Goal: Task Accomplishment & Management: Complete application form

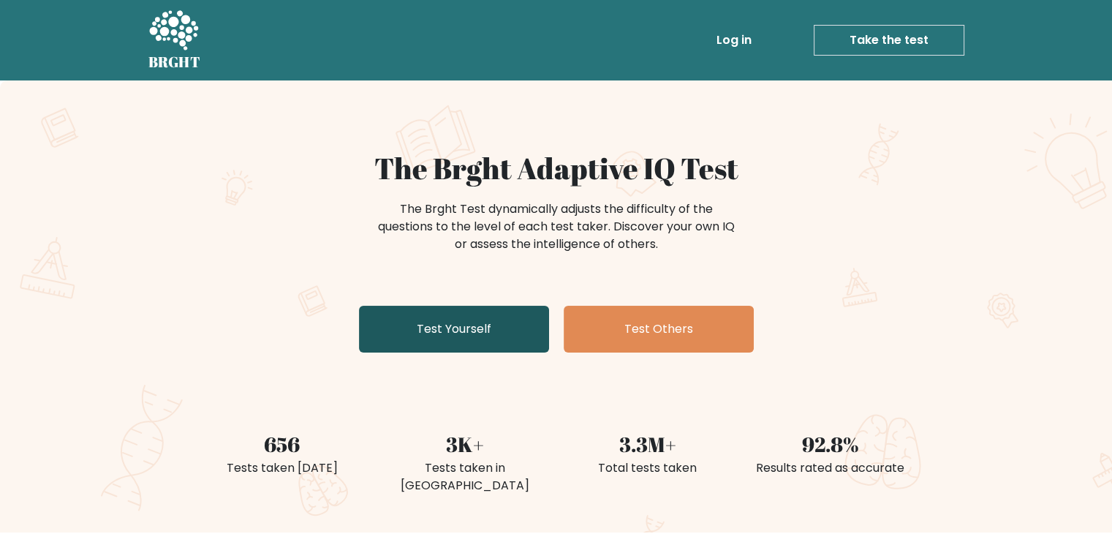
click at [480, 314] on link "Test Yourself" at bounding box center [454, 329] width 190 height 47
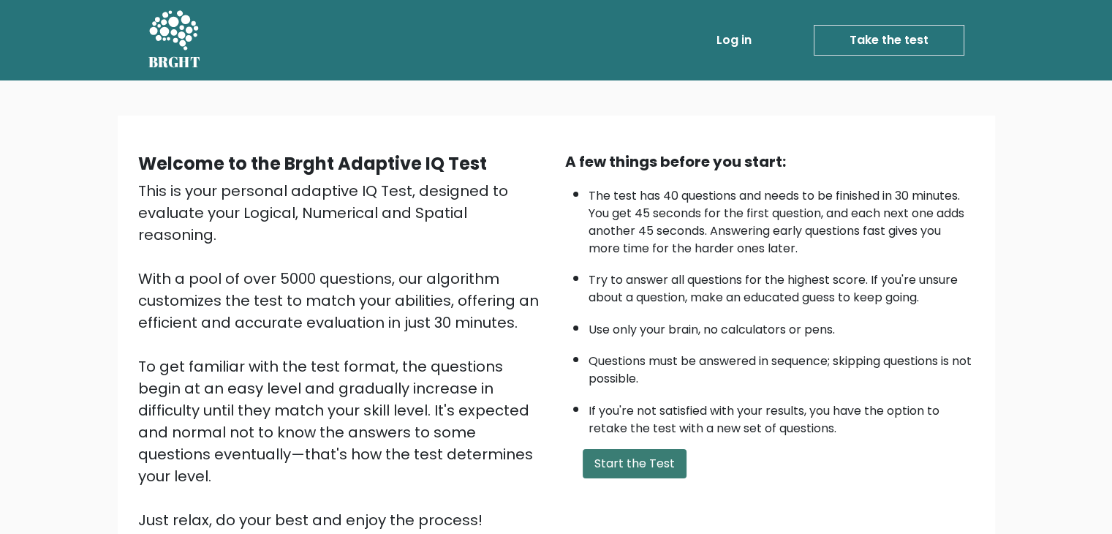
click at [602, 463] on button "Start the Test" at bounding box center [635, 463] width 104 height 29
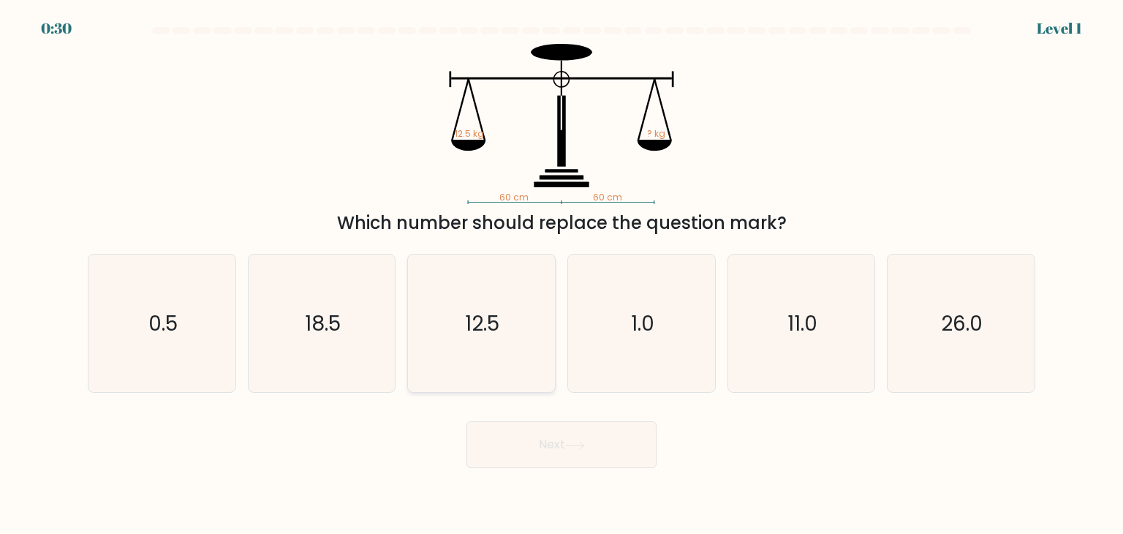
click at [523, 322] on icon "12.5" at bounding box center [480, 322] width 137 height 137
click at [561, 274] on input "c. 12.5" at bounding box center [561, 270] width 1 height 7
radio input "true"
click at [589, 432] on button "Next" at bounding box center [561, 444] width 190 height 47
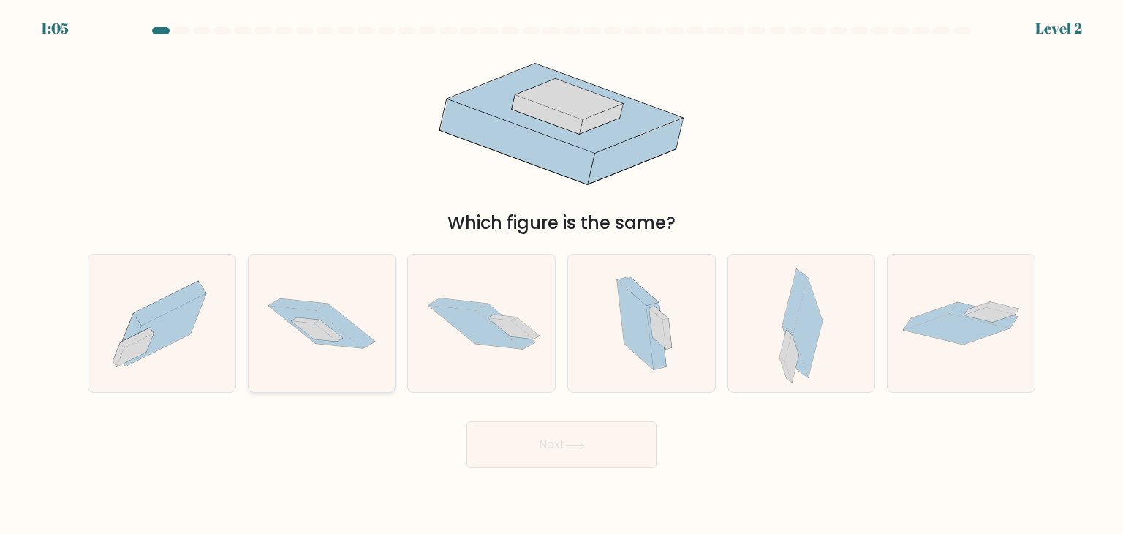
click at [375, 316] on icon at bounding box center [322, 323] width 147 height 97
click at [561, 274] on input "b." at bounding box center [561, 270] width 1 height 7
radio input "true"
click at [609, 435] on button "Next" at bounding box center [561, 444] width 190 height 47
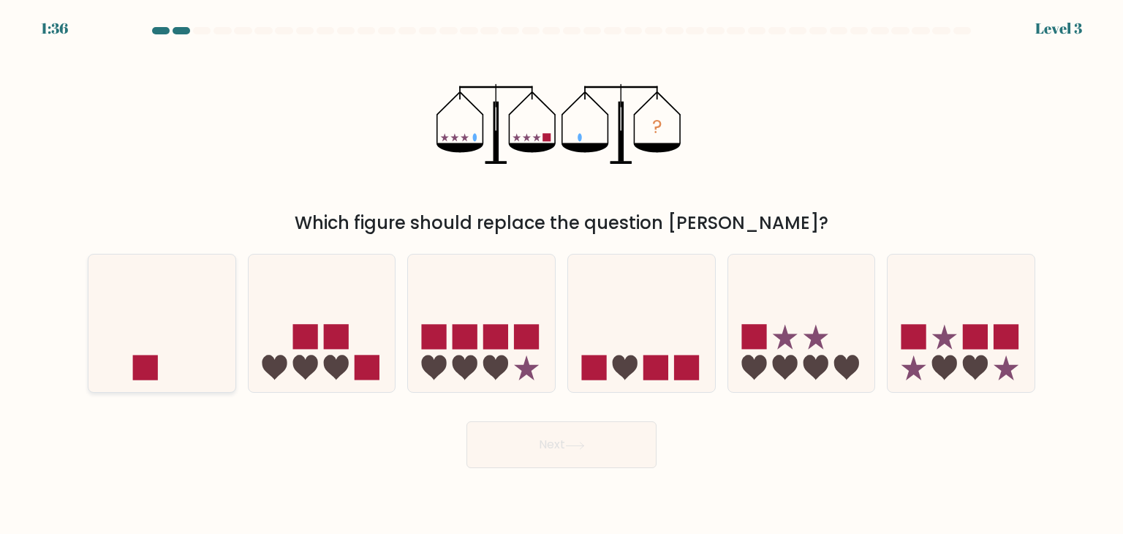
click at [170, 368] on icon at bounding box center [161, 322] width 147 height 121
click at [561, 274] on input "a." at bounding box center [561, 270] width 1 height 7
radio input "true"
click at [547, 461] on button "Next" at bounding box center [561, 444] width 190 height 47
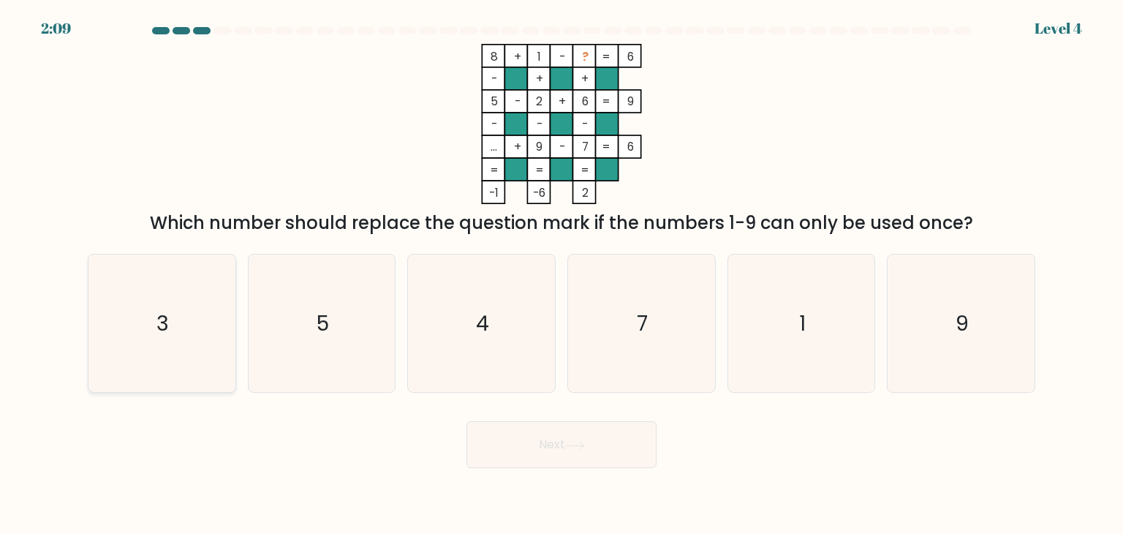
click at [156, 328] on icon "3" at bounding box center [161, 322] width 137 height 137
click at [561, 274] on input "a. 3" at bounding box center [561, 270] width 1 height 7
radio input "true"
click at [538, 444] on button "Next" at bounding box center [561, 444] width 190 height 47
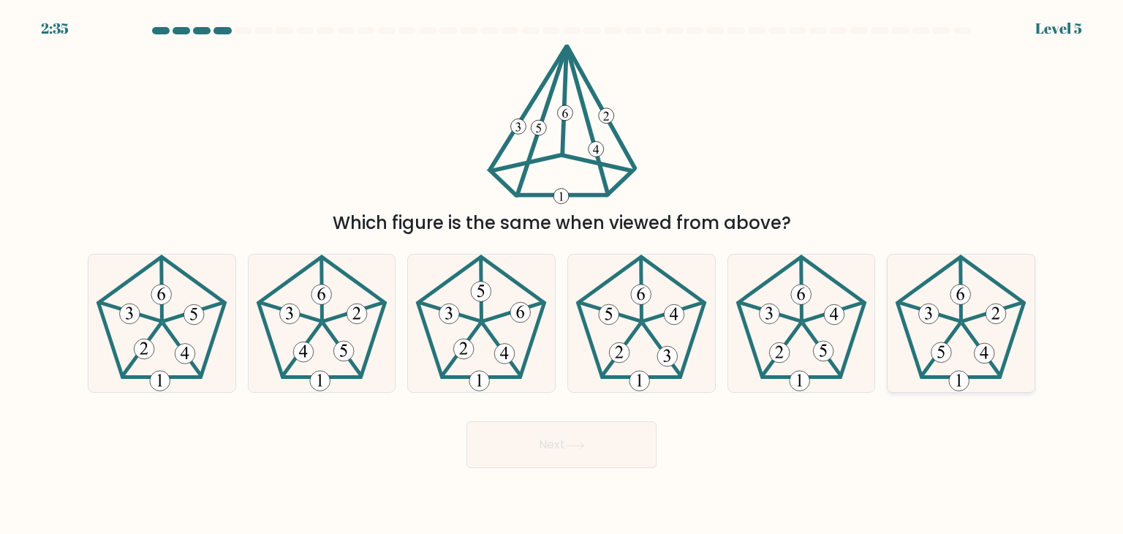
click at [959, 324] on 439 at bounding box center [941, 350] width 38 height 53
click at [562, 274] on input "f." at bounding box center [561, 270] width 1 height 7
radio input "true"
click at [575, 440] on button "Next" at bounding box center [561, 444] width 190 height 47
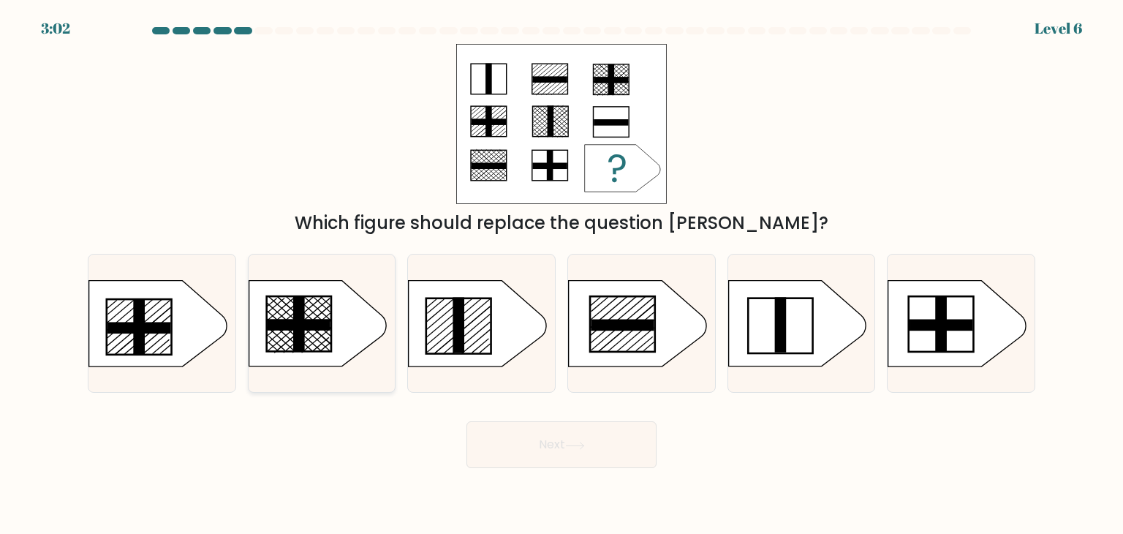
click at [357, 335] on icon at bounding box center [317, 324] width 137 height 86
click at [561, 274] on input "b." at bounding box center [561, 270] width 1 height 7
radio input "true"
click at [587, 461] on button "Next" at bounding box center [561, 444] width 190 height 47
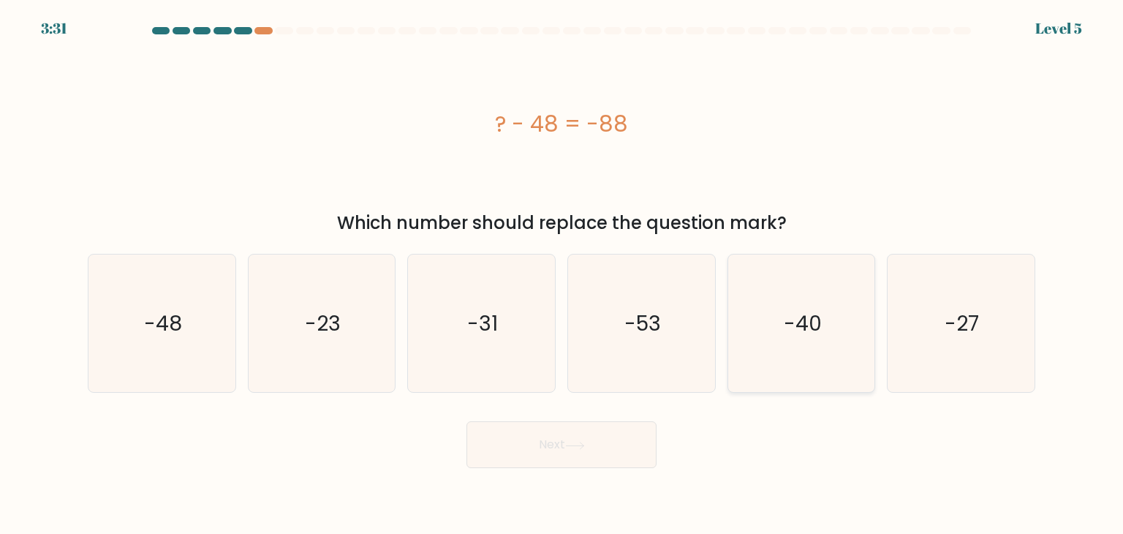
click at [833, 381] on icon "-40" at bounding box center [801, 322] width 137 height 137
click at [562, 274] on input "e. -40" at bounding box center [561, 270] width 1 height 7
radio input "true"
click at [640, 433] on button "Next" at bounding box center [561, 444] width 190 height 47
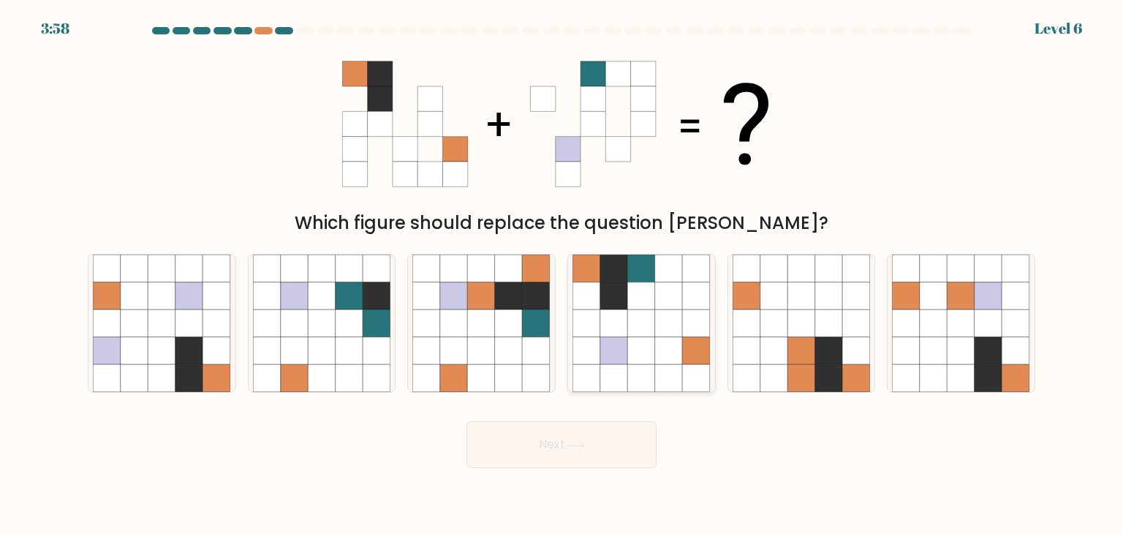
click at [604, 319] on icon at bounding box center [614, 323] width 28 height 28
click at [562, 274] on input "d." at bounding box center [561, 270] width 1 height 7
radio input "true"
click at [568, 467] on button "Next" at bounding box center [561, 444] width 190 height 47
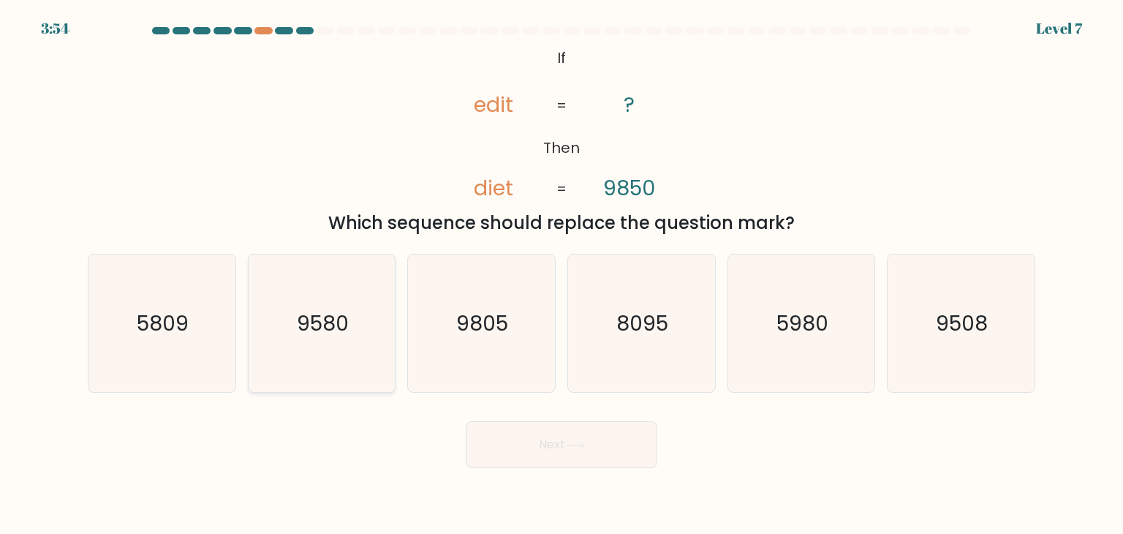
click at [348, 387] on icon "9580" at bounding box center [321, 322] width 137 height 137
click at [561, 274] on input "b. 9580" at bounding box center [561, 270] width 1 height 7
radio input "true"
click at [820, 363] on icon "5980" at bounding box center [801, 322] width 137 height 137
click at [562, 274] on input "e. 5980" at bounding box center [561, 270] width 1 height 7
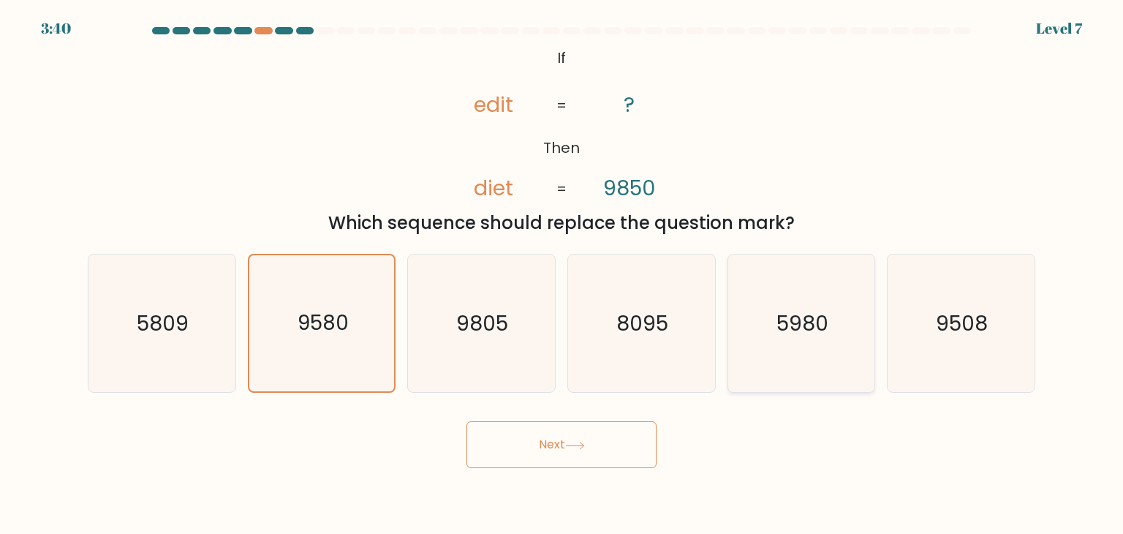
radio input "true"
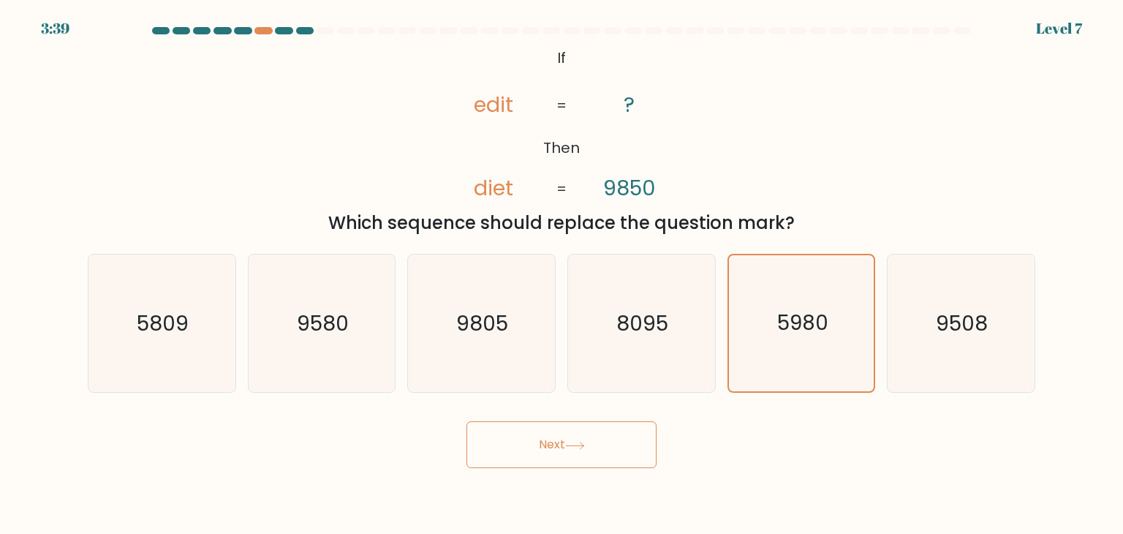
click at [640, 440] on button "Next" at bounding box center [561, 444] width 190 height 47
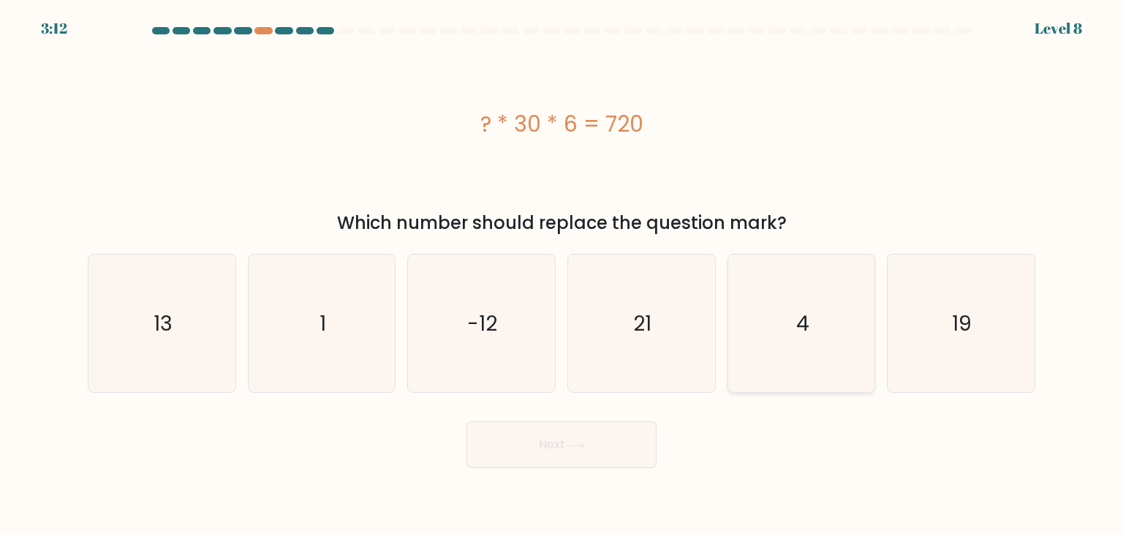
click at [745, 311] on icon "4" at bounding box center [801, 322] width 137 height 137
click at [562, 274] on input "e. 4" at bounding box center [561, 270] width 1 height 7
radio input "true"
click at [585, 442] on icon at bounding box center [575, 446] width 20 height 8
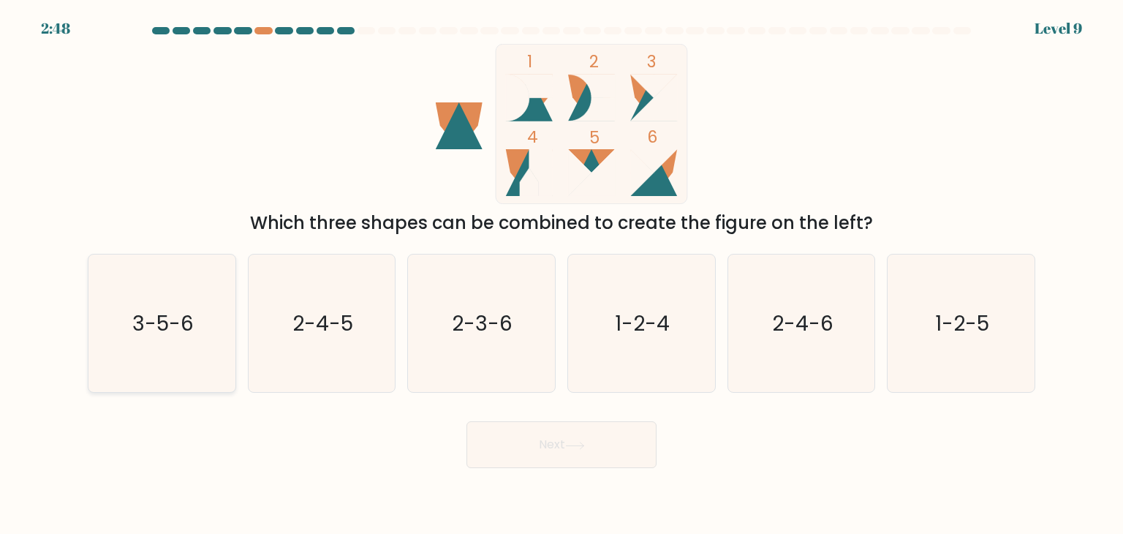
click at [222, 299] on icon "3-5-6" at bounding box center [161, 322] width 137 height 137
click at [561, 274] on input "a. 3-5-6" at bounding box center [561, 270] width 1 height 7
radio input "true"
click at [608, 458] on button "Next" at bounding box center [561, 444] width 190 height 47
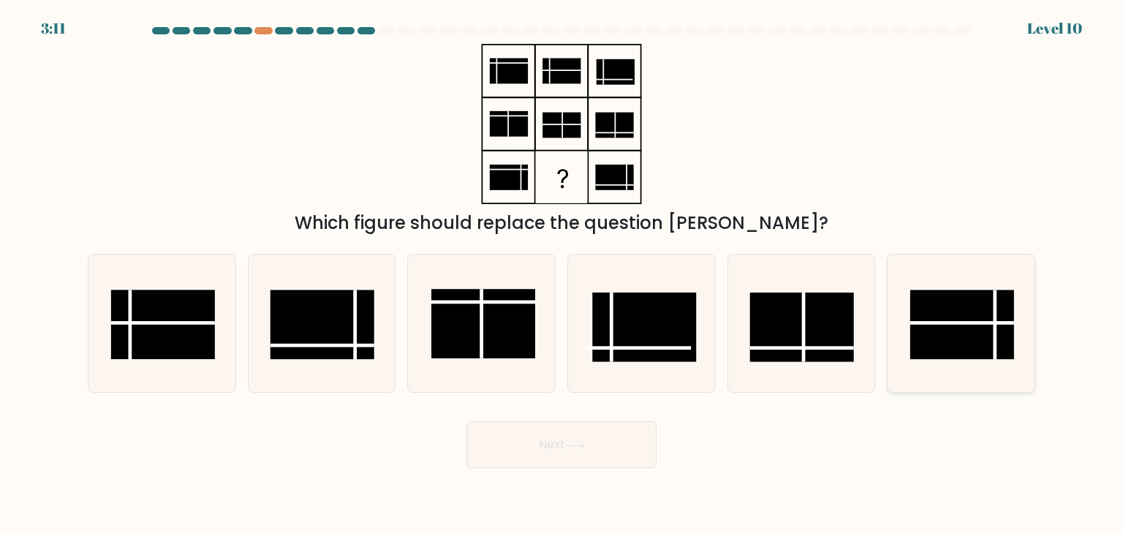
click at [963, 305] on rect at bounding box center [962, 324] width 104 height 69
click at [562, 274] on input "f." at bounding box center [561, 270] width 1 height 7
radio input "true"
click at [584, 444] on icon at bounding box center [575, 446] width 20 height 8
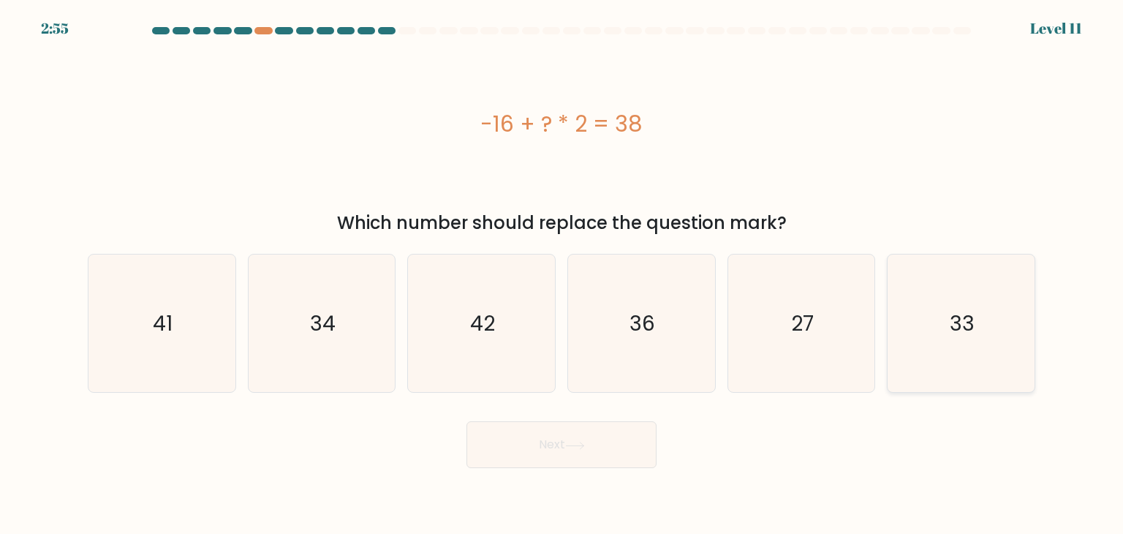
drag, startPoint x: 1040, startPoint y: 322, endPoint x: 976, endPoint y: 297, distance: 69.0
click at [976, 297] on div "f. 33" at bounding box center [961, 323] width 160 height 139
click at [976, 297] on icon "33" at bounding box center [960, 322] width 137 height 137
click at [562, 274] on input "f. 33" at bounding box center [561, 270] width 1 height 7
radio input "true"
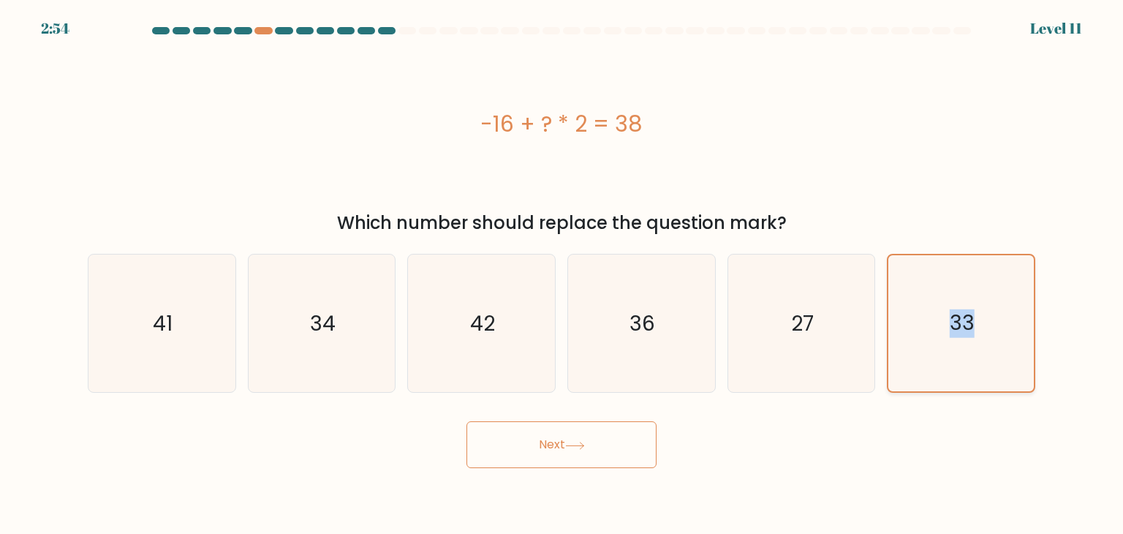
click at [976, 297] on icon "33" at bounding box center [961, 323] width 136 height 136
click at [562, 274] on input "f. 33" at bounding box center [561, 270] width 1 height 7
click at [564, 431] on button "Next" at bounding box center [561, 444] width 190 height 47
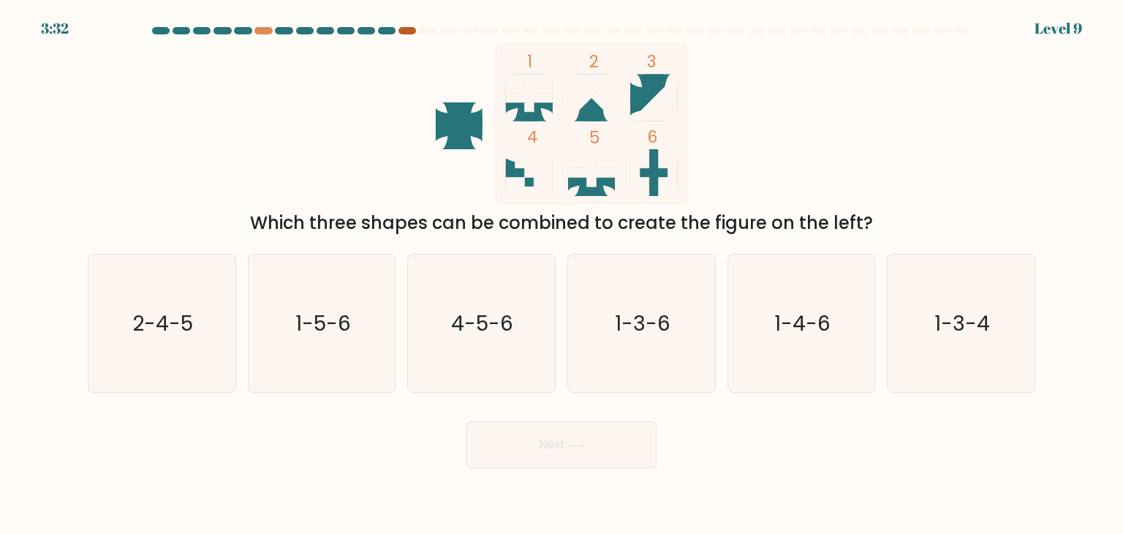
click at [412, 30] on div at bounding box center [407, 30] width 18 height 7
click at [379, 325] on icon "1-5-6" at bounding box center [321, 322] width 137 height 137
click at [561, 274] on input "b. 1-5-6" at bounding box center [561, 270] width 1 height 7
radio input "true"
click at [502, 442] on button "Next" at bounding box center [561, 444] width 190 height 47
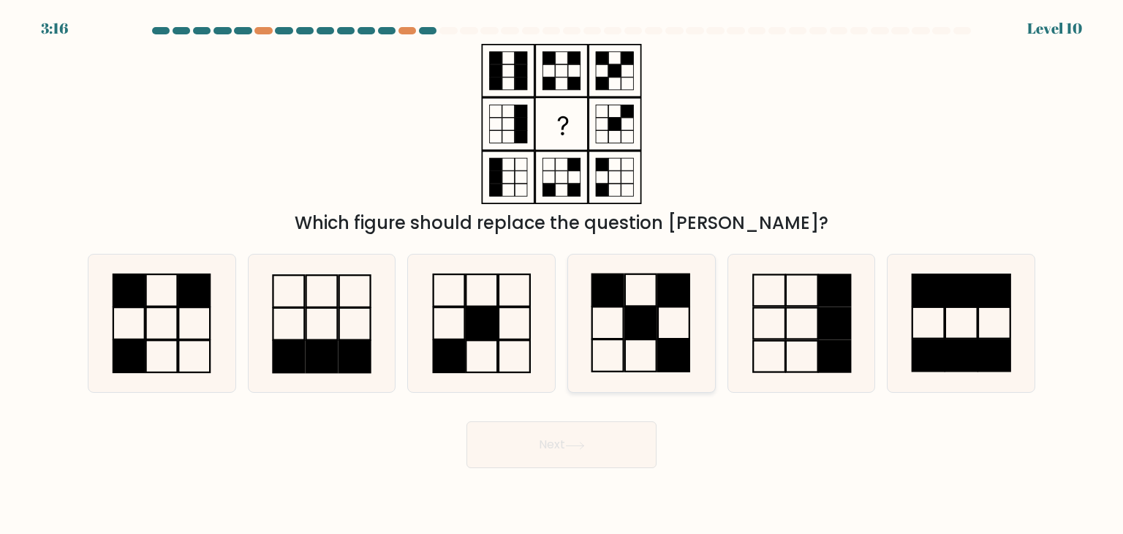
click at [627, 314] on rect at bounding box center [640, 323] width 31 height 32
click at [562, 274] on input "d." at bounding box center [561, 270] width 1 height 7
radio input "true"
click at [547, 436] on button "Next" at bounding box center [561, 444] width 190 height 47
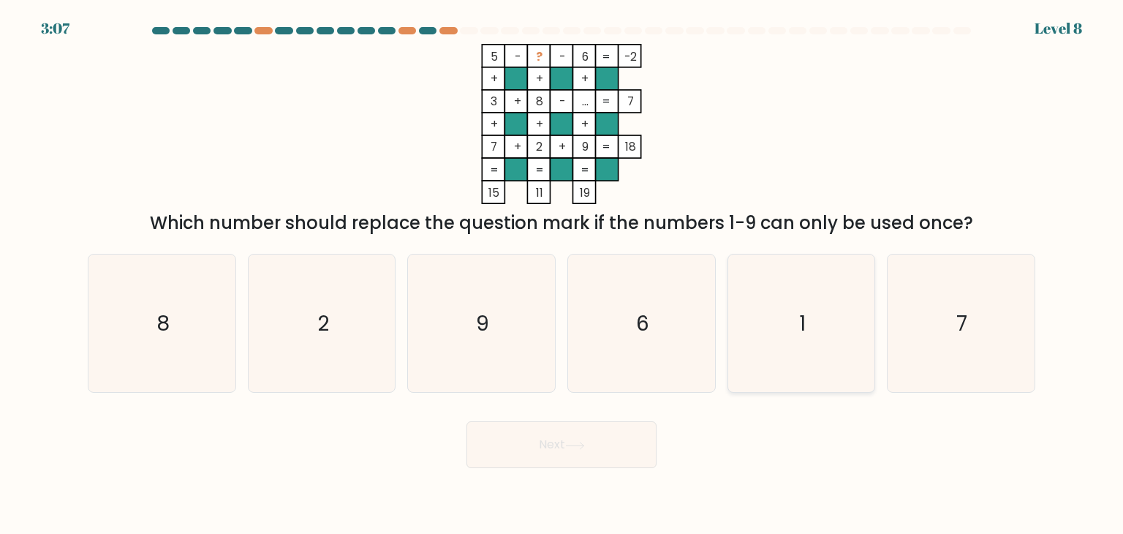
click at [848, 324] on icon "1" at bounding box center [801, 322] width 137 height 137
click at [562, 274] on input "e. 1" at bounding box center [561, 270] width 1 height 7
radio input "true"
click at [531, 466] on button "Next" at bounding box center [561, 444] width 190 height 47
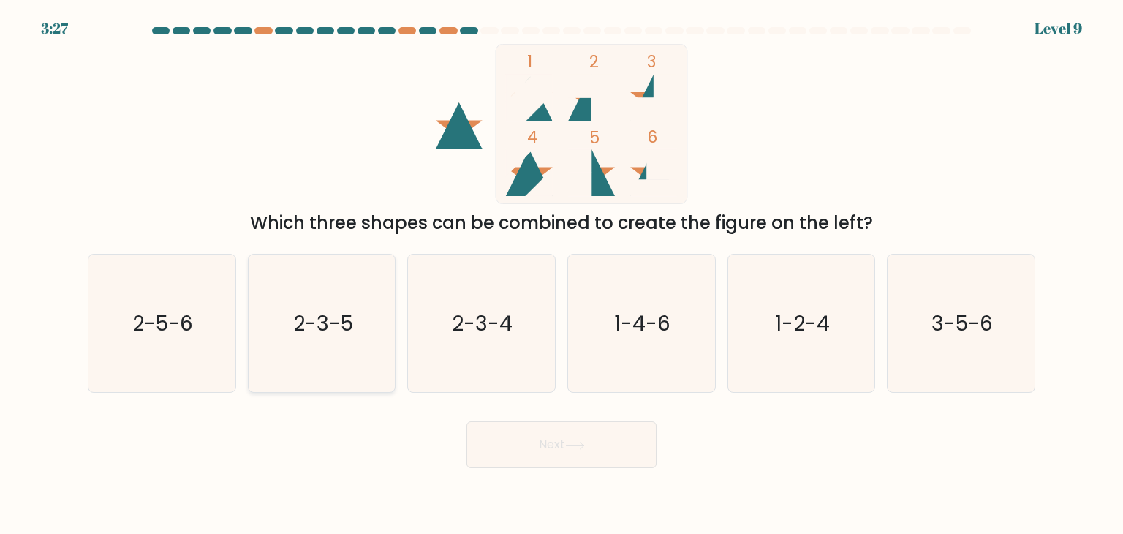
click at [376, 340] on icon "2-3-5" at bounding box center [321, 322] width 137 height 137
click at [561, 274] on input "b. 2-3-5" at bounding box center [561, 270] width 1 height 7
radio input "true"
click at [578, 440] on button "Next" at bounding box center [561, 444] width 190 height 47
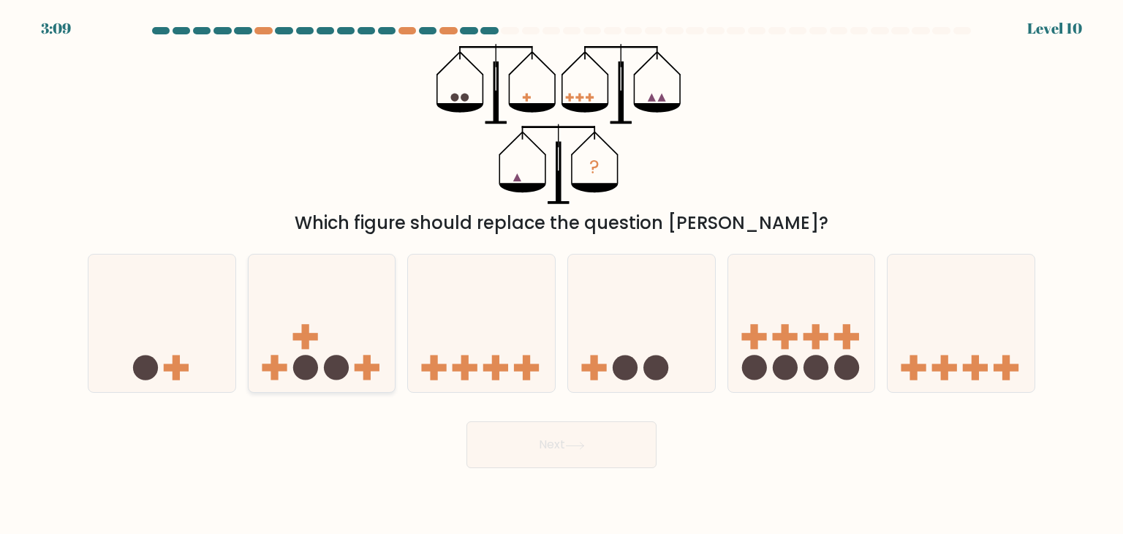
click at [277, 372] on rect at bounding box center [273, 367] width 7 height 25
click at [561, 274] on input "b." at bounding box center [561, 270] width 1 height 7
radio input "true"
click at [277, 372] on rect at bounding box center [274, 367] width 7 height 25
click at [561, 274] on input "b." at bounding box center [561, 270] width 1 height 7
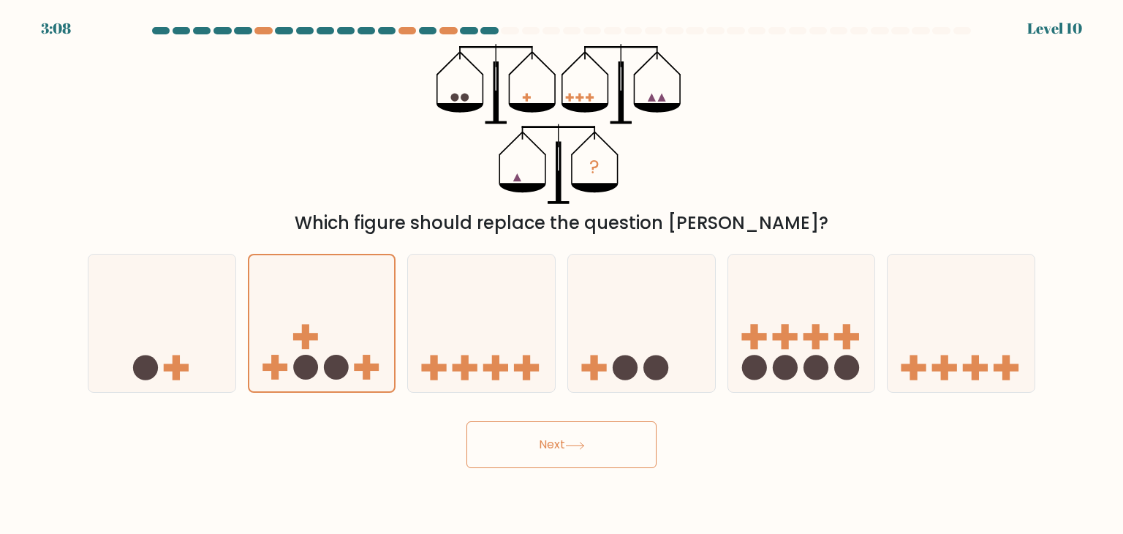
click at [572, 426] on button "Next" at bounding box center [561, 444] width 190 height 47
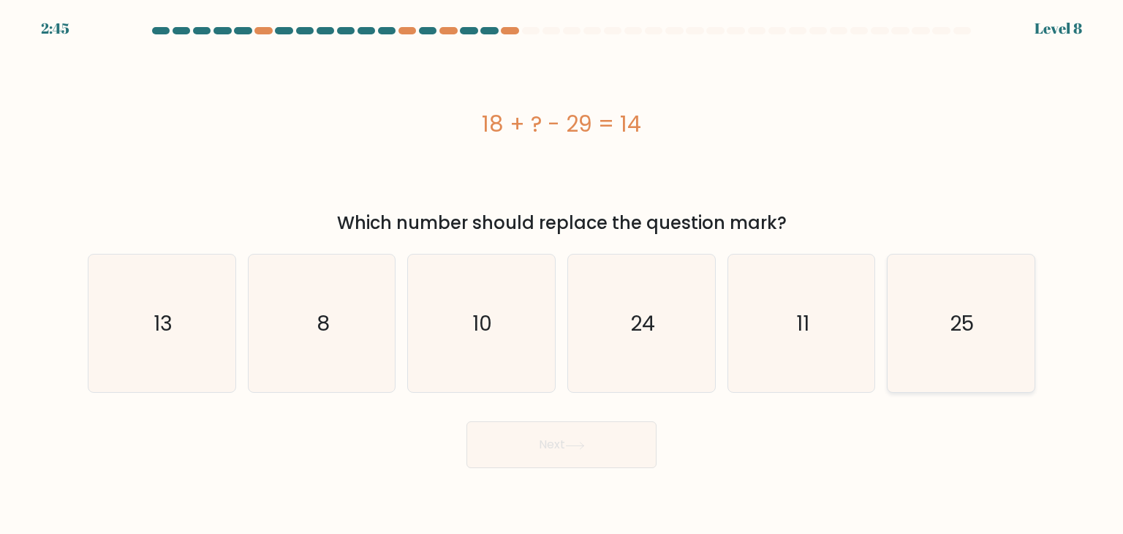
click at [965, 337] on icon "25" at bounding box center [960, 322] width 137 height 137
click at [562, 274] on input "f. 25" at bounding box center [561, 270] width 1 height 7
radio input "true"
click at [965, 337] on icon "25" at bounding box center [961, 323] width 136 height 136
click at [562, 274] on input "f. 25" at bounding box center [561, 270] width 1 height 7
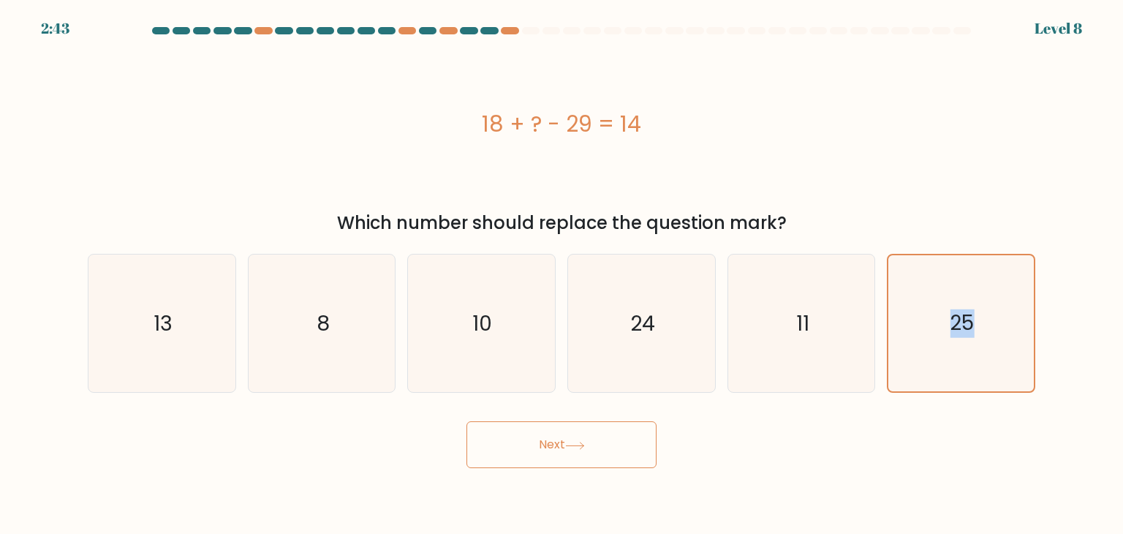
click at [601, 428] on button "Next" at bounding box center [561, 444] width 190 height 47
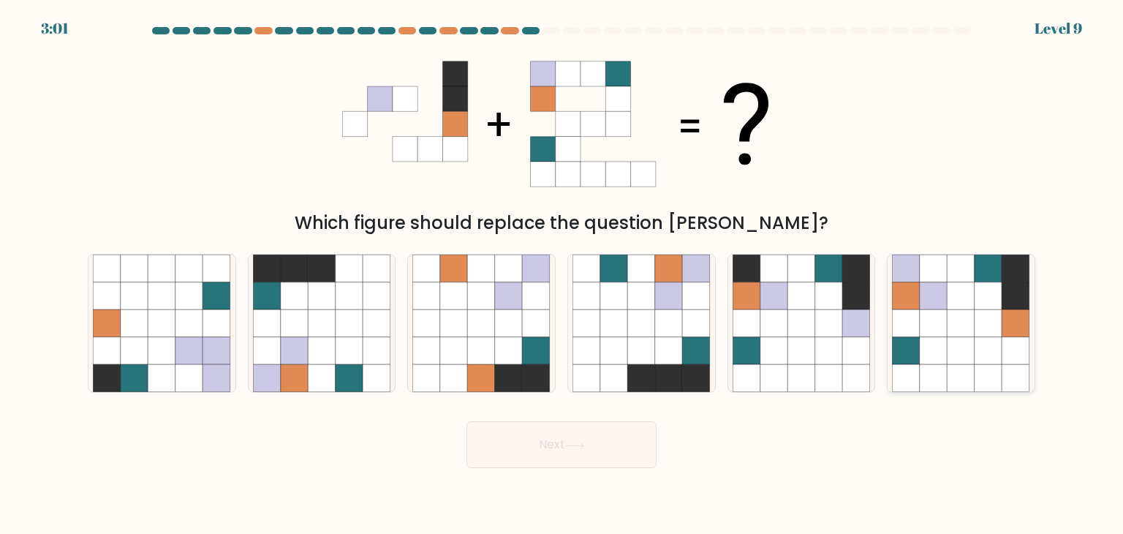
drag, startPoint x: 955, startPoint y: 401, endPoint x: 961, endPoint y: 315, distance: 86.5
click at [961, 315] on form at bounding box center [561, 247] width 1123 height 441
click at [961, 315] on icon at bounding box center [961, 323] width 28 height 28
click at [562, 274] on input "f." at bounding box center [561, 270] width 1 height 7
radio input "true"
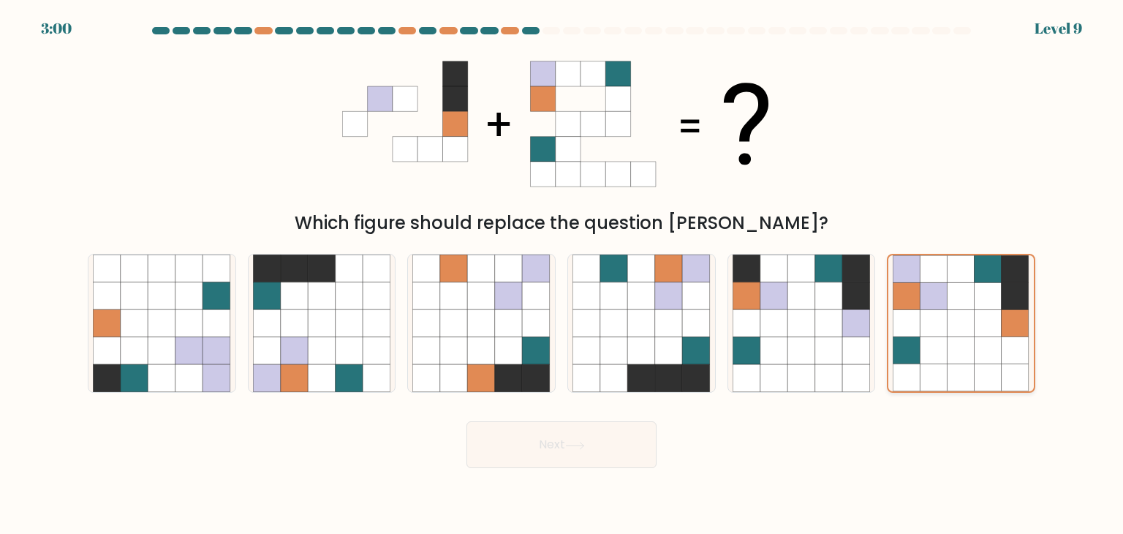
click at [961, 315] on icon at bounding box center [960, 323] width 27 height 27
click at [562, 274] on input "f." at bounding box center [561, 270] width 1 height 7
click at [540, 447] on button "Next" at bounding box center [561, 444] width 190 height 47
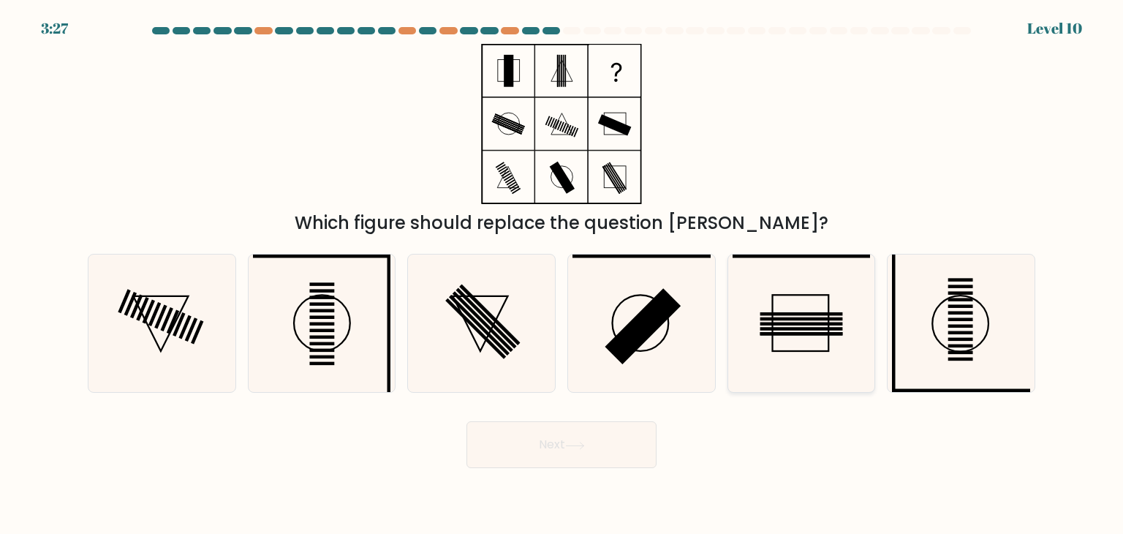
click at [825, 325] on rect at bounding box center [801, 324] width 83 height 4
click at [562, 274] on input "e." at bounding box center [561, 270] width 1 height 7
radio input "true"
click at [825, 325] on rect at bounding box center [801, 323] width 82 height 3
click at [562, 274] on input "e." at bounding box center [561, 270] width 1 height 7
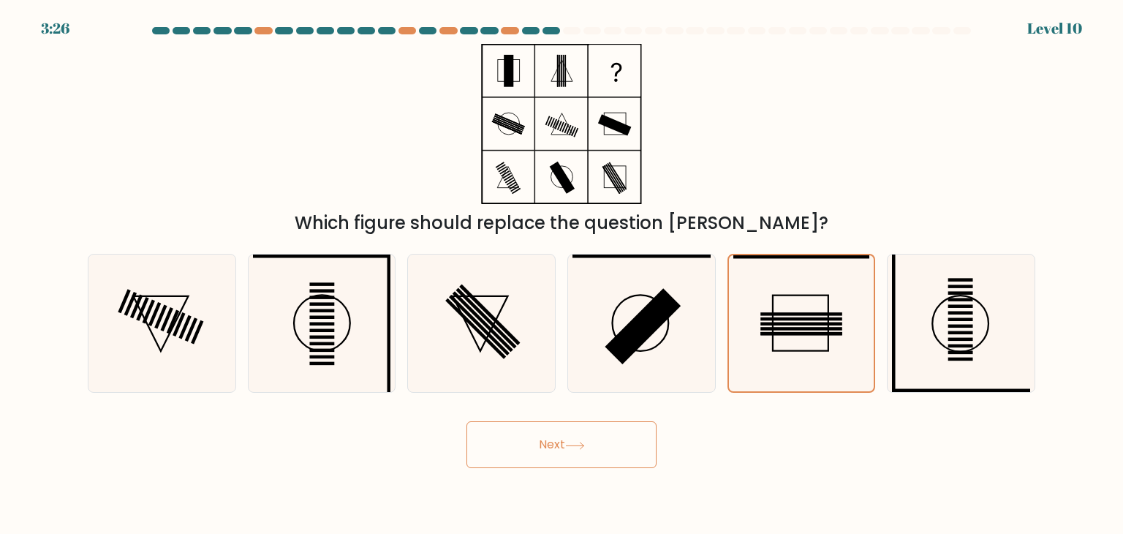
click at [550, 438] on button "Next" at bounding box center [561, 444] width 190 height 47
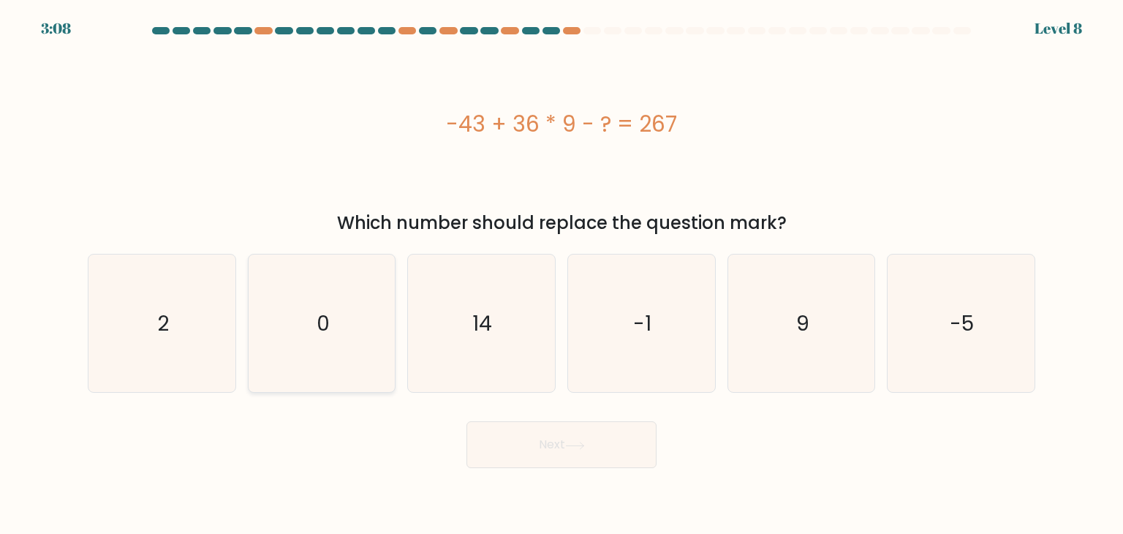
click at [345, 296] on icon "0" at bounding box center [321, 322] width 137 height 137
click at [561, 274] on input "b. 0" at bounding box center [561, 270] width 1 height 7
radio input "true"
click at [345, 296] on icon "0" at bounding box center [322, 323] width 136 height 136
click at [561, 274] on input "b. 0" at bounding box center [561, 270] width 1 height 7
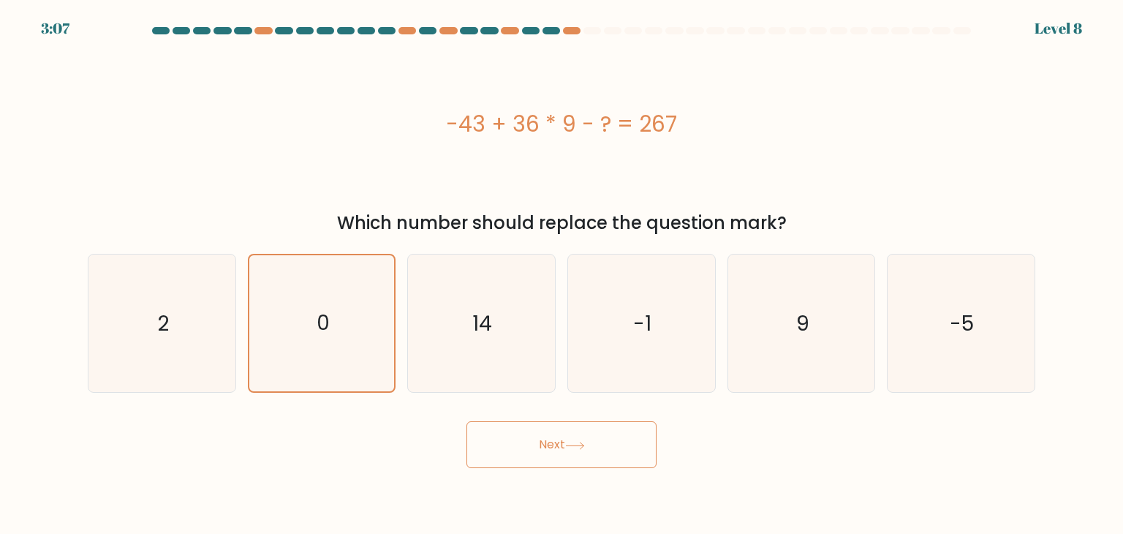
click at [602, 444] on button "Next" at bounding box center [561, 444] width 190 height 47
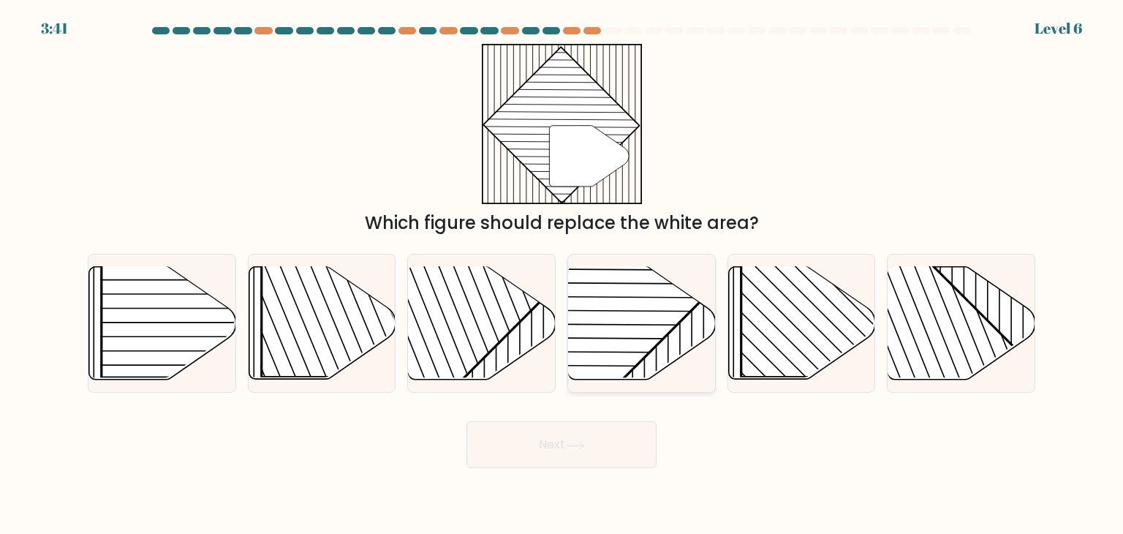
click at [653, 331] on rect at bounding box center [591, 265] width 288 height 288
click at [562, 274] on input "d." at bounding box center [561, 270] width 1 height 7
radio input "true"
click at [578, 422] on button "Next" at bounding box center [561, 444] width 190 height 47
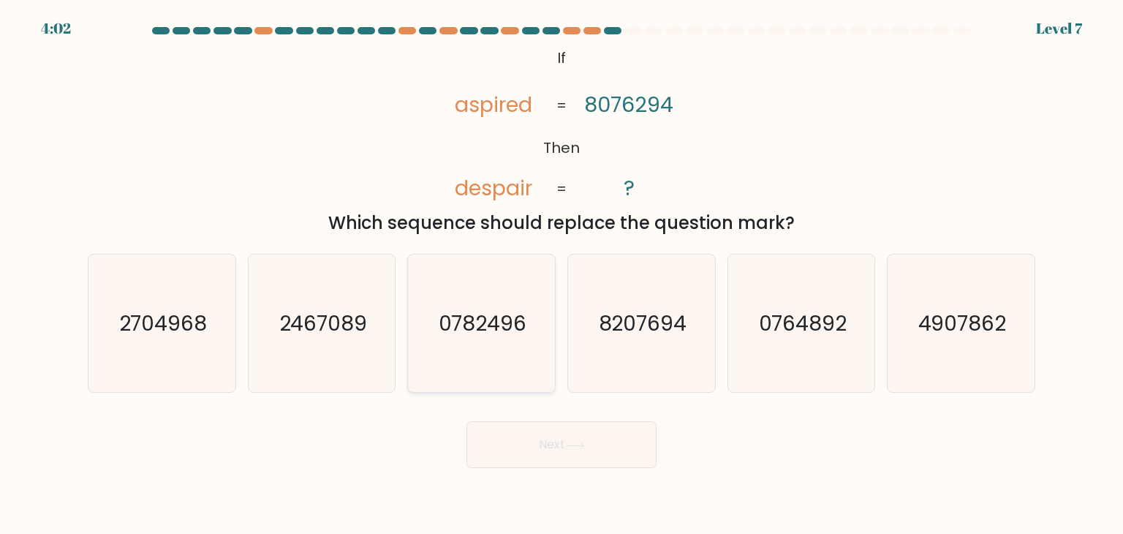
click at [485, 337] on text "0782496" at bounding box center [483, 323] width 88 height 29
click at [561, 274] on input "c. 0782496" at bounding box center [561, 270] width 1 height 7
radio input "true"
click at [543, 442] on button "Next" at bounding box center [561, 444] width 190 height 47
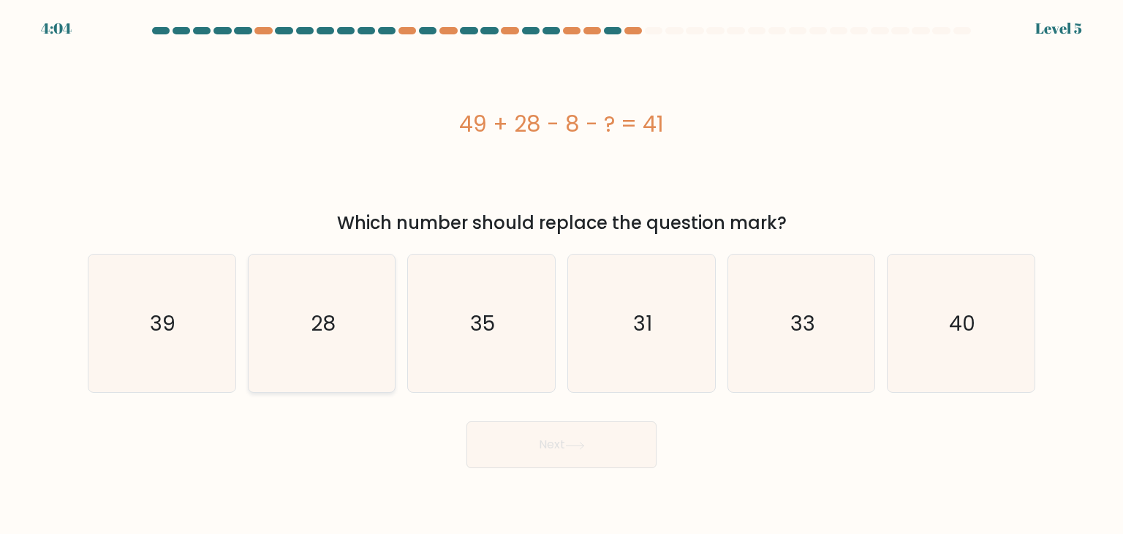
click at [257, 383] on icon "28" at bounding box center [321, 322] width 137 height 137
click at [561, 274] on input "b. 28" at bounding box center [561, 270] width 1 height 7
radio input "true"
click at [257, 383] on icon "28" at bounding box center [322, 323] width 136 height 136
click at [561, 274] on input "b. 28" at bounding box center [561, 270] width 1 height 7
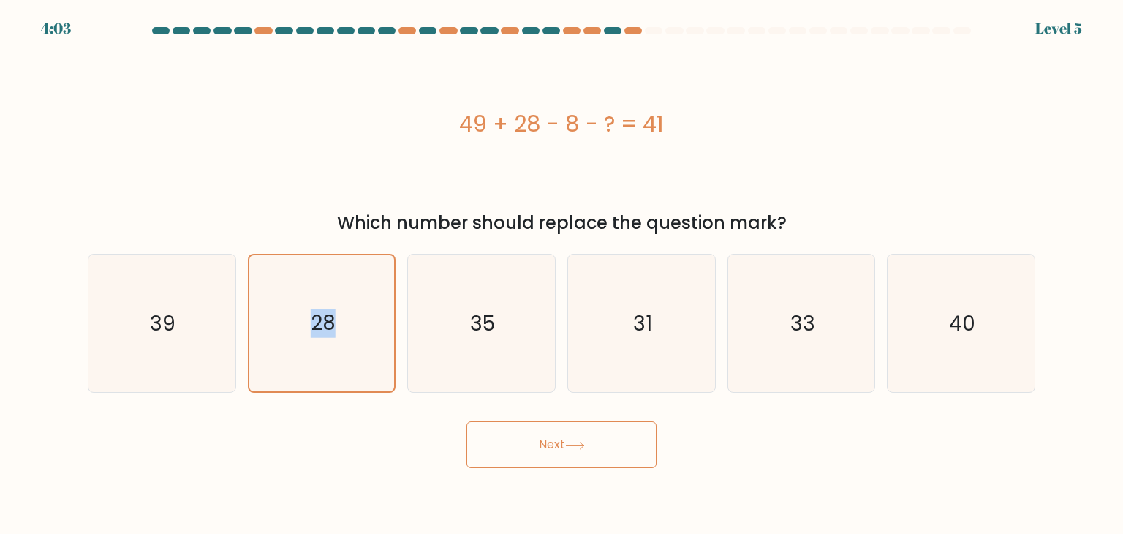
click at [534, 458] on button "Next" at bounding box center [561, 444] width 190 height 47
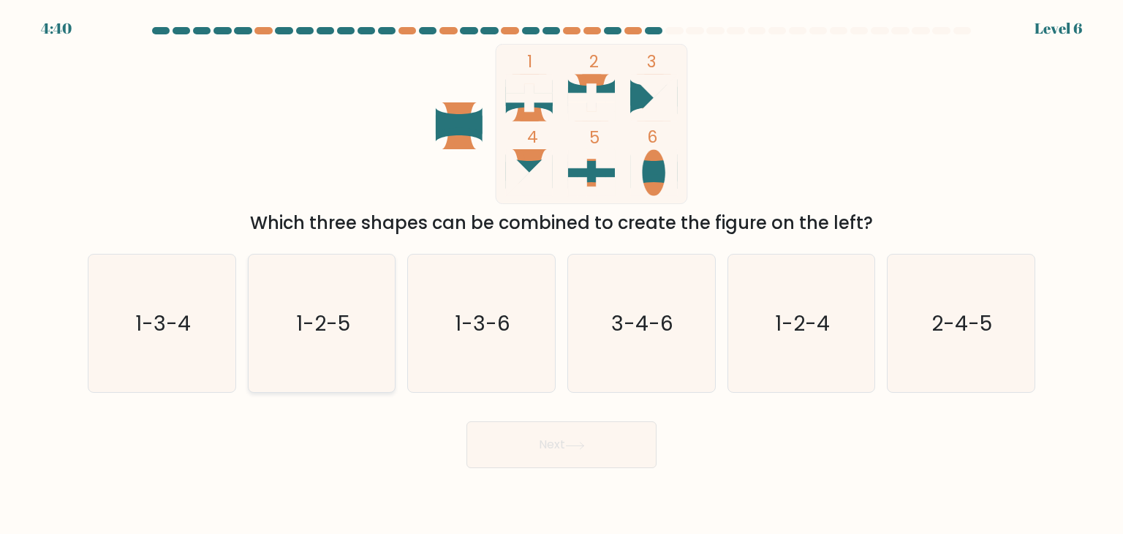
click at [284, 357] on icon "1-2-5" at bounding box center [321, 322] width 137 height 137
click at [561, 274] on input "b. 1-2-5" at bounding box center [561, 270] width 1 height 7
radio input "true"
click at [284, 357] on icon "1-2-5" at bounding box center [322, 323] width 136 height 136
click at [561, 274] on input "b. 1-2-5" at bounding box center [561, 270] width 1 height 7
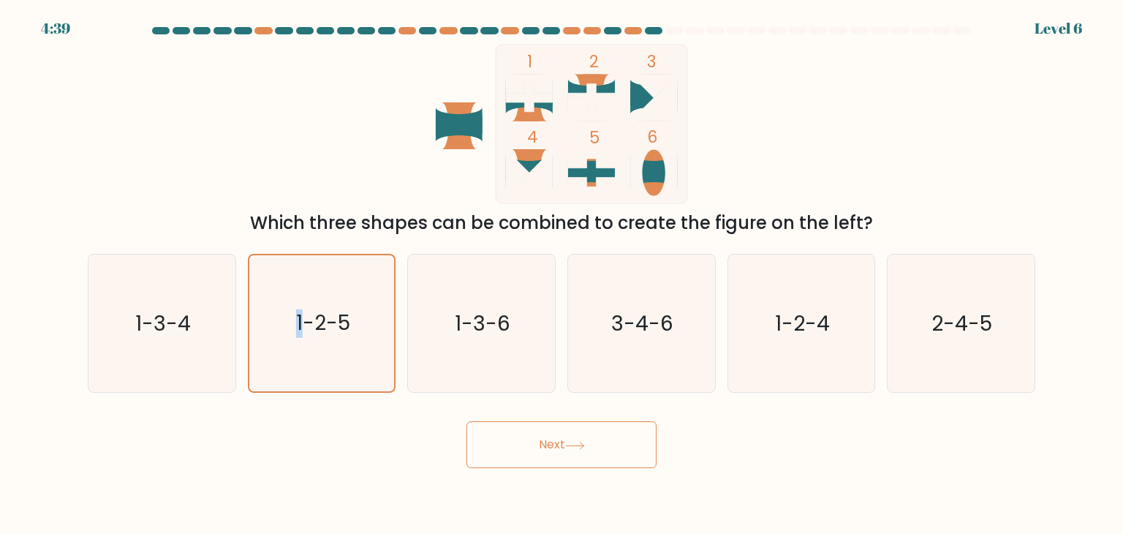
click at [523, 443] on button "Next" at bounding box center [561, 444] width 190 height 47
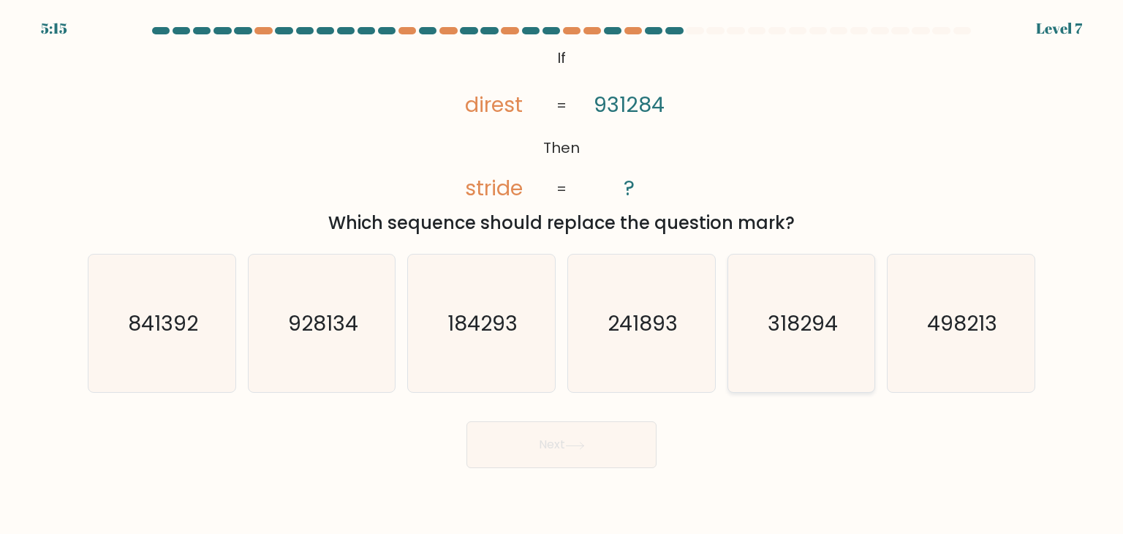
click at [786, 368] on icon "318294" at bounding box center [801, 322] width 137 height 137
click at [562, 274] on input "e. 318294" at bounding box center [561, 270] width 1 height 7
radio input "true"
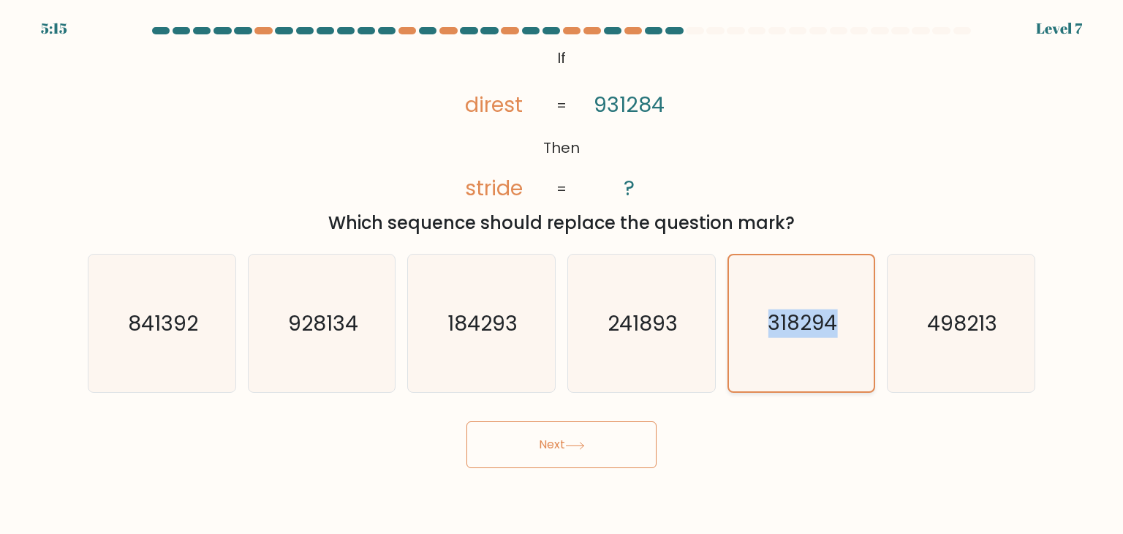
click at [786, 368] on icon "318294" at bounding box center [801, 323] width 136 height 136
click at [562, 274] on input "e. 318294" at bounding box center [561, 270] width 1 height 7
click at [608, 440] on button "Next" at bounding box center [561, 444] width 190 height 47
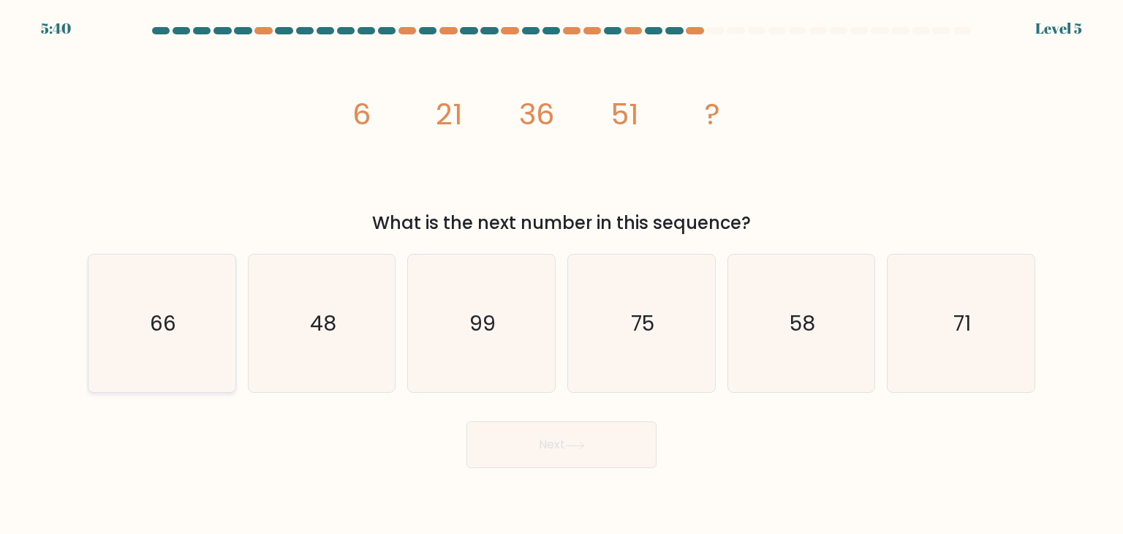
click at [179, 292] on icon "66" at bounding box center [161, 322] width 137 height 137
click at [561, 274] on input "a. 66" at bounding box center [561, 270] width 1 height 7
radio input "true"
click at [179, 292] on icon "66" at bounding box center [162, 323] width 136 height 136
click at [561, 274] on input "a. 66" at bounding box center [561, 270] width 1 height 7
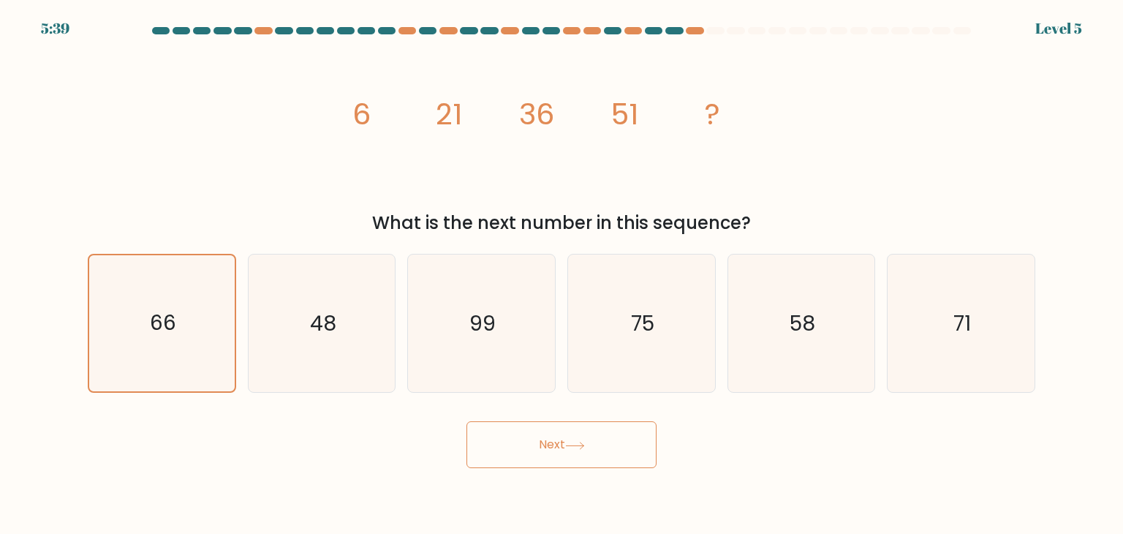
click at [532, 448] on button "Next" at bounding box center [561, 444] width 190 height 47
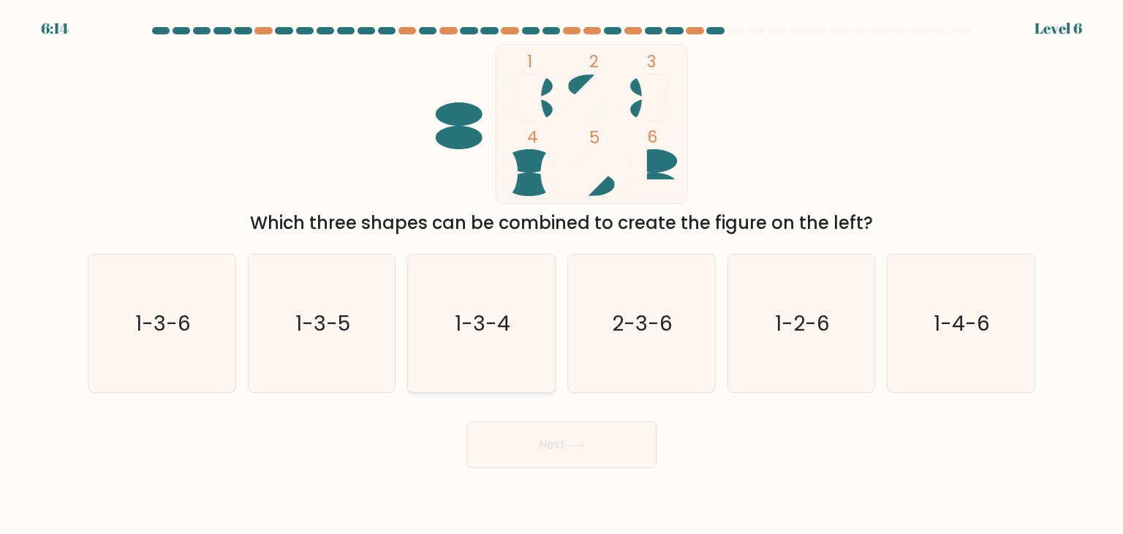
click at [477, 349] on icon "1-3-4" at bounding box center [480, 322] width 137 height 137
click at [561, 274] on input "c. 1-3-4" at bounding box center [561, 270] width 1 height 7
radio input "true"
click at [477, 349] on icon "1-3-4" at bounding box center [481, 323] width 136 height 136
click at [561, 274] on input "c. 1-3-4" at bounding box center [561, 270] width 1 height 7
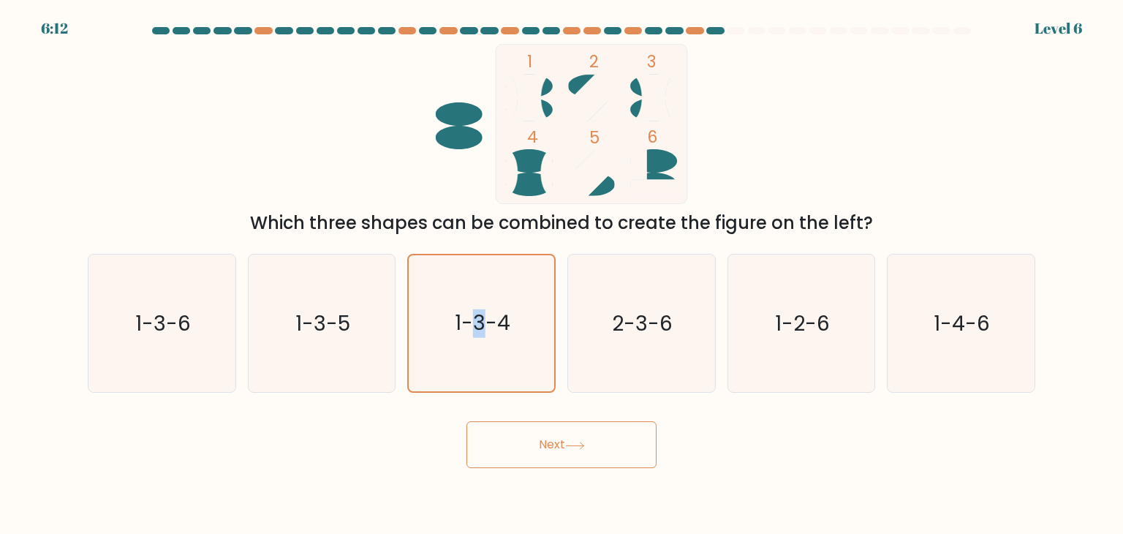
click at [562, 442] on button "Next" at bounding box center [561, 444] width 190 height 47
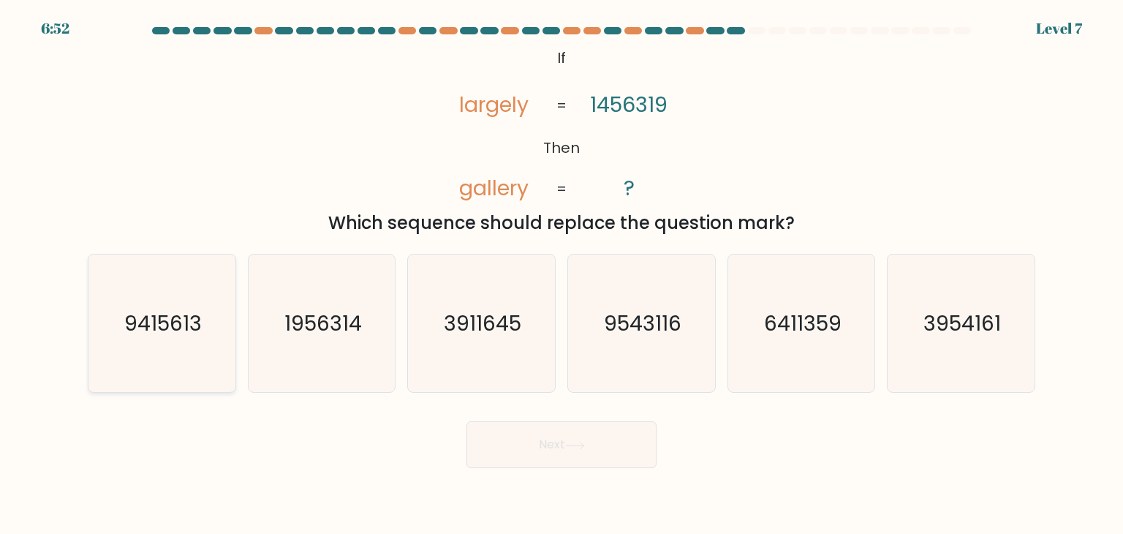
click at [143, 332] on text "9415613" at bounding box center [162, 323] width 77 height 29
click at [561, 274] on input "a. 9415613" at bounding box center [561, 270] width 1 height 7
radio input "true"
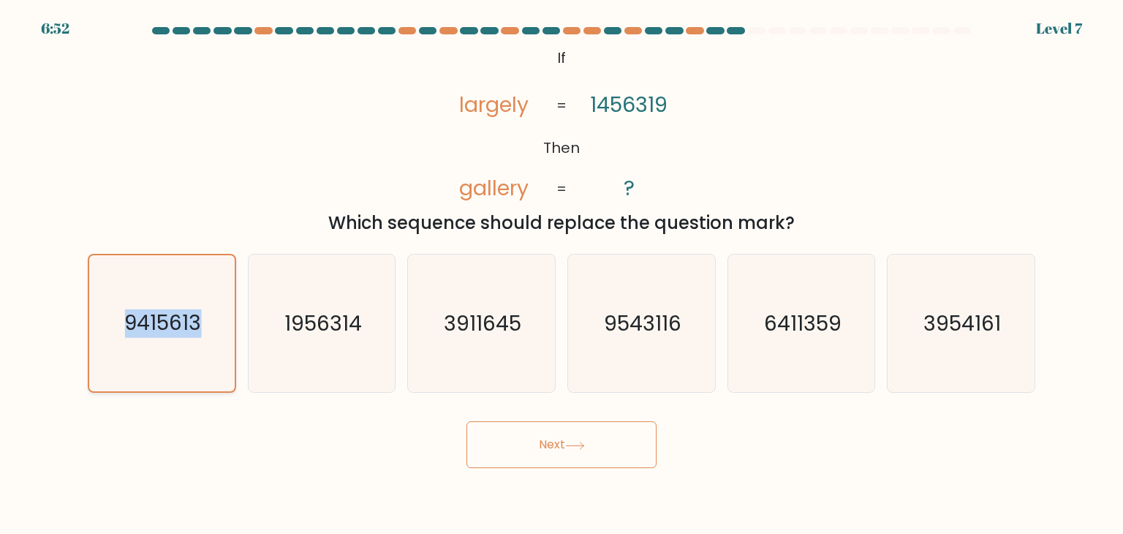
click at [143, 332] on text "9415613" at bounding box center [163, 323] width 77 height 29
click at [561, 274] on input "a. 9415613" at bounding box center [561, 270] width 1 height 7
click at [281, 507] on body "6:50 Level 7 If" at bounding box center [561, 267] width 1123 height 534
click at [205, 328] on icon "9415613" at bounding box center [162, 323] width 136 height 136
click at [561, 274] on input "a. 9415613" at bounding box center [561, 270] width 1 height 7
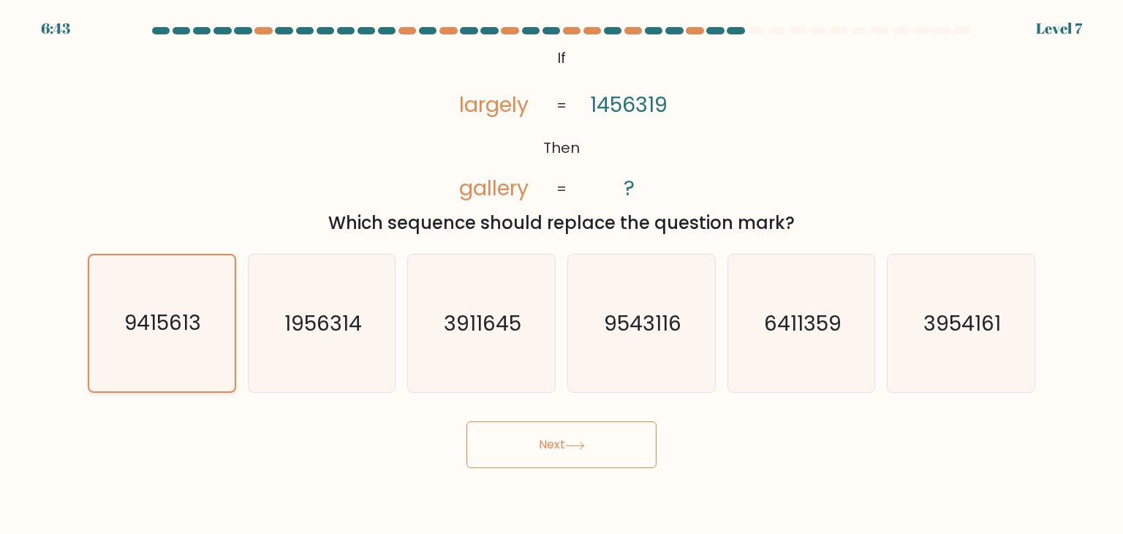
click at [205, 328] on icon "9415613" at bounding box center [162, 323] width 136 height 136
click at [561, 274] on input "a. 9415613" at bounding box center [561, 270] width 1 height 7
click at [520, 436] on button "Next" at bounding box center [561, 444] width 190 height 47
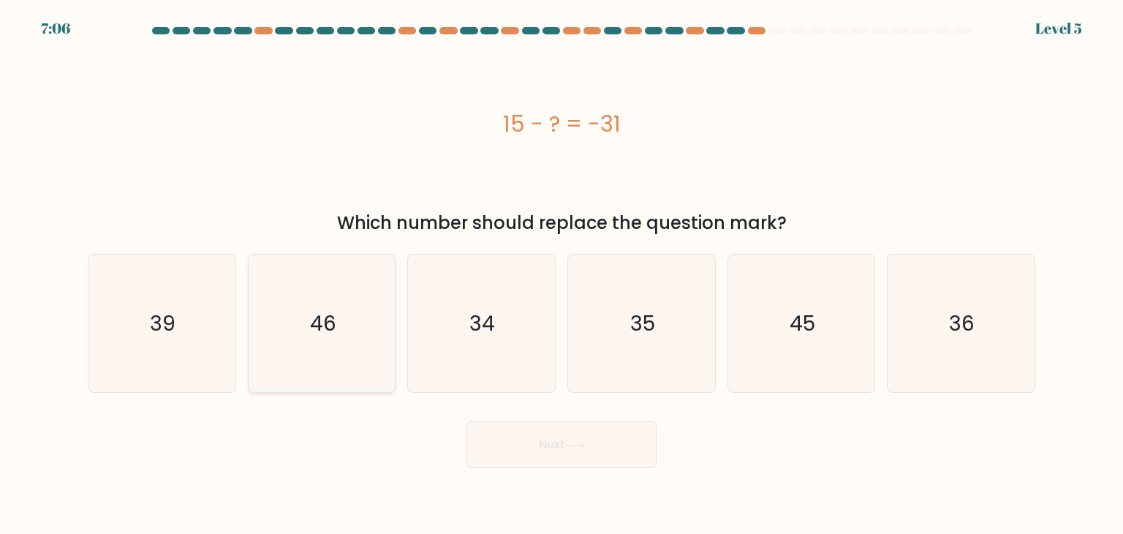
click at [317, 384] on icon "46" at bounding box center [321, 322] width 137 height 137
click at [561, 274] on input "b. 46" at bounding box center [561, 270] width 1 height 7
radio input "true"
click at [317, 384] on icon "46" at bounding box center [322, 323] width 136 height 136
click at [561, 274] on input "b. 46" at bounding box center [561, 270] width 1 height 7
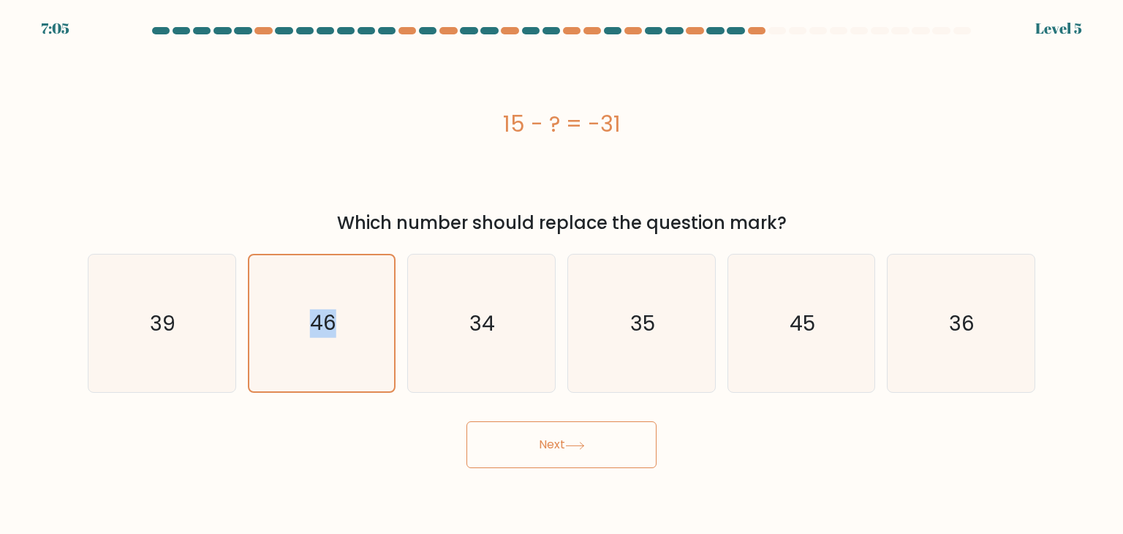
click at [526, 447] on button "Next" at bounding box center [561, 444] width 190 height 47
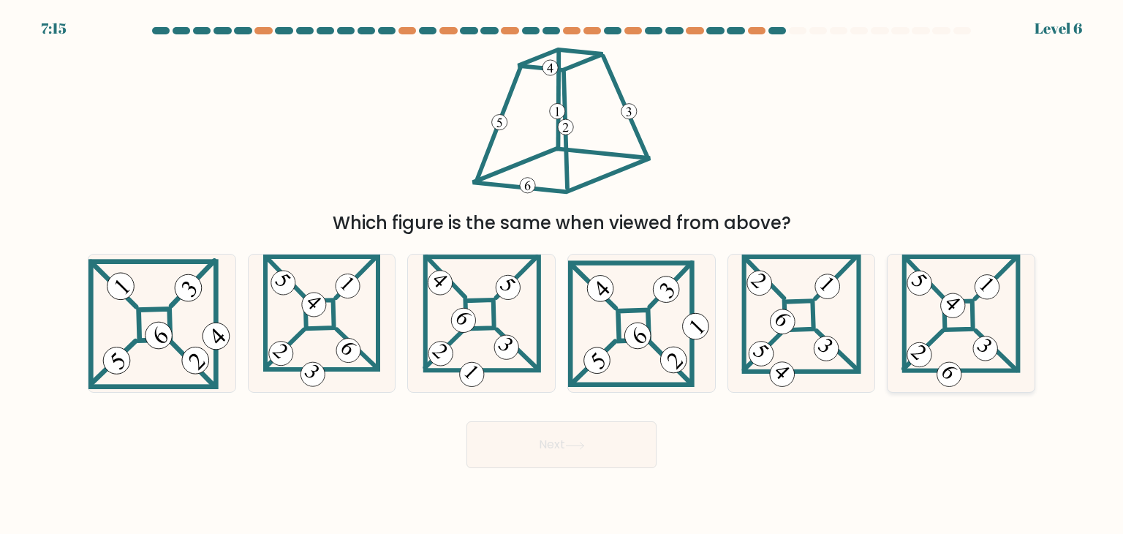
click at [934, 325] on icon at bounding box center [960, 322] width 119 height 137
click at [562, 274] on input "f." at bounding box center [561, 270] width 1 height 7
radio input "true"
drag, startPoint x: 934, startPoint y: 325, endPoint x: 519, endPoint y: 443, distance: 431.1
click at [519, 443] on form at bounding box center [561, 247] width 1123 height 441
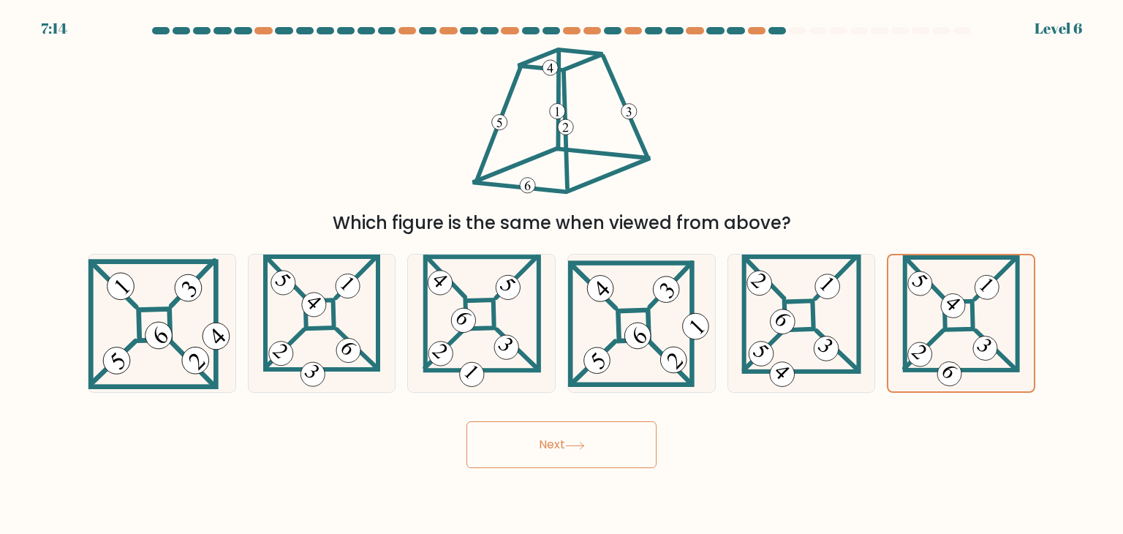
click at [519, 443] on button "Next" at bounding box center [561, 444] width 190 height 47
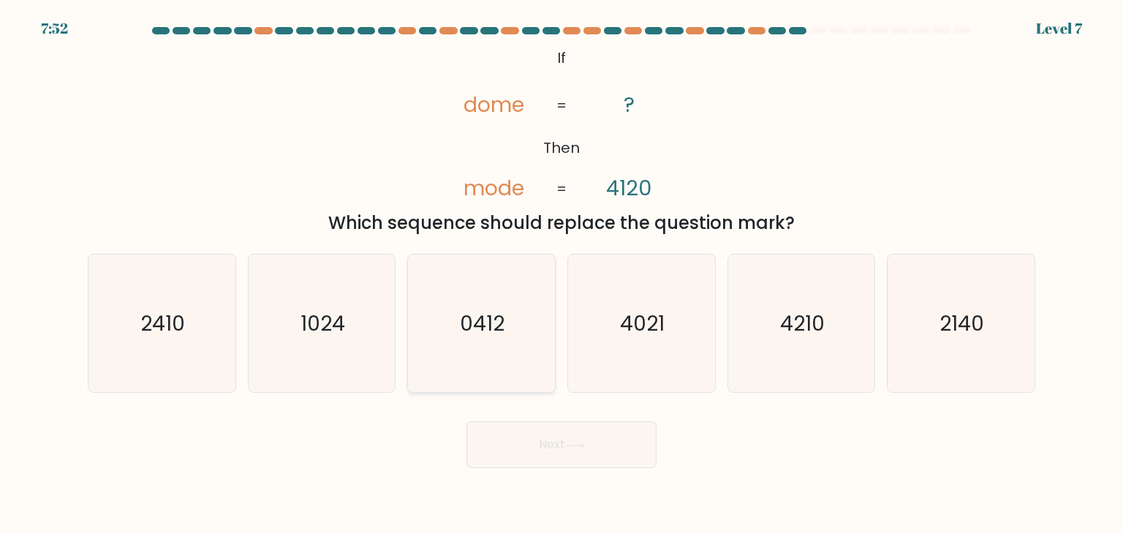
click at [505, 304] on icon "0412" at bounding box center [480, 322] width 137 height 137
click at [561, 274] on input "c. 0412" at bounding box center [561, 270] width 1 height 7
radio input "true"
click at [603, 448] on button "Next" at bounding box center [561, 444] width 190 height 47
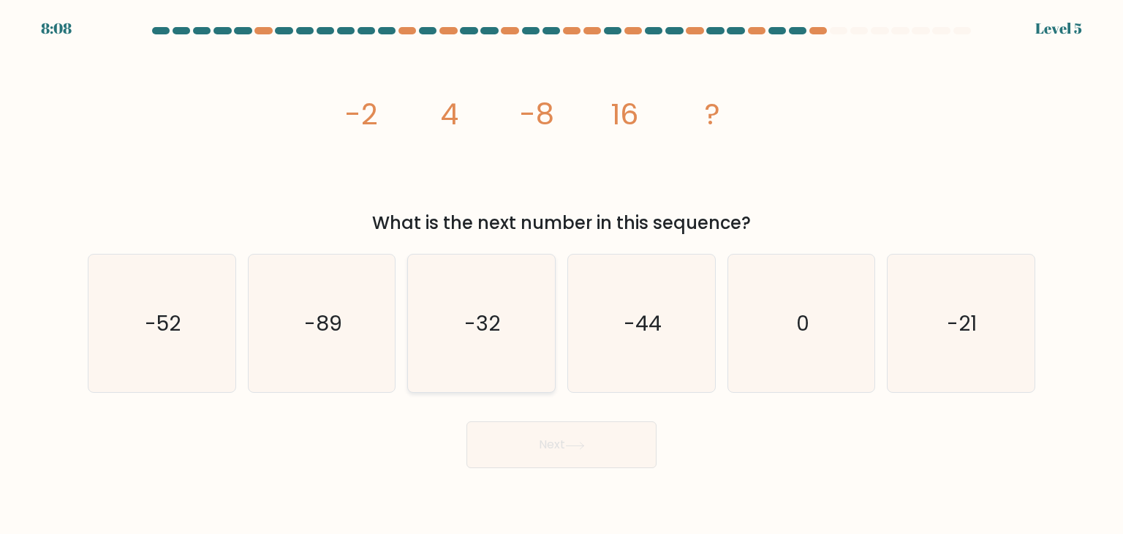
click at [513, 343] on icon "-32" at bounding box center [480, 322] width 137 height 137
click at [561, 274] on input "c. -32" at bounding box center [561, 270] width 1 height 7
radio input "true"
click at [513, 343] on icon "-32" at bounding box center [481, 323] width 136 height 136
click at [561, 274] on input "c. -32" at bounding box center [561, 270] width 1 height 7
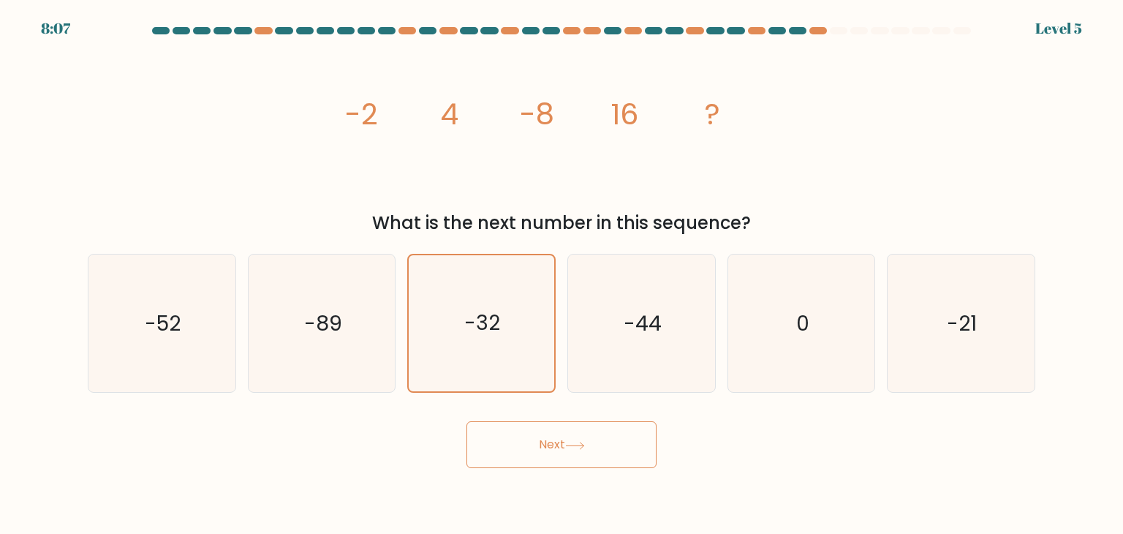
click at [597, 429] on button "Next" at bounding box center [561, 444] width 190 height 47
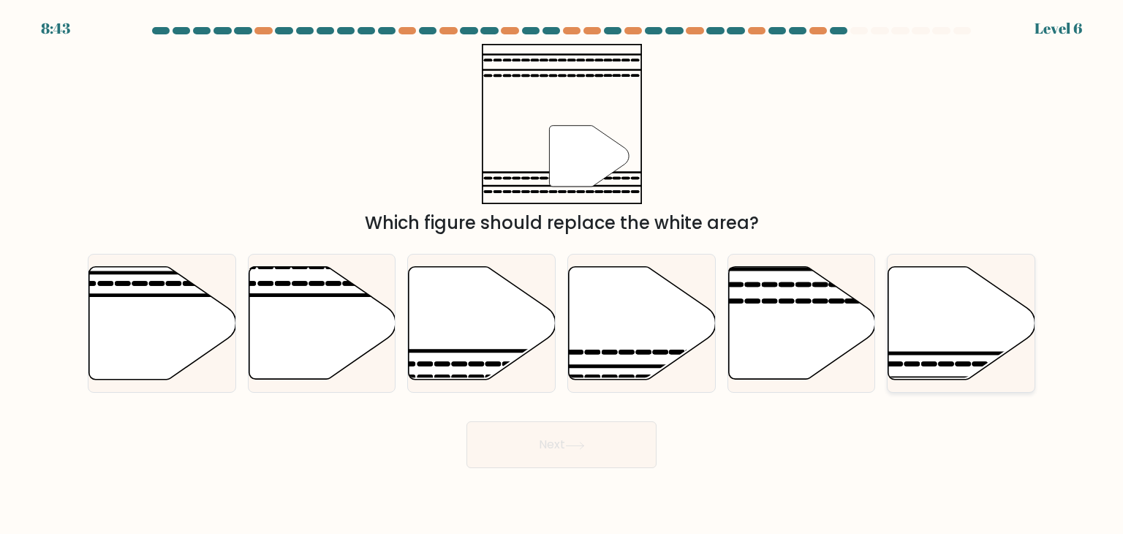
click at [926, 360] on icon at bounding box center [961, 323] width 147 height 113
click at [562, 274] on input "f." at bounding box center [561, 270] width 1 height 7
radio input "true"
click at [621, 449] on button "Next" at bounding box center [561, 444] width 190 height 47
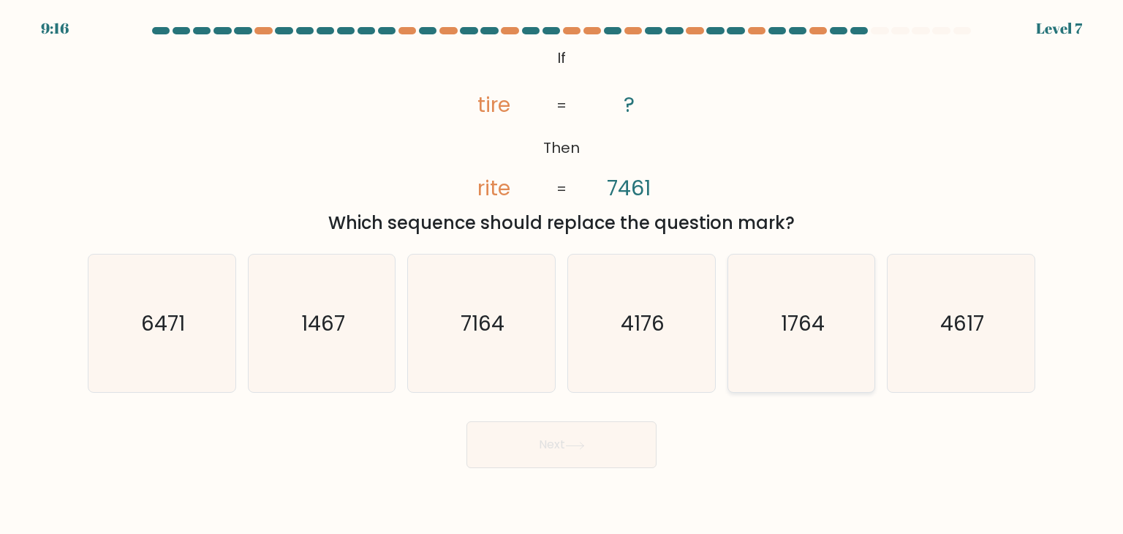
click at [784, 325] on text "1764" at bounding box center [803, 323] width 44 height 29
click at [562, 274] on input "e. 1764" at bounding box center [561, 270] width 1 height 7
radio input "true"
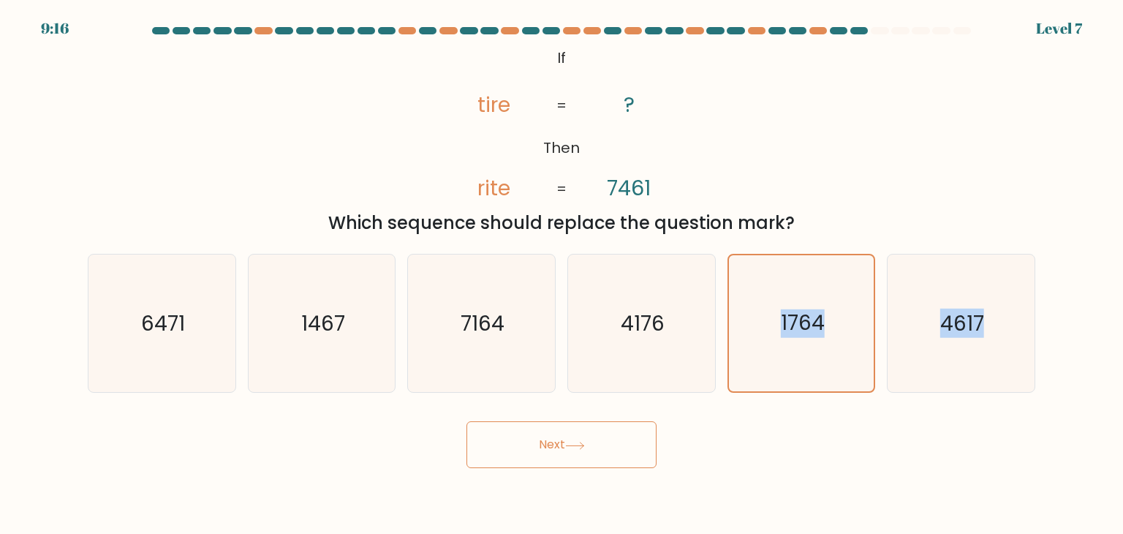
drag, startPoint x: 784, startPoint y: 325, endPoint x: 613, endPoint y: 455, distance: 214.9
click at [613, 455] on form "If ?" at bounding box center [561, 247] width 1123 height 441
click at [613, 455] on button "Next" at bounding box center [561, 444] width 190 height 47
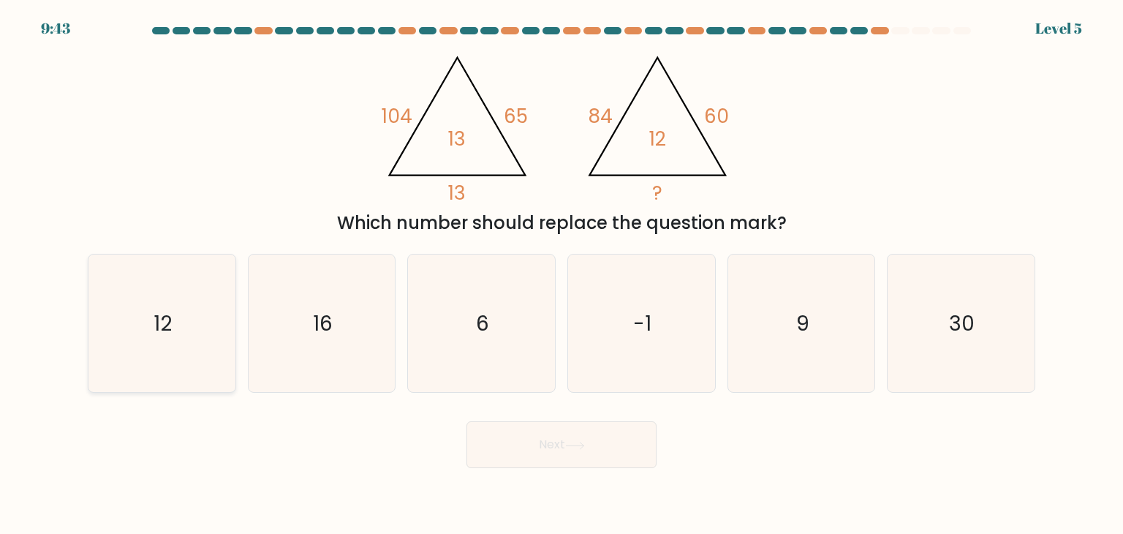
click at [121, 348] on icon "12" at bounding box center [161, 322] width 137 height 137
click at [561, 274] on input "a. 12" at bounding box center [561, 270] width 1 height 7
radio input "true"
click at [121, 348] on icon "12" at bounding box center [162, 323] width 136 height 136
click at [561, 274] on input "a. 12" at bounding box center [561, 270] width 1 height 7
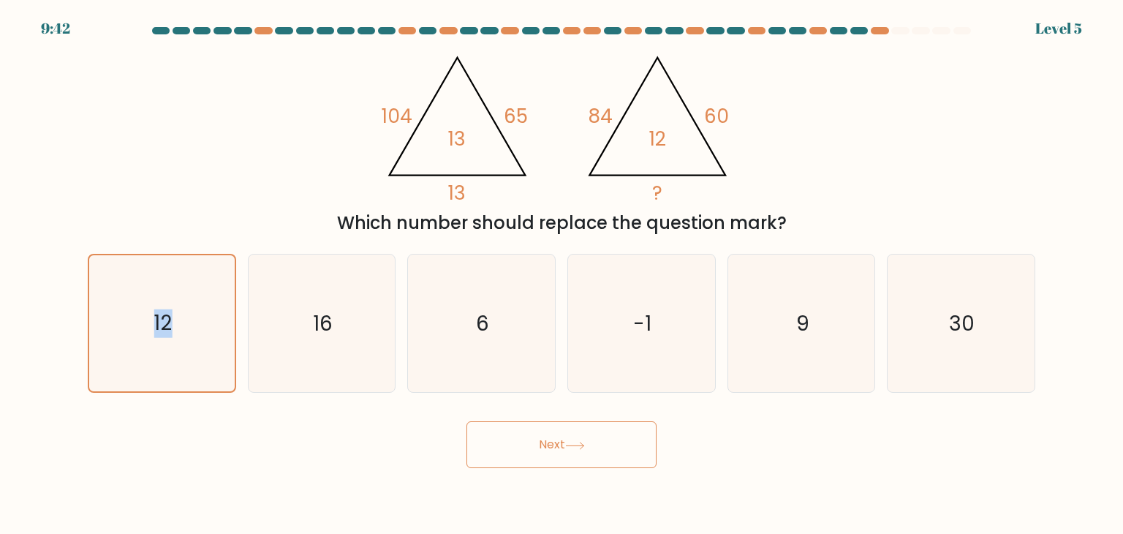
click at [548, 444] on button "Next" at bounding box center [561, 444] width 190 height 47
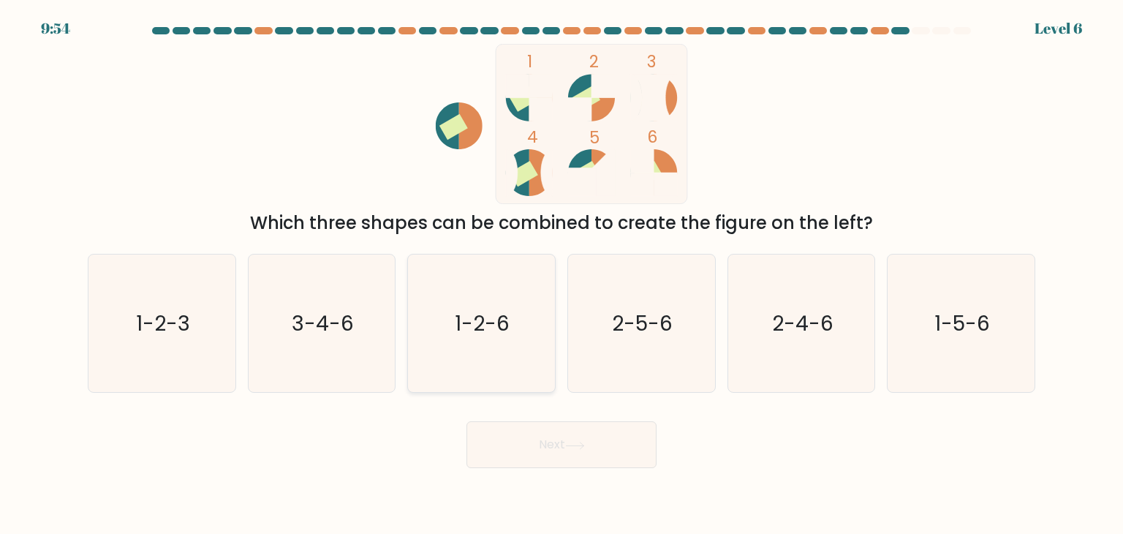
click at [485, 346] on icon "1-2-6" at bounding box center [480, 322] width 137 height 137
click at [561, 274] on input "c. 1-2-6" at bounding box center [561, 270] width 1 height 7
radio input "true"
click at [544, 445] on button "Next" at bounding box center [561, 444] width 190 height 47
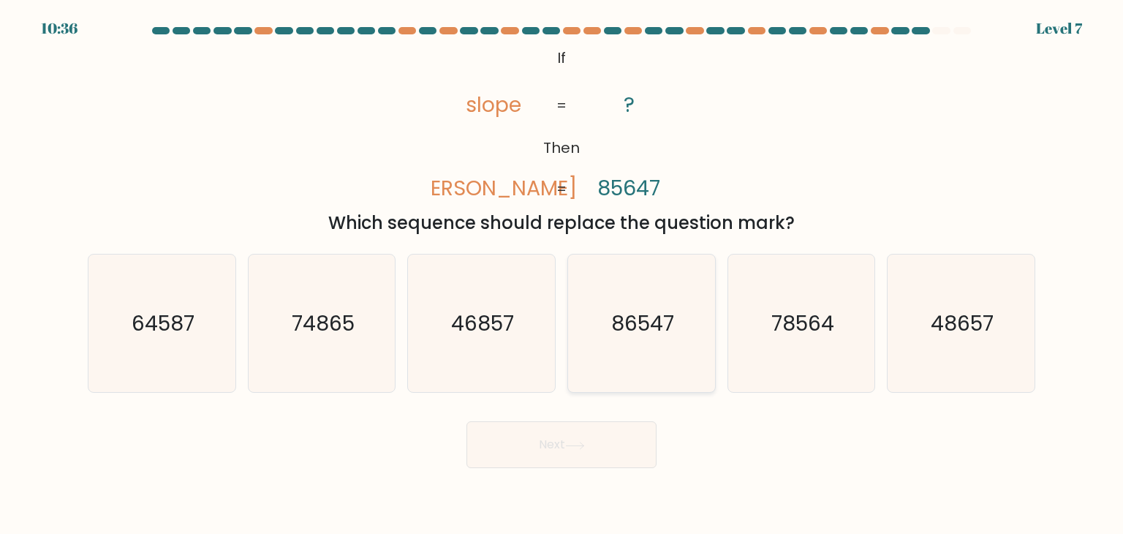
click at [664, 311] on text "86547" at bounding box center [642, 323] width 63 height 29
click at [562, 274] on input "d. 86547" at bounding box center [561, 270] width 1 height 7
radio input "true"
click at [615, 436] on button "Next" at bounding box center [561, 444] width 190 height 47
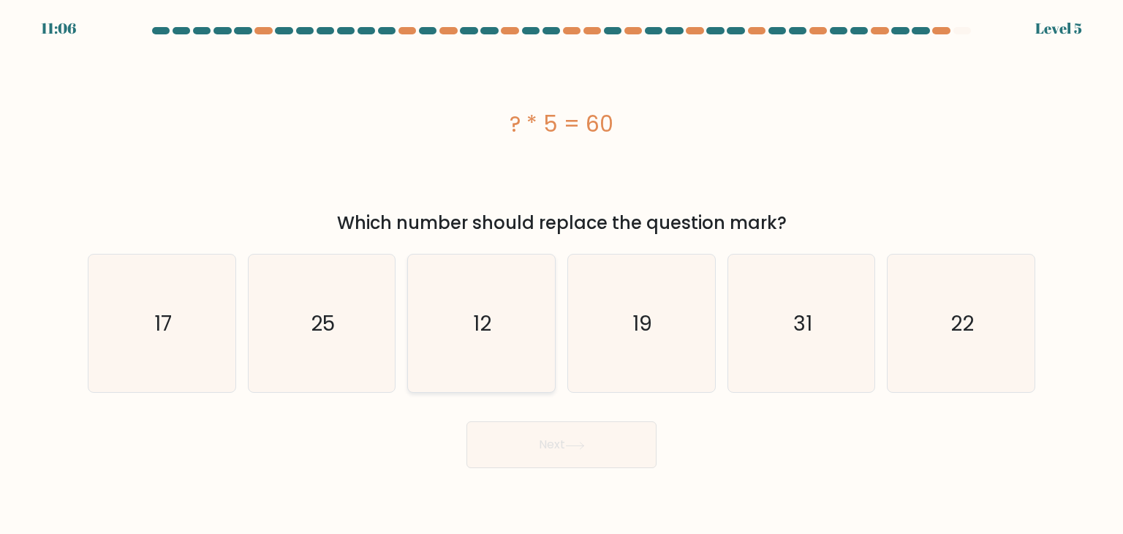
click at [519, 316] on icon "12" at bounding box center [480, 322] width 137 height 137
click at [561, 274] on input "c. 12" at bounding box center [561, 270] width 1 height 7
radio input "true"
click at [535, 436] on button "Next" at bounding box center [561, 444] width 190 height 47
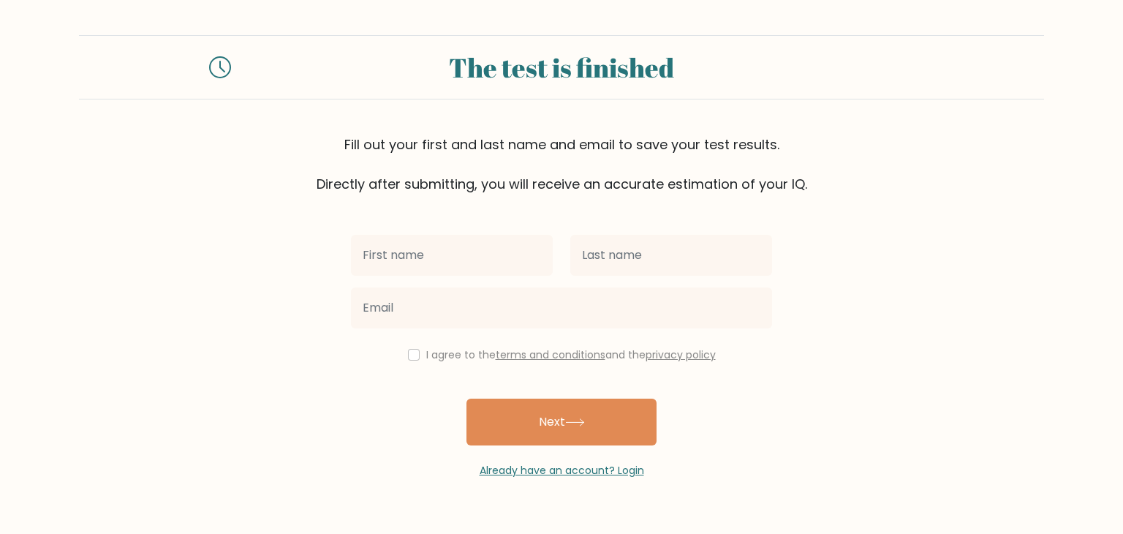
click at [483, 266] on input "text" at bounding box center [452, 255] width 202 height 41
type input "л"
type input "kirill"
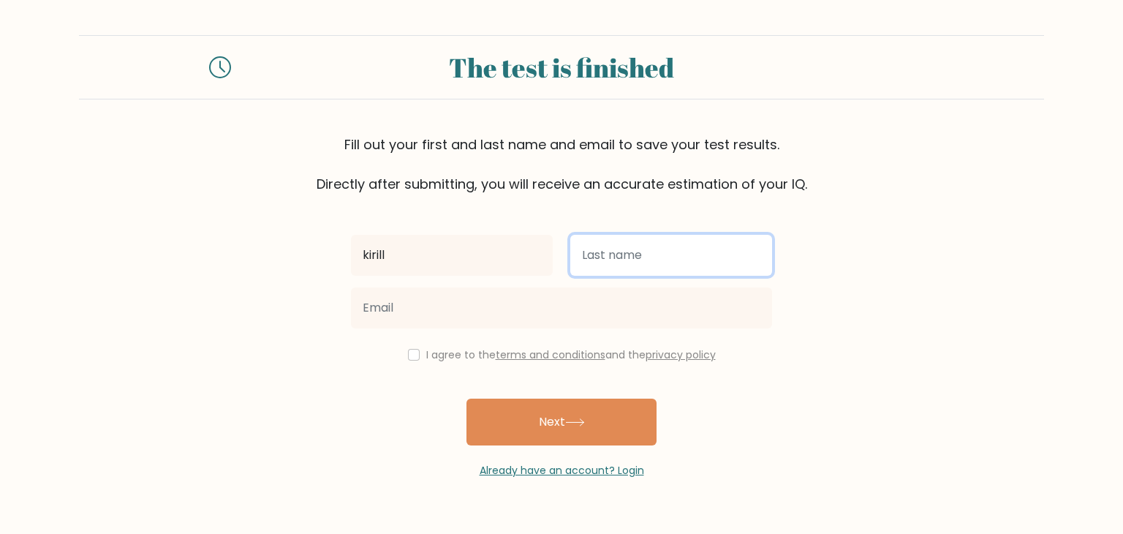
click at [591, 241] on input "text" at bounding box center [671, 255] width 202 height 41
type input "podgajskij"
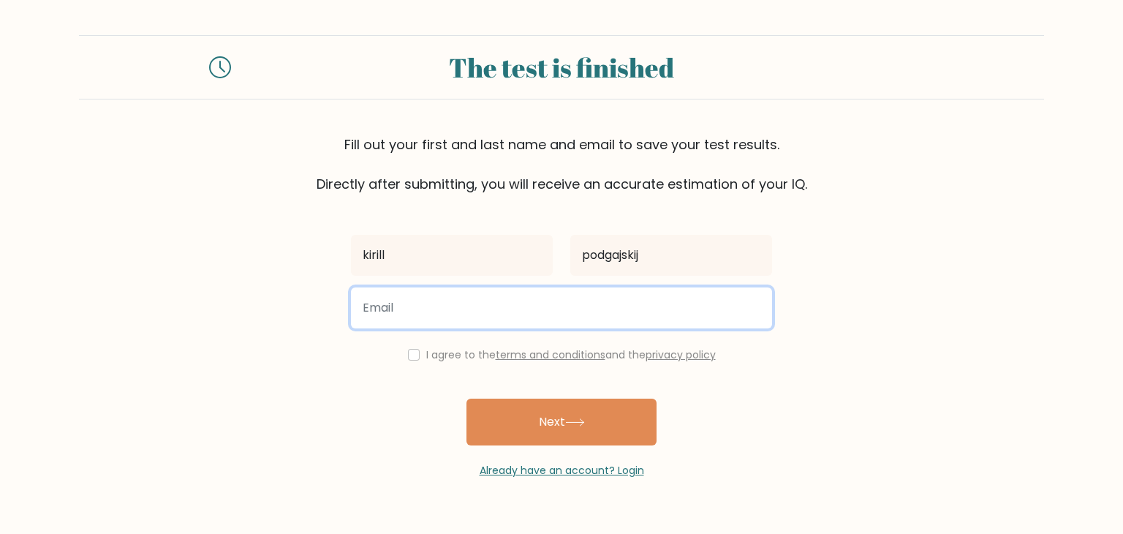
click at [541, 307] on input "email" at bounding box center [561, 307] width 421 height 41
type input "kirilpodgaajskij12@gmail.com"
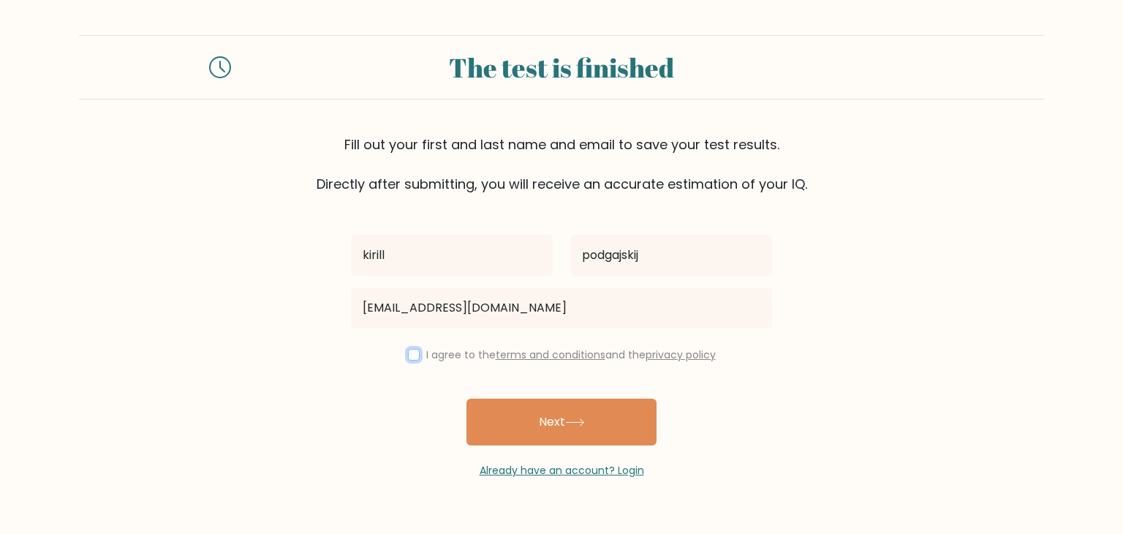
click at [411, 349] on input "checkbox" at bounding box center [414, 355] width 12 height 12
checkbox input "true"
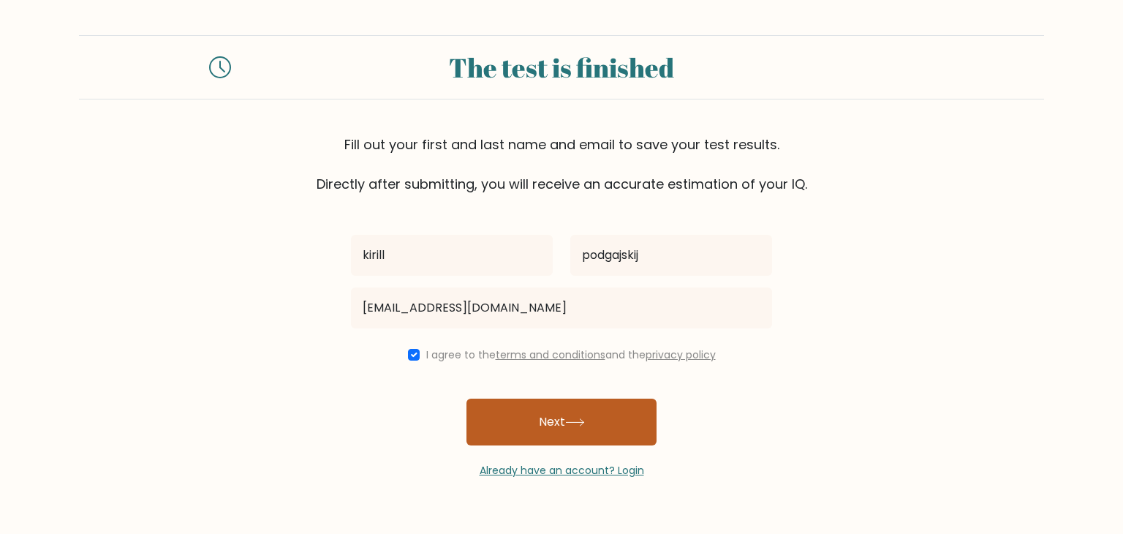
click at [526, 404] on button "Next" at bounding box center [561, 421] width 190 height 47
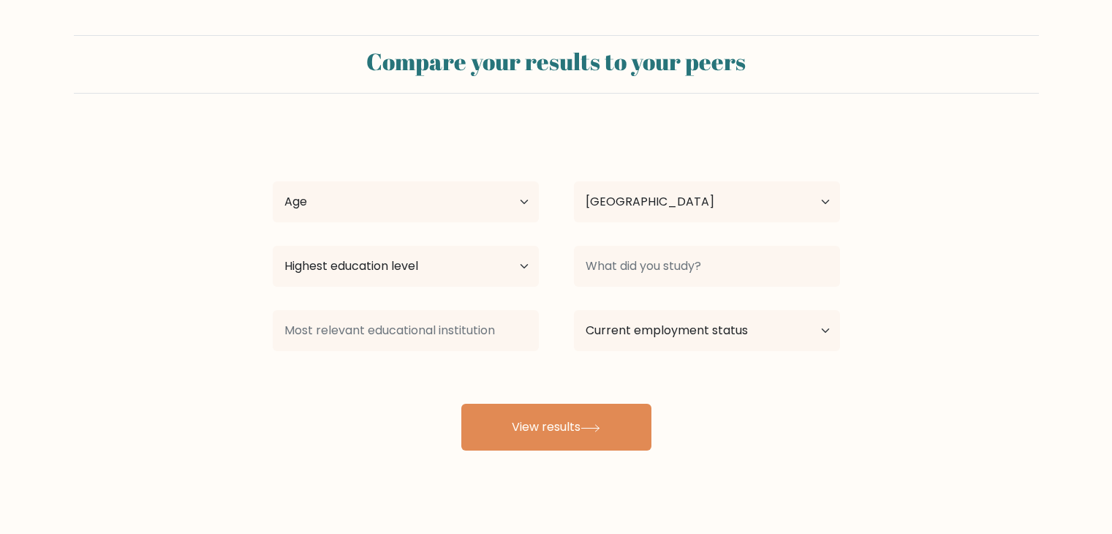
select select "BY"
click at [436, 194] on select "Age Under 18 years old 18-24 years old 25-34 years old 35-44 years old 45-54 ye…" at bounding box center [406, 201] width 266 height 41
click at [361, 222] on select "Age Under 18 years old 18-24 years old 25-34 years old 35-44 years old 45-54 ye…" at bounding box center [406, 201] width 266 height 41
select select "min_18"
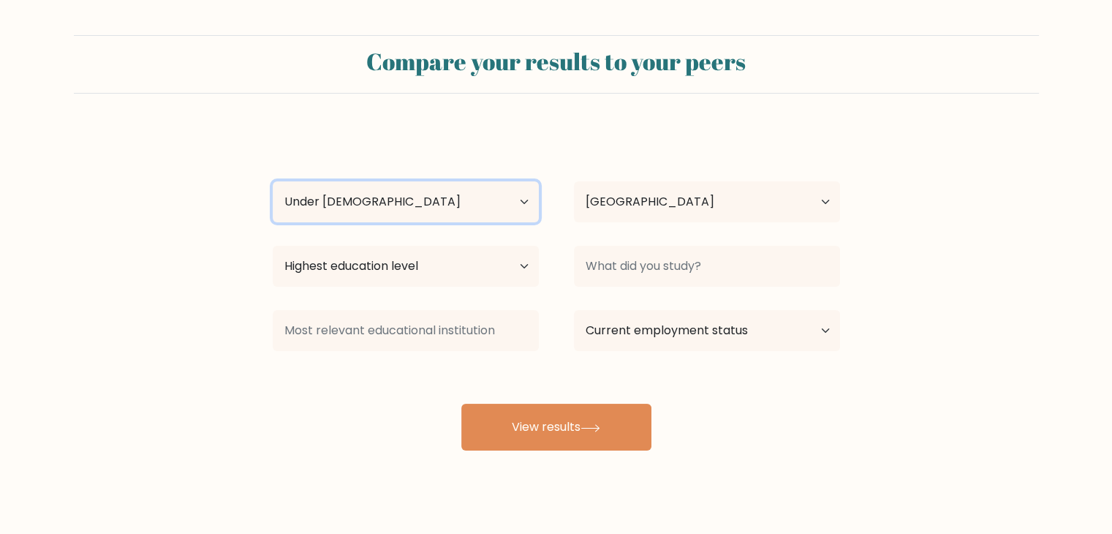
click at [273, 181] on select "Age Under 18 years old 18-24 years old 25-34 years old 35-44 years old 45-54 ye…" at bounding box center [406, 201] width 266 height 41
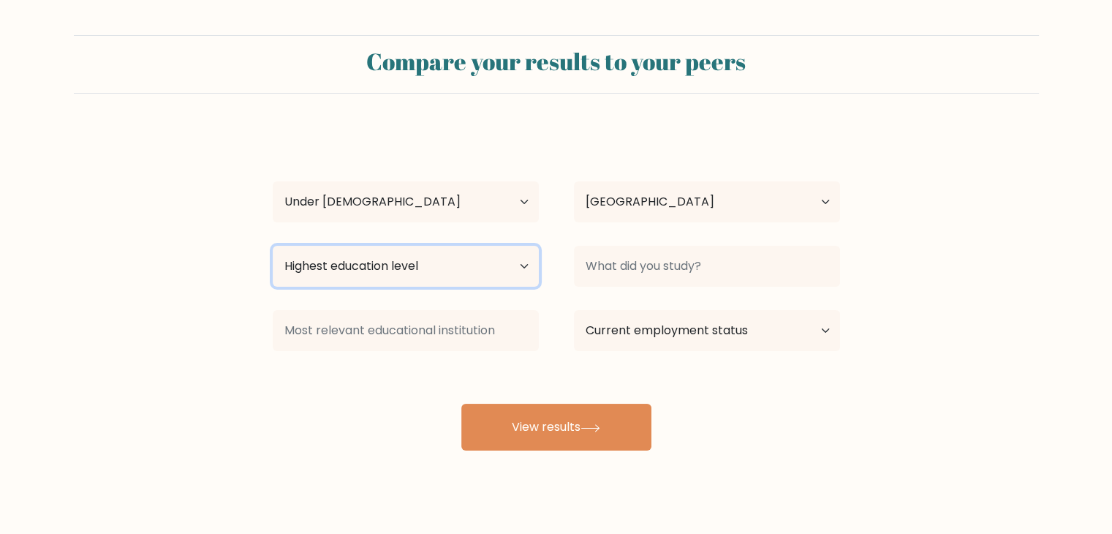
click at [363, 255] on select "Highest education level No schooling Primary Lower Secondary Upper Secondary Oc…" at bounding box center [406, 266] width 266 height 41
select select "no_schooling"
click at [273, 246] on select "Highest education level No schooling Primary Lower Secondary Upper Secondary Oc…" at bounding box center [406, 266] width 266 height 41
click at [702, 180] on div "Country Afghanistan Albania Algeria American Samoa Andorra Angola Anguilla Anta…" at bounding box center [706, 201] width 301 height 53
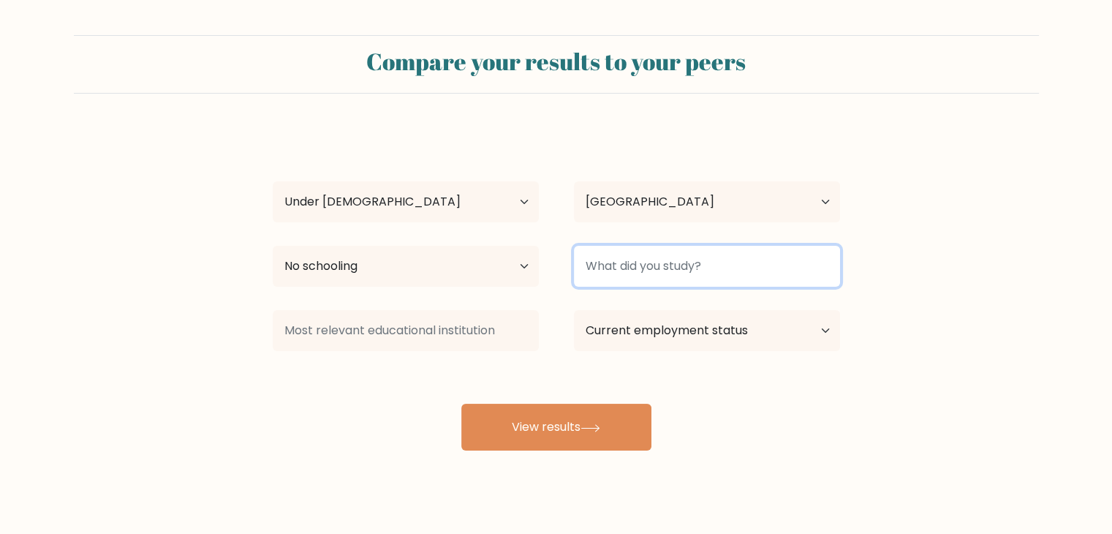
click at [661, 263] on input at bounding box center [707, 266] width 266 height 41
type input "e"
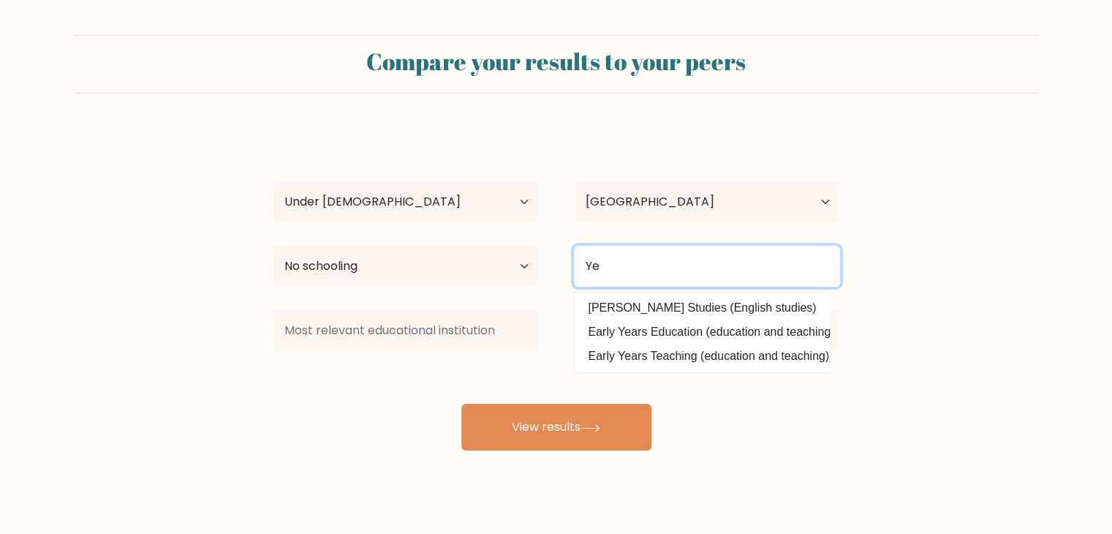
type input "Y"
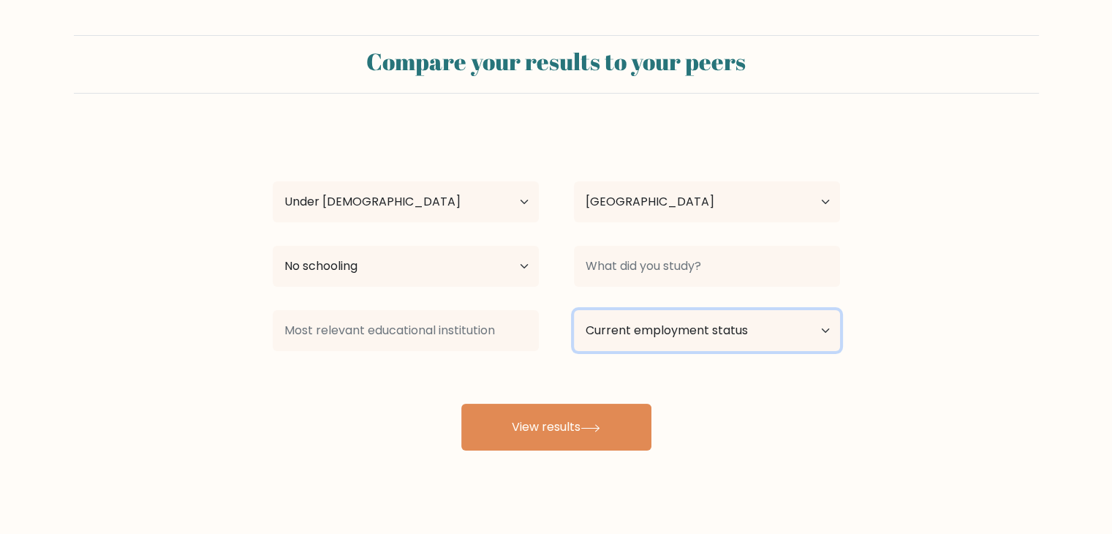
click at [645, 343] on select "Current employment status Employed Student Retired Other / prefer not to answer" at bounding box center [707, 330] width 266 height 41
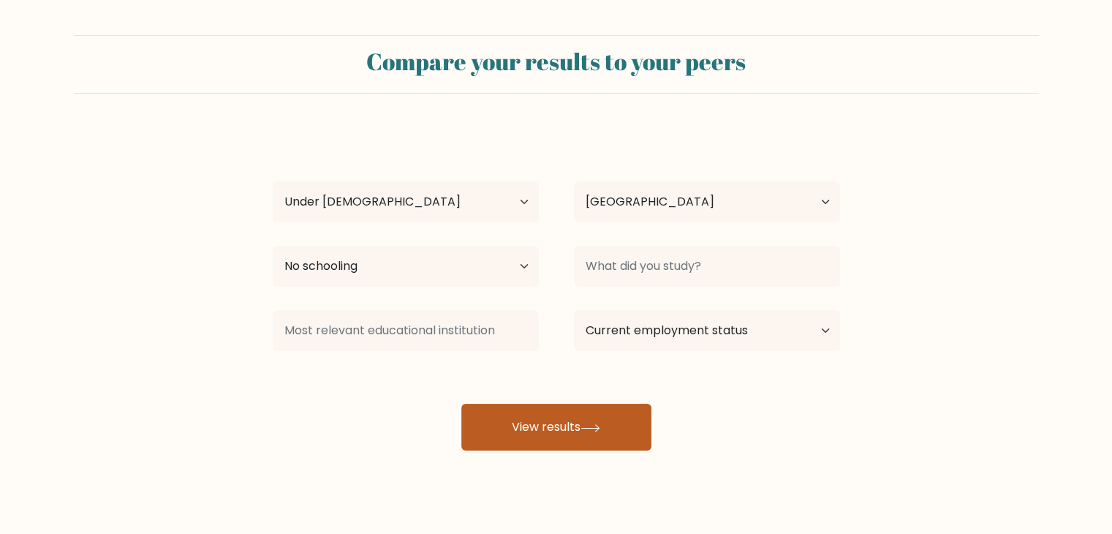
click at [576, 441] on button "View results" at bounding box center [556, 427] width 190 height 47
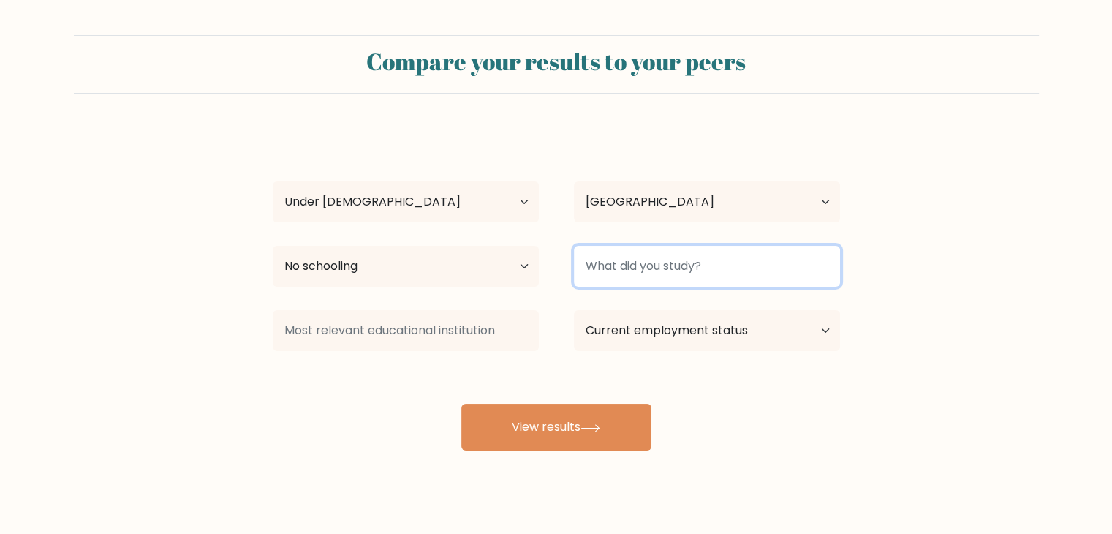
click at [683, 248] on input at bounding box center [707, 266] width 266 height 41
click at [676, 260] on input at bounding box center [707, 266] width 266 height 41
type input "r"
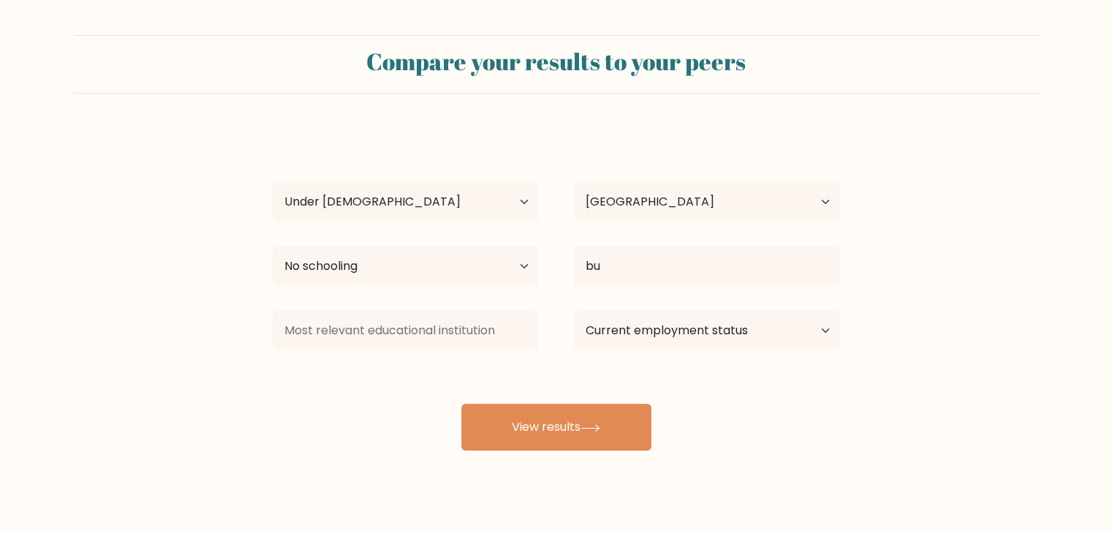
click at [640, 303] on div "kirill podgajskij Age Under 18 years old 18-24 years old 25-34 years old 35-44 …" at bounding box center [556, 290] width 585 height 322
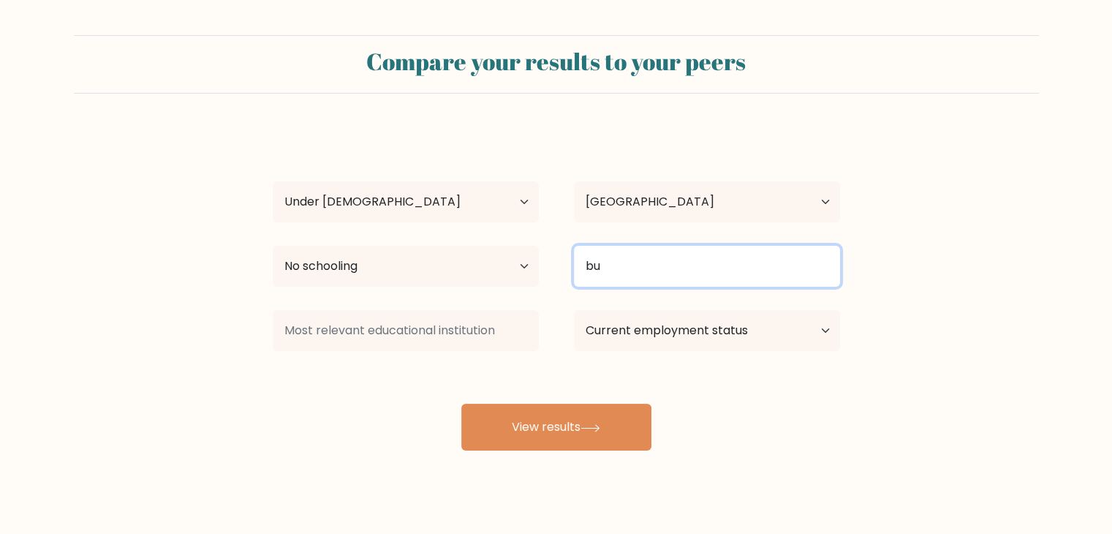
click at [664, 256] on input "bu" at bounding box center [707, 266] width 266 height 41
type input "b"
type input "i"
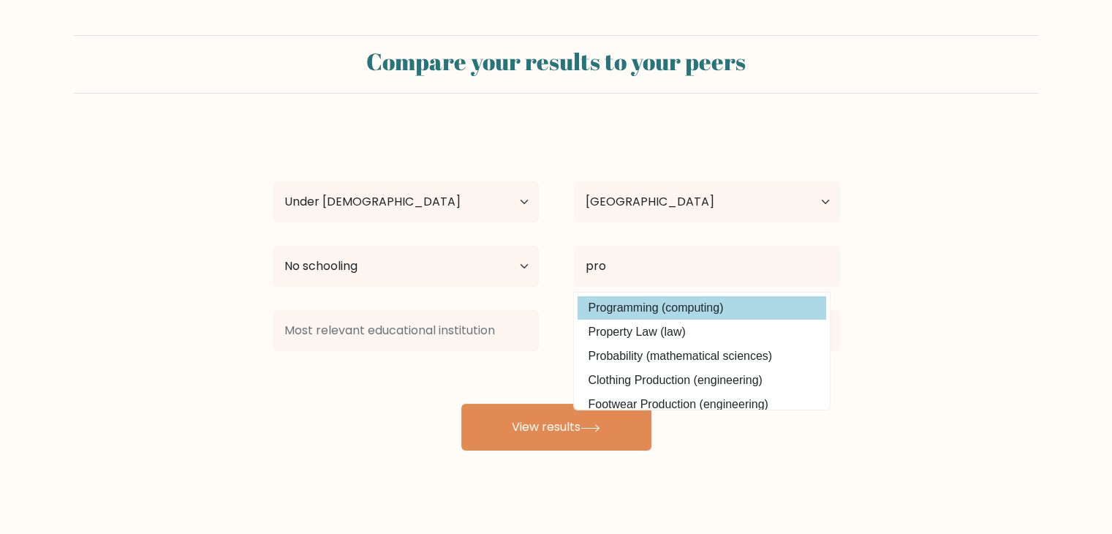
click at [657, 313] on div "kirill podgajskij Age Under 18 years old 18-24 years old 25-34 years old 35-44 …" at bounding box center [556, 290] width 585 height 322
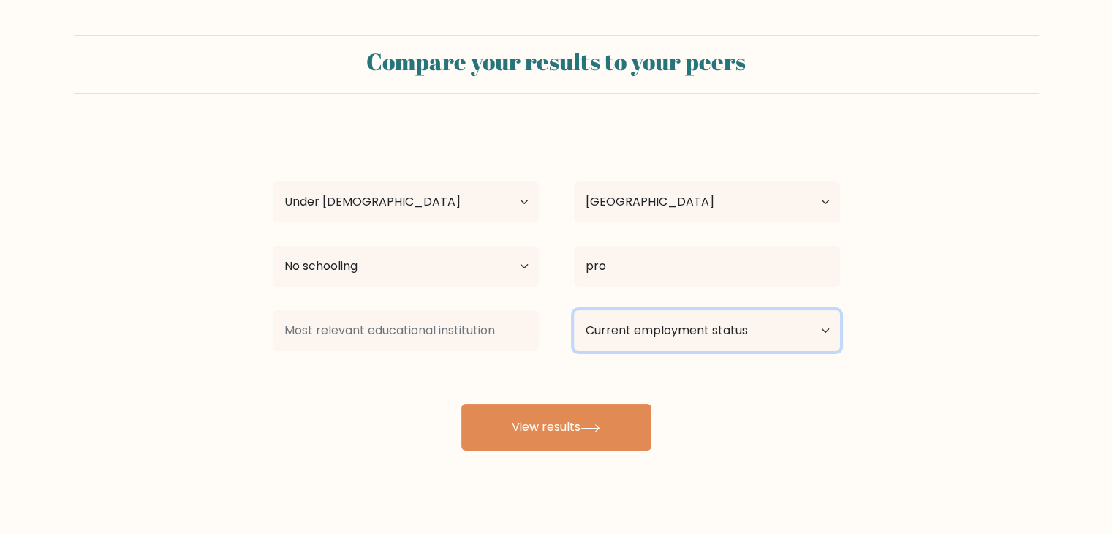
click at [657, 313] on select "Current employment status Employed Student Retired Other / prefer not to answer" at bounding box center [707, 330] width 266 height 41
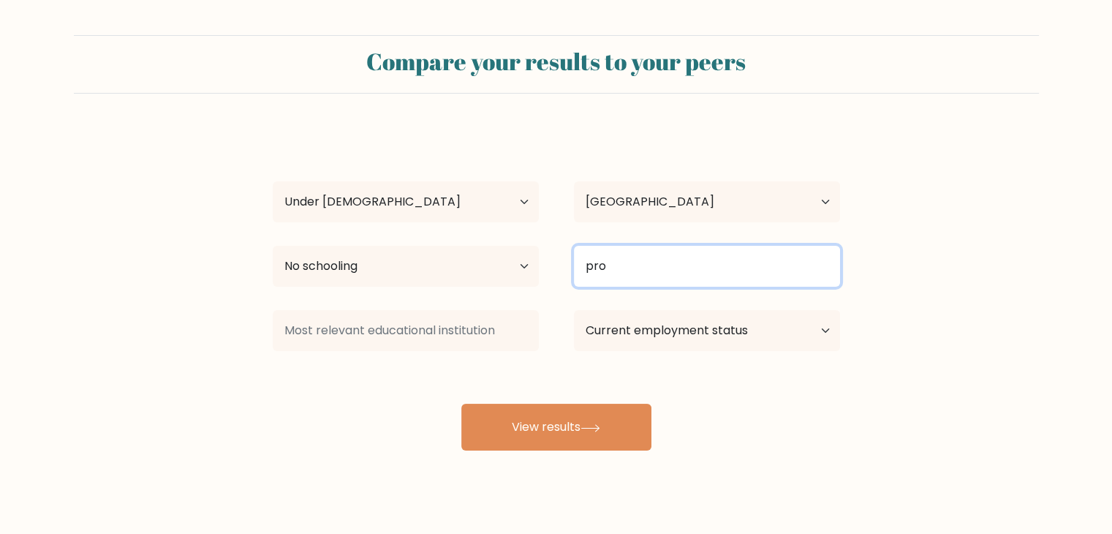
click at [654, 281] on input "pro" at bounding box center [707, 266] width 266 height 41
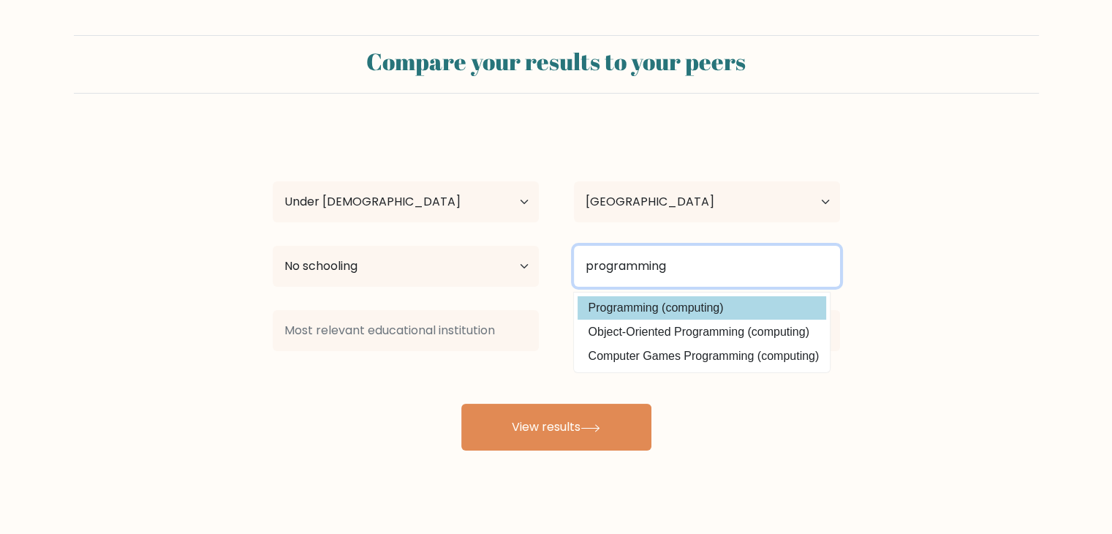
type input "programming"
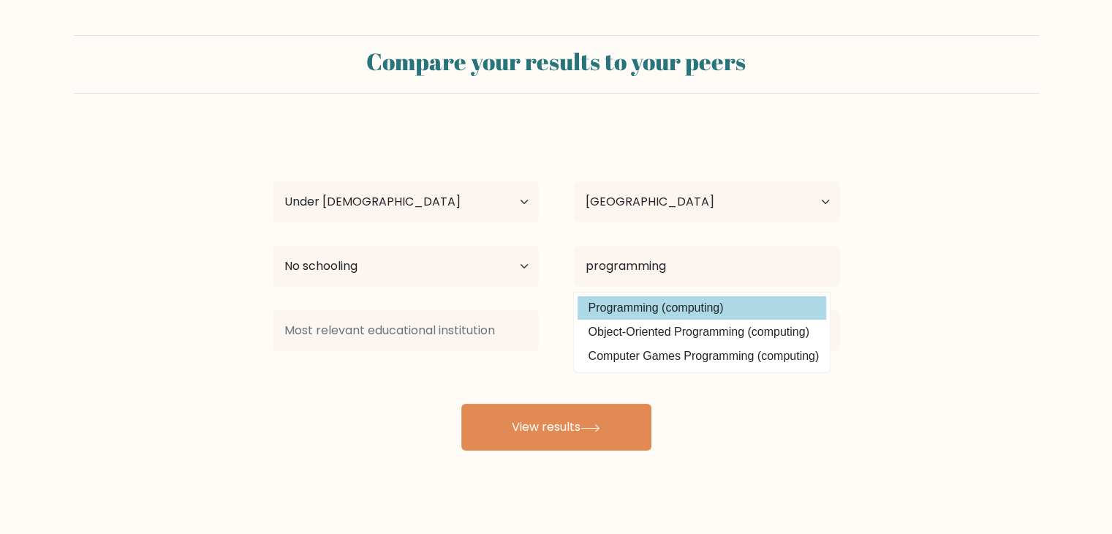
click at [672, 299] on div "kirill podgajskij Age Under 18 years old 18-24 years old 25-34 years old 35-44 …" at bounding box center [556, 290] width 585 height 322
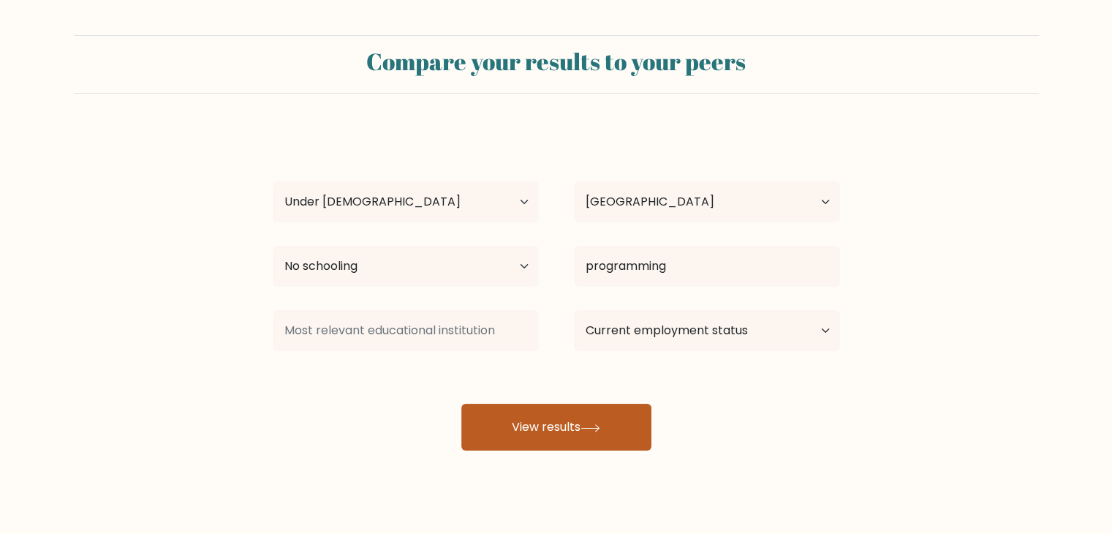
click at [551, 416] on button "View results" at bounding box center [556, 427] width 190 height 47
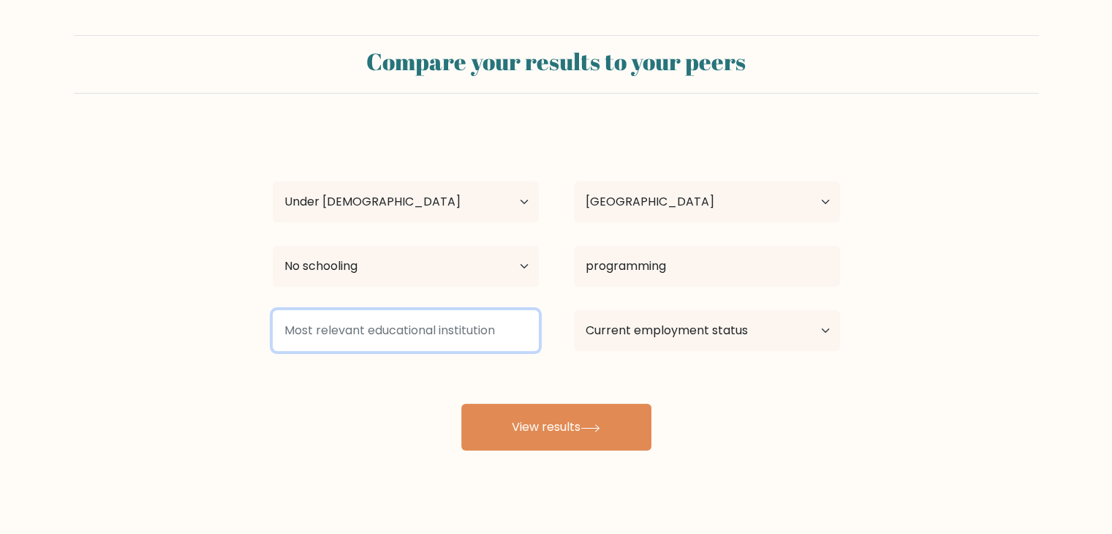
click at [428, 341] on input at bounding box center [406, 330] width 266 height 41
click at [433, 328] on input at bounding box center [406, 330] width 266 height 41
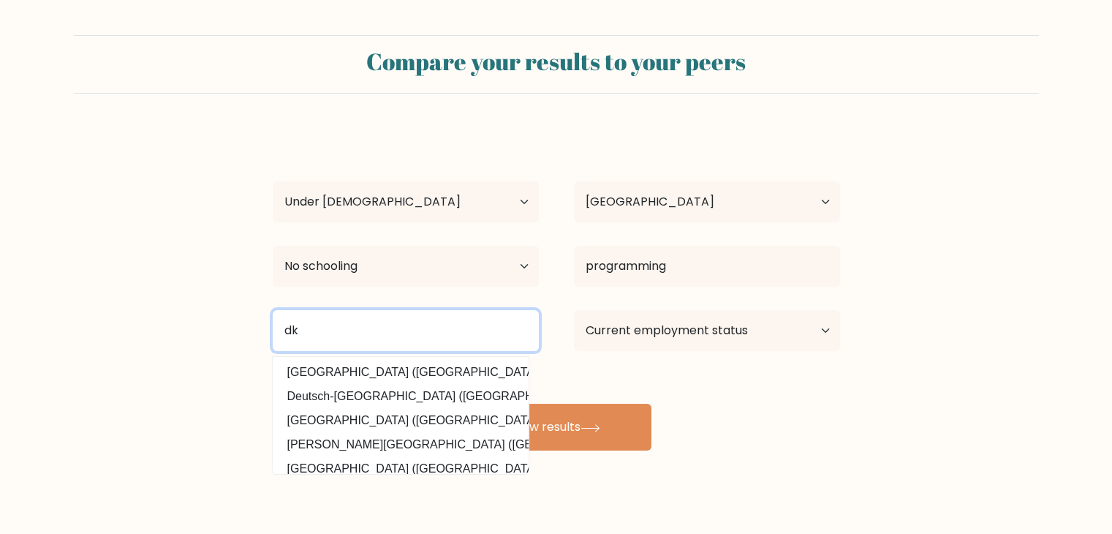
type input "d"
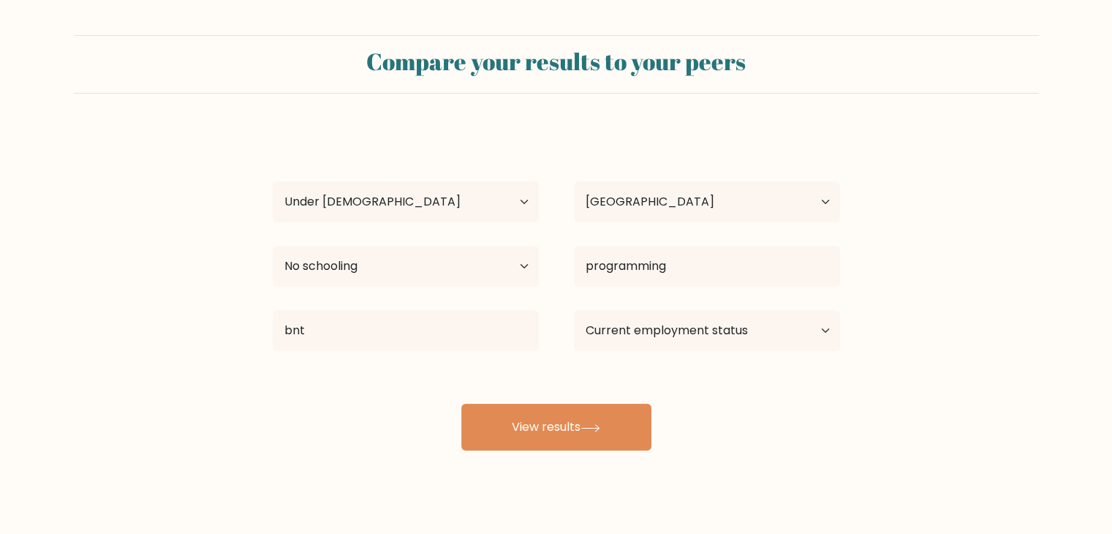
click at [395, 389] on div "kirill podgajskij Age Under 18 years old 18-24 years old 25-34 years old 35-44 …" at bounding box center [556, 290] width 585 height 322
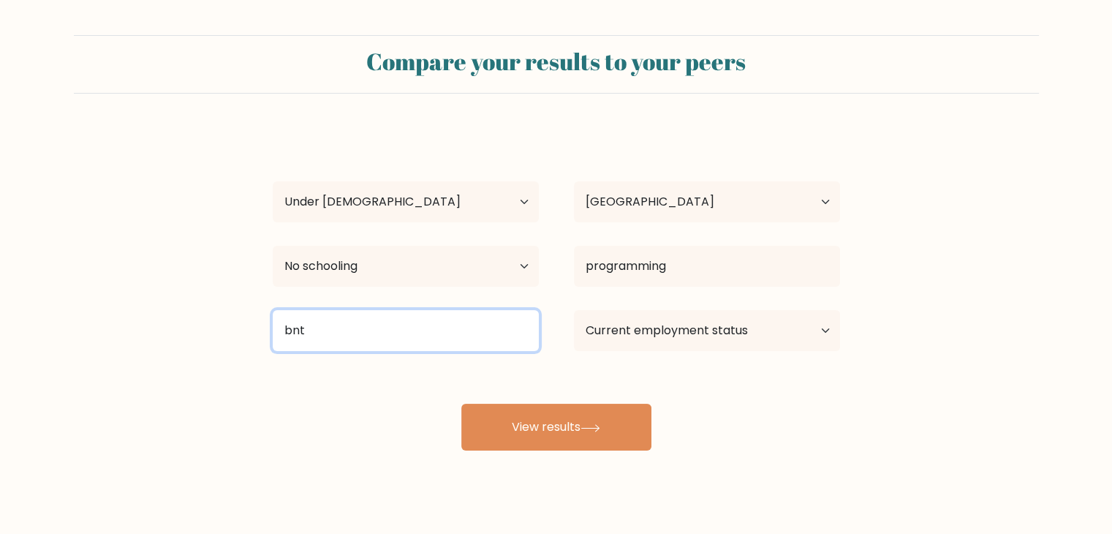
click at [376, 325] on input "bnt" at bounding box center [406, 330] width 266 height 41
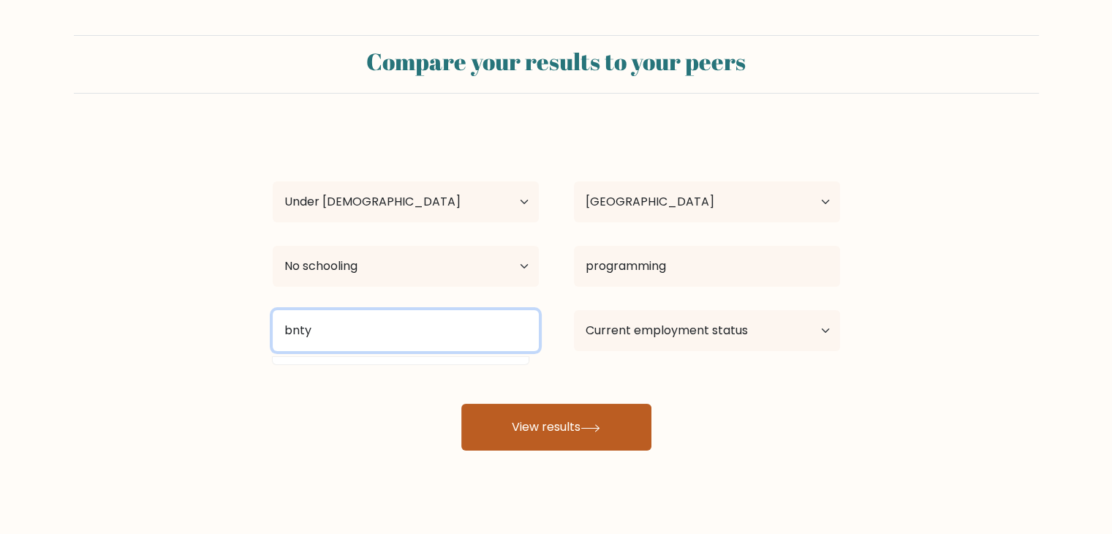
type input "bnty"
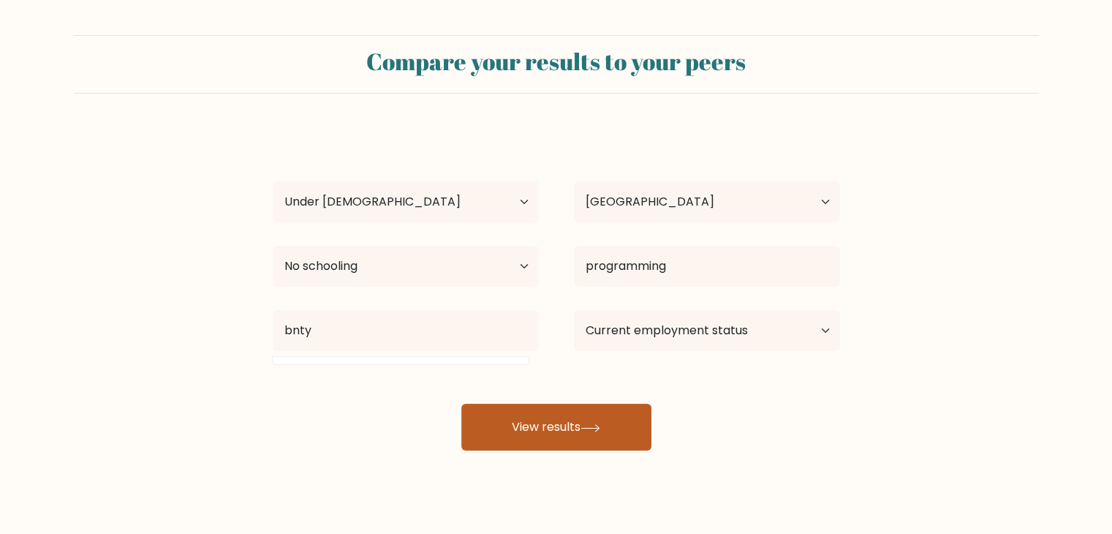
click at [510, 419] on button "View results" at bounding box center [556, 427] width 190 height 47
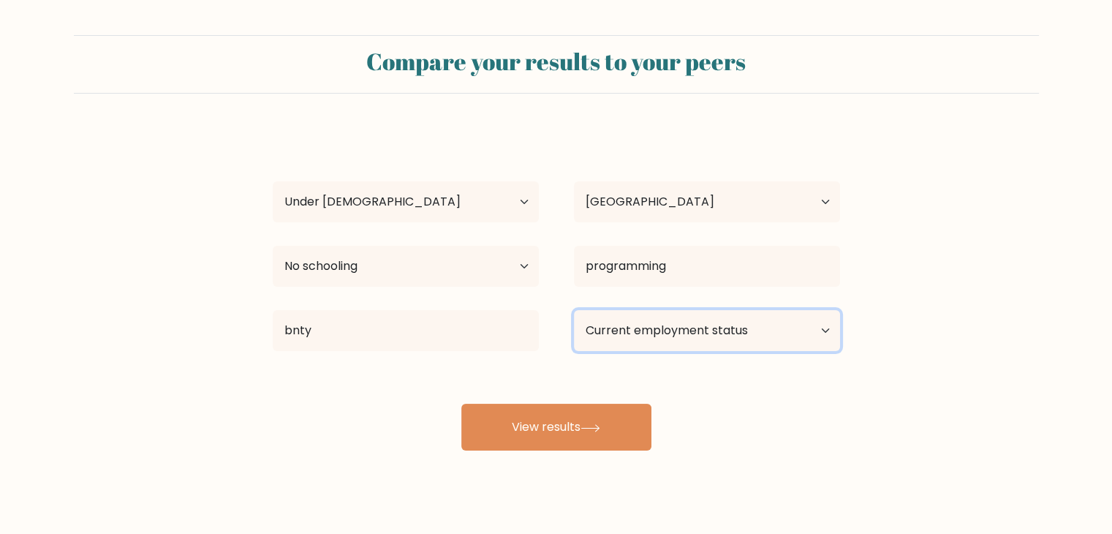
click at [748, 317] on select "Current employment status Employed Student Retired Other / prefer not to answer" at bounding box center [707, 330] width 266 height 41
select select "student"
click at [574, 310] on select "Current employment status Employed Student Retired Other / prefer not to answer" at bounding box center [707, 330] width 266 height 41
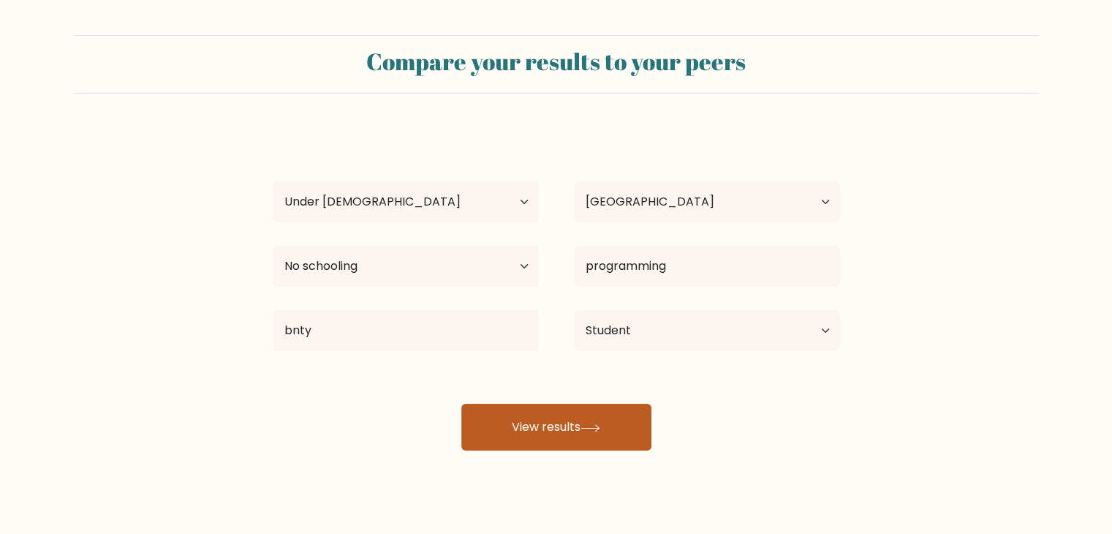
click at [572, 419] on button "View results" at bounding box center [556, 427] width 190 height 47
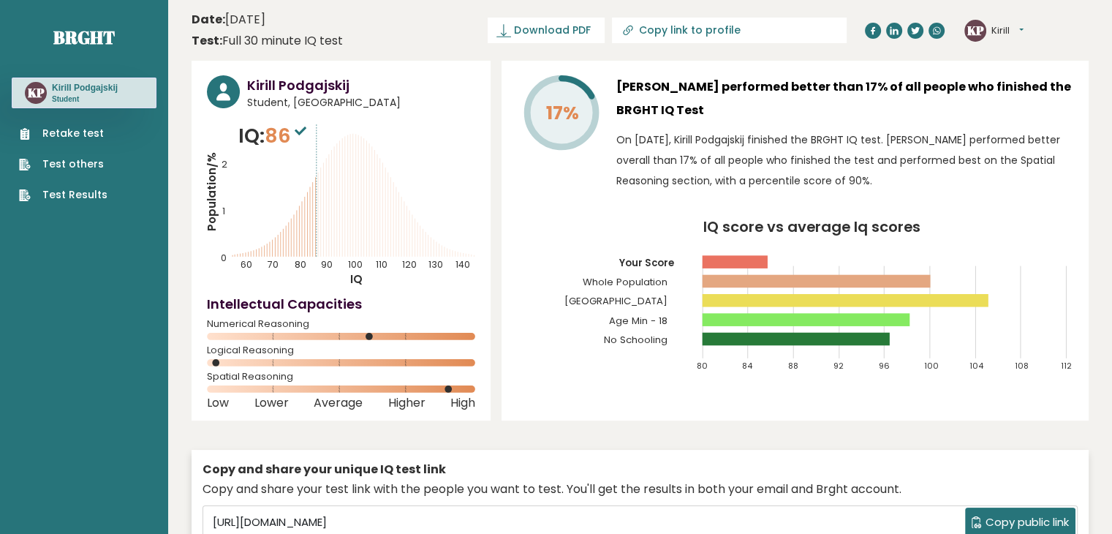
click at [280, 164] on icon "Population/% IQ 0 1 2 60 70 80 90 100 110 120 130 140" at bounding box center [341, 203] width 268 height 165
click at [304, 232] on icon "Population/% IQ 0 1 2 60 70 80 90 100 110 120 130 140" at bounding box center [341, 203] width 268 height 165
click at [346, 235] on icon "Population/% IQ 0 1 2 60 70 80 90 100 110 120 130 140" at bounding box center [341, 203] width 268 height 165
click at [979, 121] on h3 "Kirill Podgajskij performed better than 17% of all people who finished the BRGH…" at bounding box center [844, 98] width 457 height 47
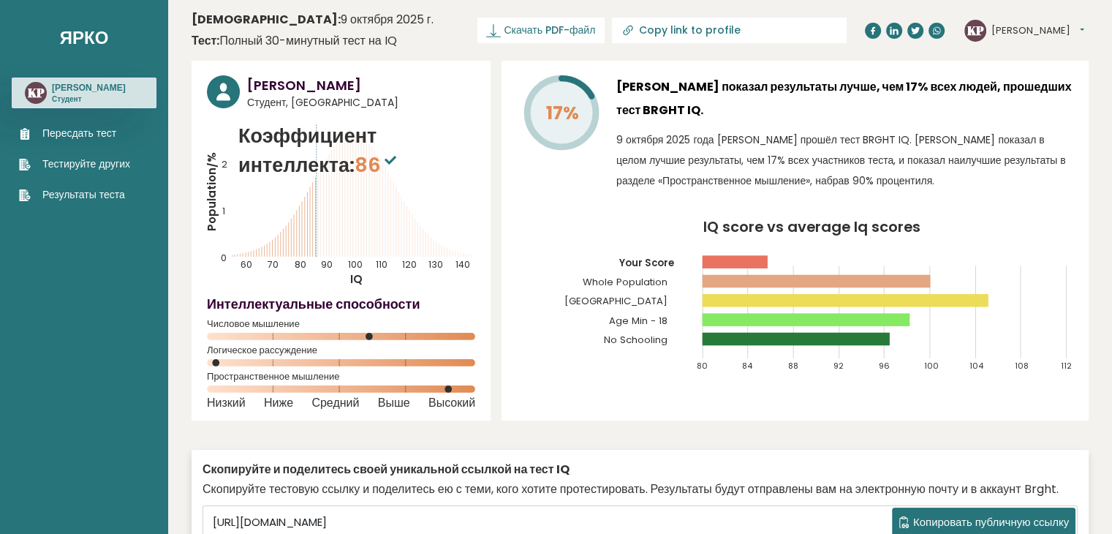
click at [591, 221] on icon "IQ score vs average Iq scores 80 84 88 92 96 100 104 108 112 Your Score Whole P…" at bounding box center [795, 302] width 556 height 164
click at [340, 204] on icon at bounding box center [340, 198] width 0 height 116
drag, startPoint x: 1110, startPoint y: 45, endPoint x: 1121, endPoint y: 44, distance: 10.3
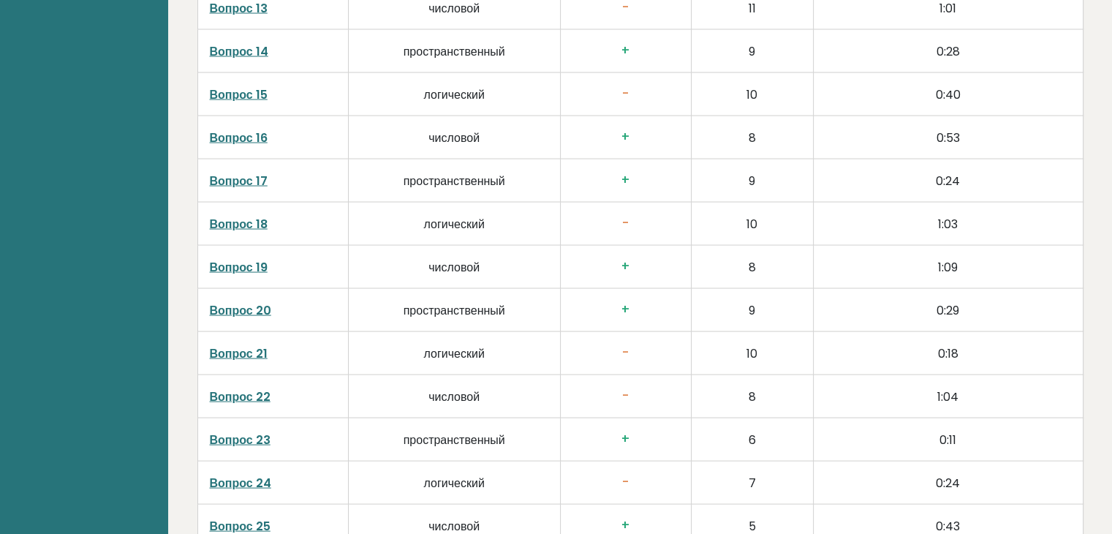
scroll to position [2895, 0]
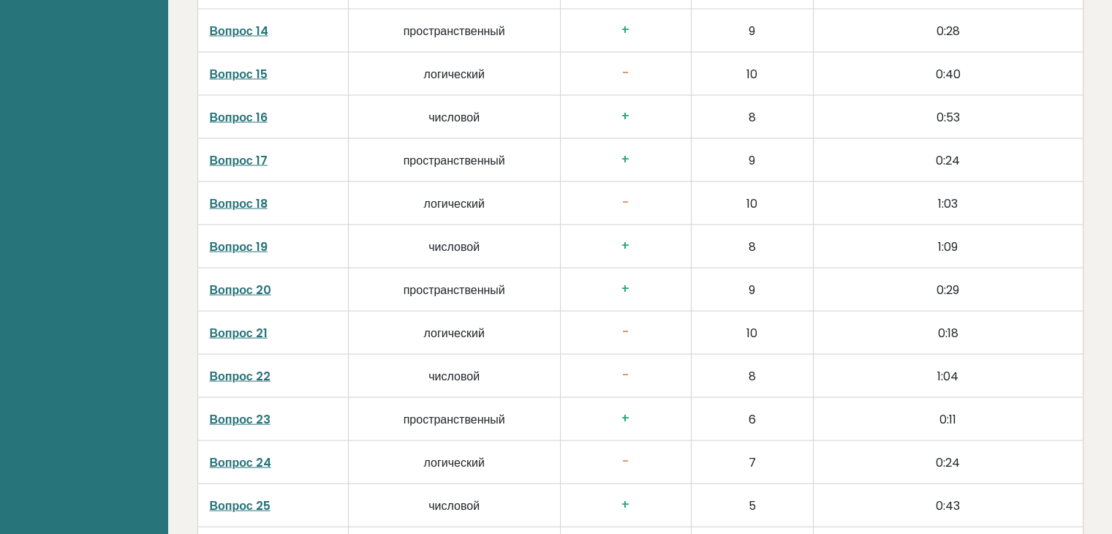
drag, startPoint x: 1111, startPoint y: 371, endPoint x: 1118, endPoint y: 375, distance: 7.5
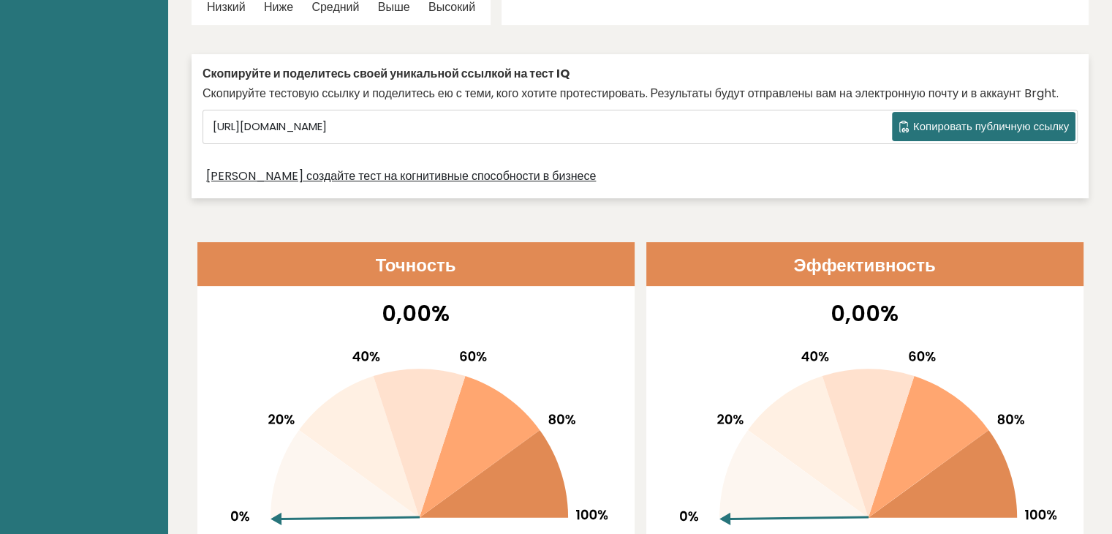
scroll to position [0, 0]
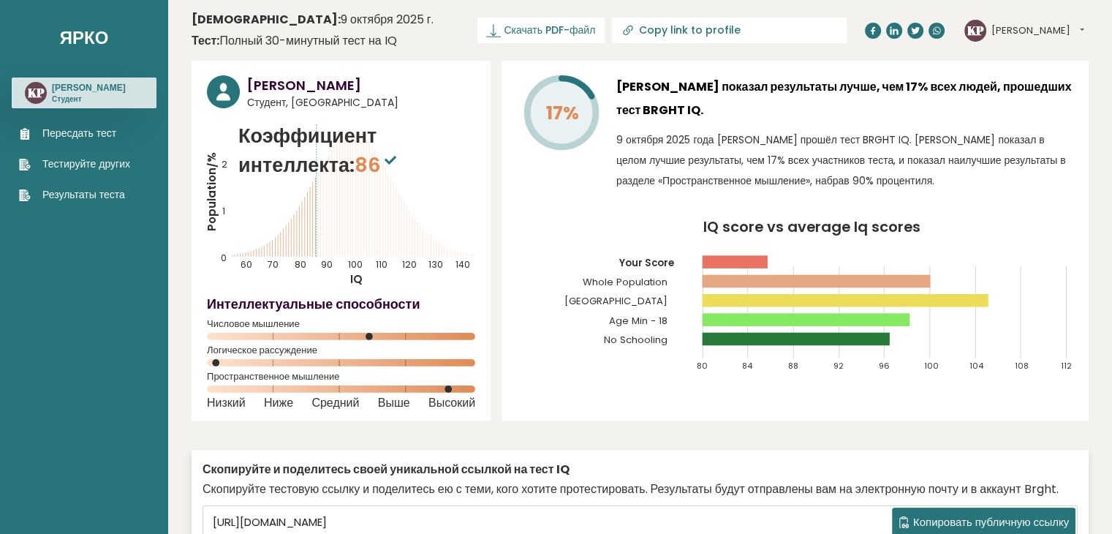
click at [98, 139] on font "Пересдать тест" at bounding box center [79, 133] width 74 height 15
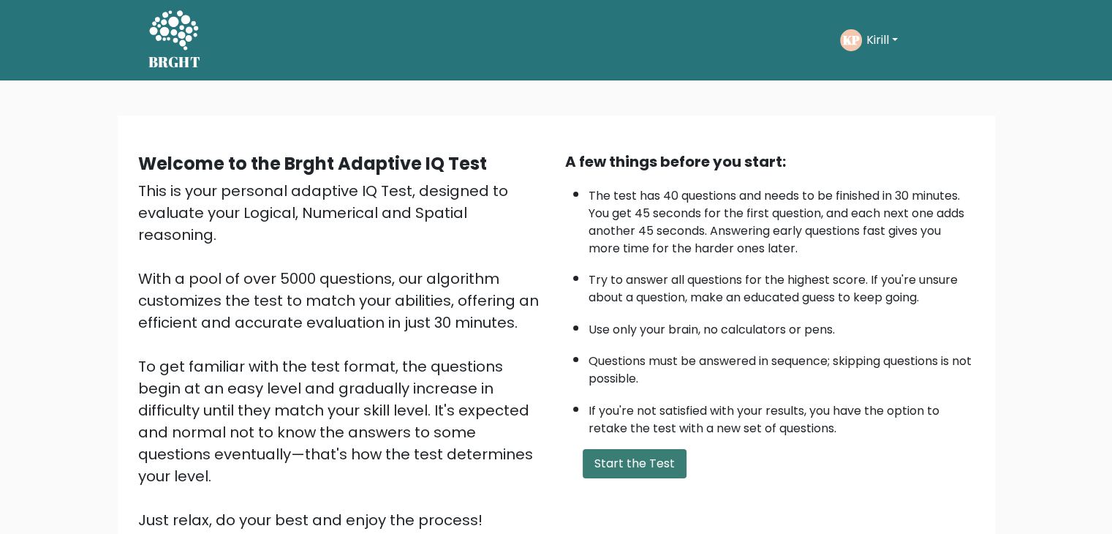
click at [615, 470] on button "Start the Test" at bounding box center [635, 463] width 104 height 29
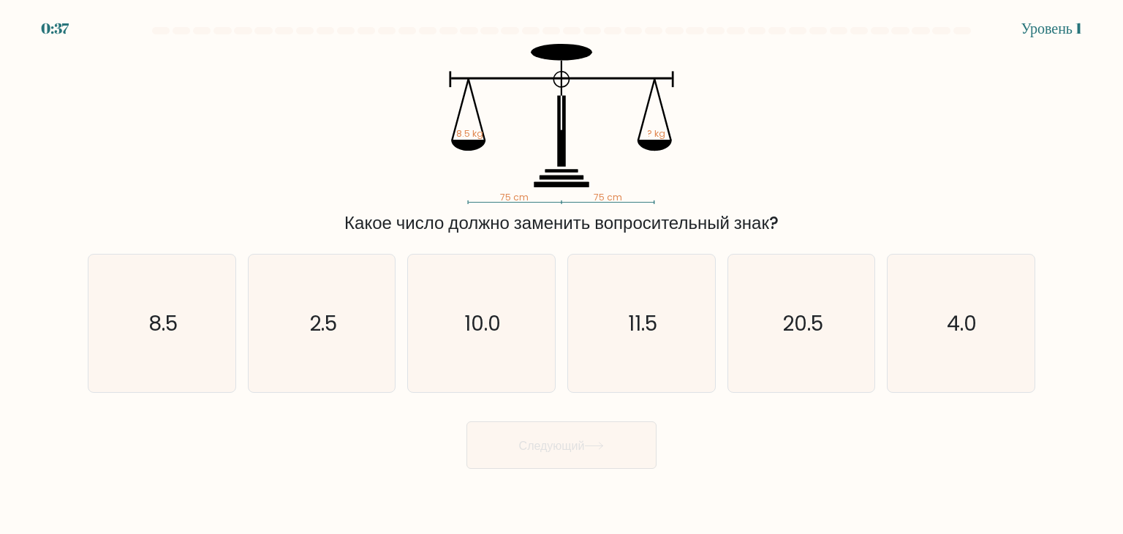
click at [802, 175] on div "75 cm 75 cm 8.5 kg ? kg Какое число должно заменить вопросительный знак?" at bounding box center [561, 140] width 965 height 192
click at [189, 323] on icon "8.5" at bounding box center [161, 322] width 137 height 137
click at [561, 274] on input "[PERSON_NAME]. 8.5" at bounding box center [561, 270] width 1 height 7
radio input "true"
click at [189, 323] on icon "8.5" at bounding box center [162, 323] width 136 height 136
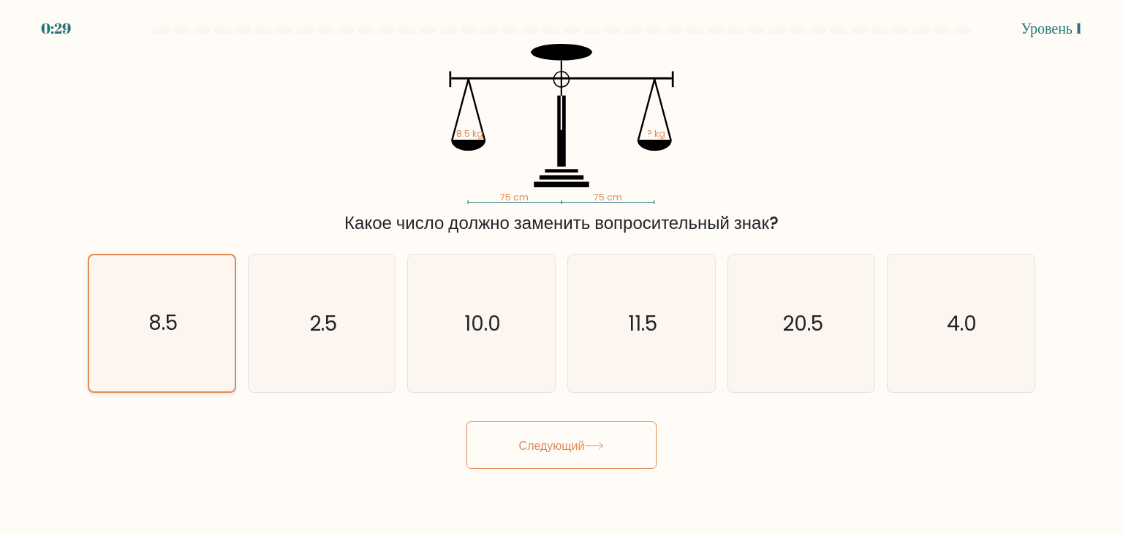
click at [561, 274] on input "[PERSON_NAME]. 8.5" at bounding box center [561, 270] width 1 height 7
click at [537, 434] on button "Следующий" at bounding box center [561, 445] width 190 height 48
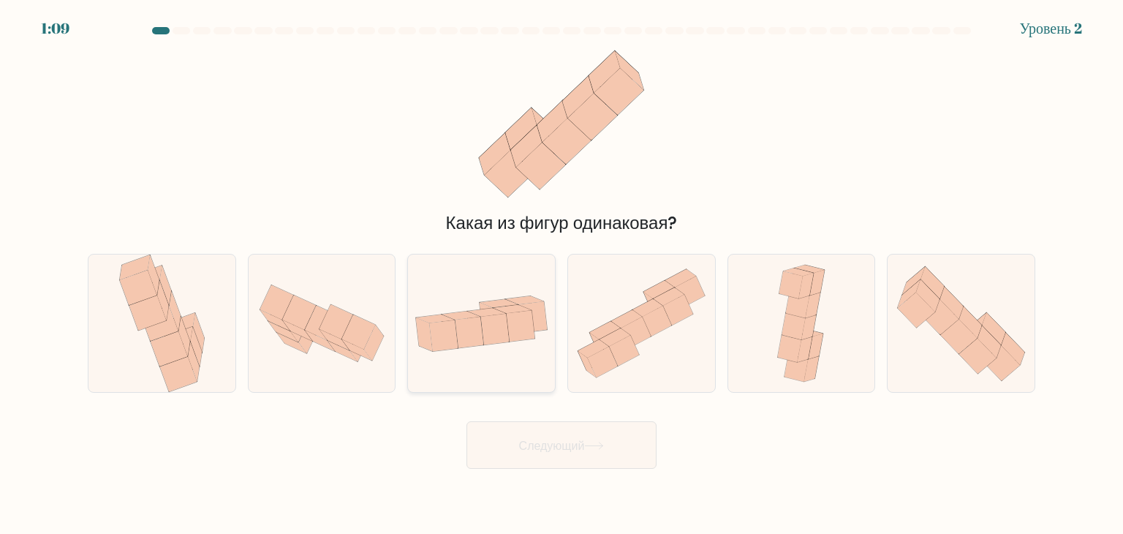
click at [477, 361] on div at bounding box center [481, 323] width 148 height 139
click at [561, 274] on input "в." at bounding box center [561, 270] width 1 height 7
radio input "true"
click at [581, 447] on font "Следующий" at bounding box center [552, 444] width 66 height 17
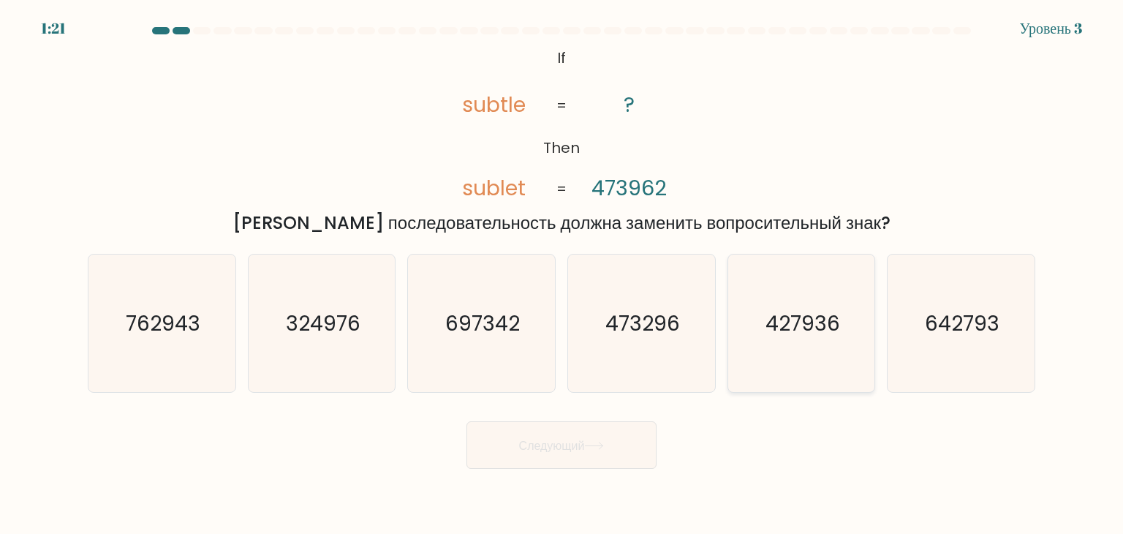
click at [798, 318] on text "427936" at bounding box center [802, 323] width 75 height 29
click at [562, 274] on input "и. 427936" at bounding box center [561, 270] width 1 height 7
radio input "true"
click at [570, 444] on font "Следующий" at bounding box center [552, 444] width 66 height 17
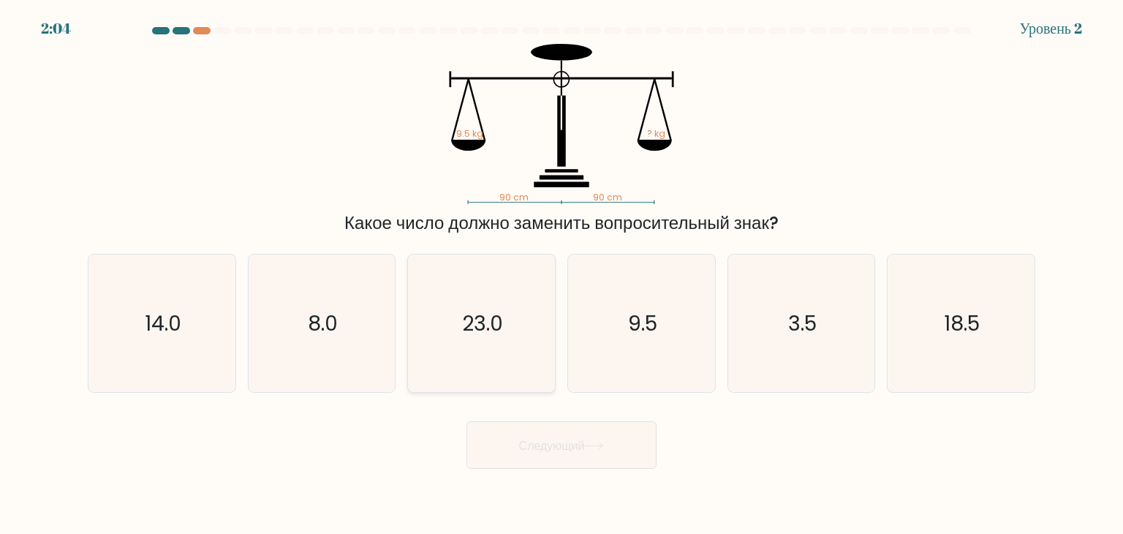
click at [474, 319] on text "23.0" at bounding box center [483, 323] width 41 height 29
click at [561, 274] on input "в. 23.0" at bounding box center [561, 270] width 1 height 7
radio input "true"
click at [534, 423] on button "Следующий" at bounding box center [561, 445] width 190 height 48
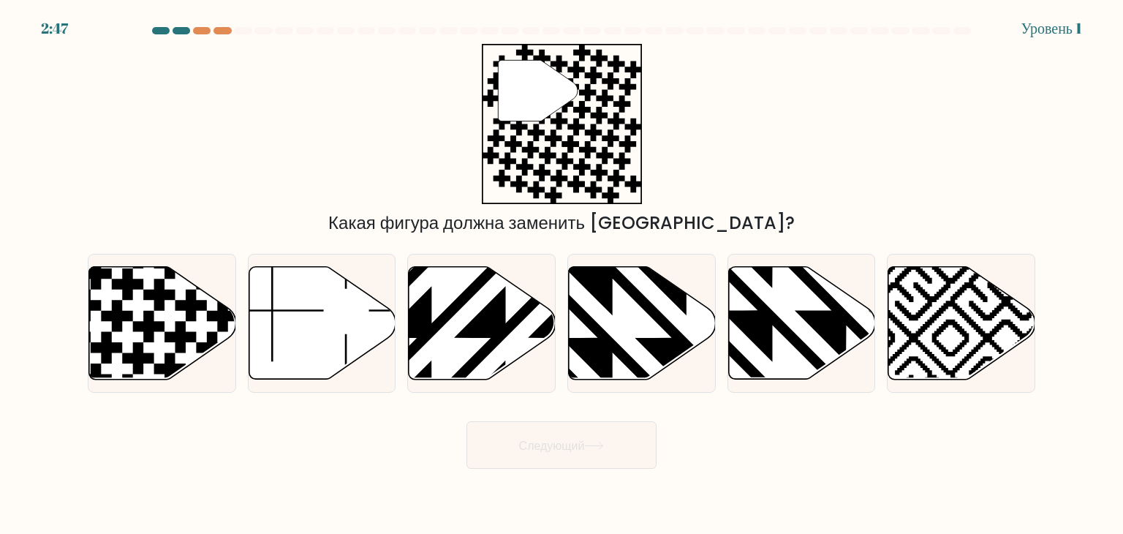
drag, startPoint x: 598, startPoint y: 341, endPoint x: 572, endPoint y: 476, distance: 136.9
click at [572, 476] on body "2:47 Уровень 1" at bounding box center [561, 267] width 1123 height 534
drag, startPoint x: 576, startPoint y: 422, endPoint x: 618, endPoint y: 366, distance: 69.5
click at [618, 366] on form at bounding box center [561, 248] width 1123 height 442
drag, startPoint x: 618, startPoint y: 366, endPoint x: 597, endPoint y: 439, distance: 75.9
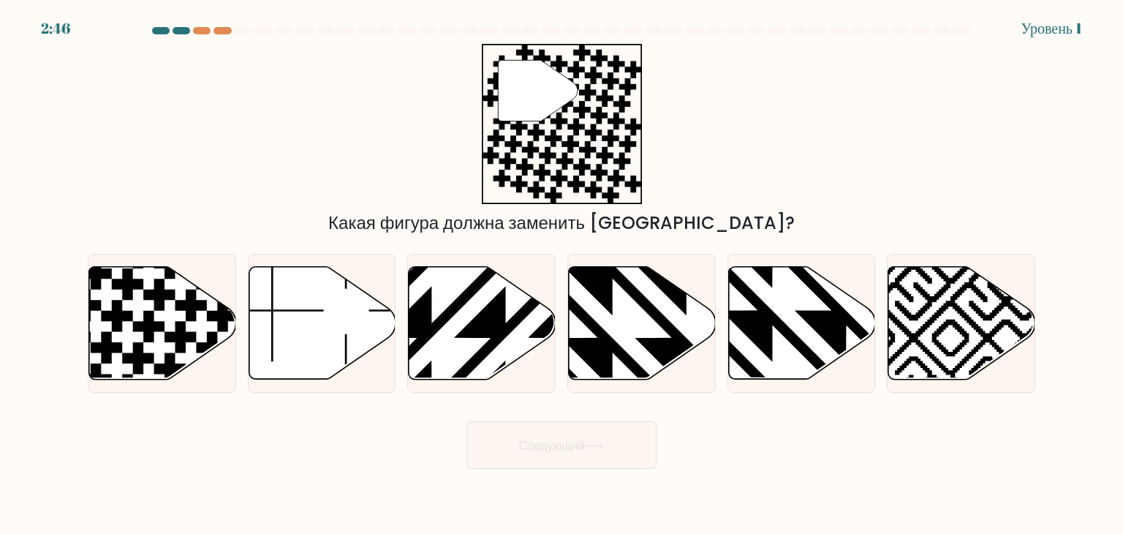
click at [597, 439] on form at bounding box center [561, 248] width 1123 height 442
click at [650, 298] on icon at bounding box center [642, 323] width 147 height 113
click at [562, 274] on input "г." at bounding box center [561, 270] width 1 height 7
radio input "true"
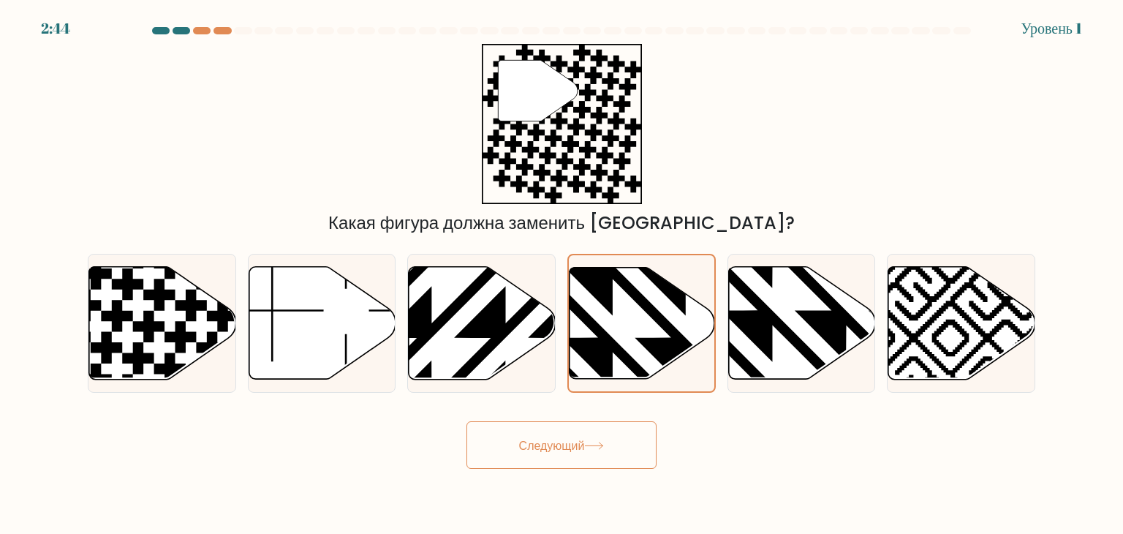
click at [566, 443] on font "Следующий" at bounding box center [552, 444] width 66 height 17
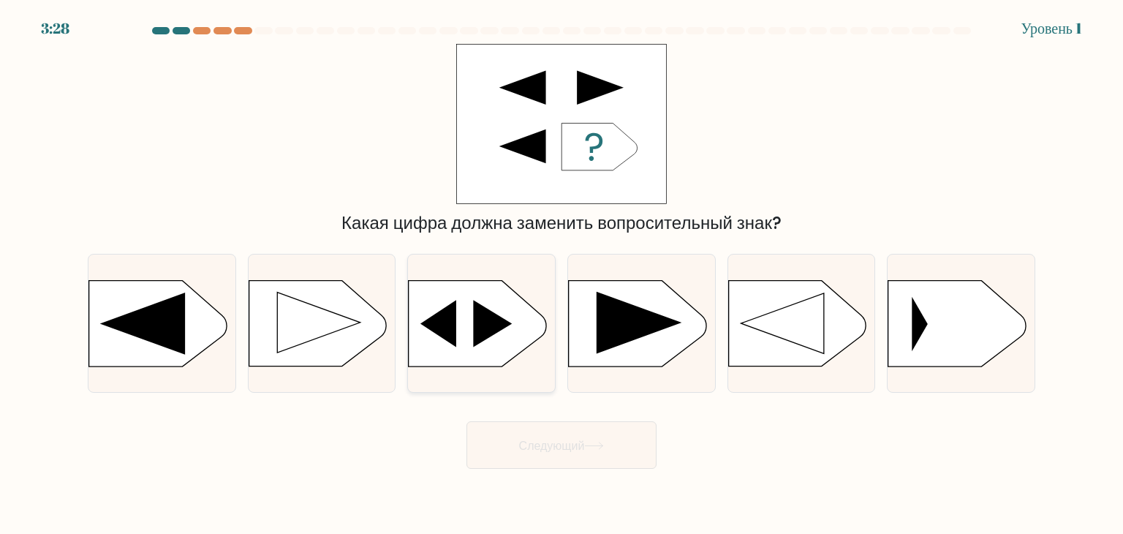
click at [505, 260] on div at bounding box center [481, 323] width 148 height 139
click at [561, 267] on input "в." at bounding box center [561, 270] width 1 height 7
radio input "true"
click at [550, 439] on font "Следующий" at bounding box center [552, 444] width 66 height 17
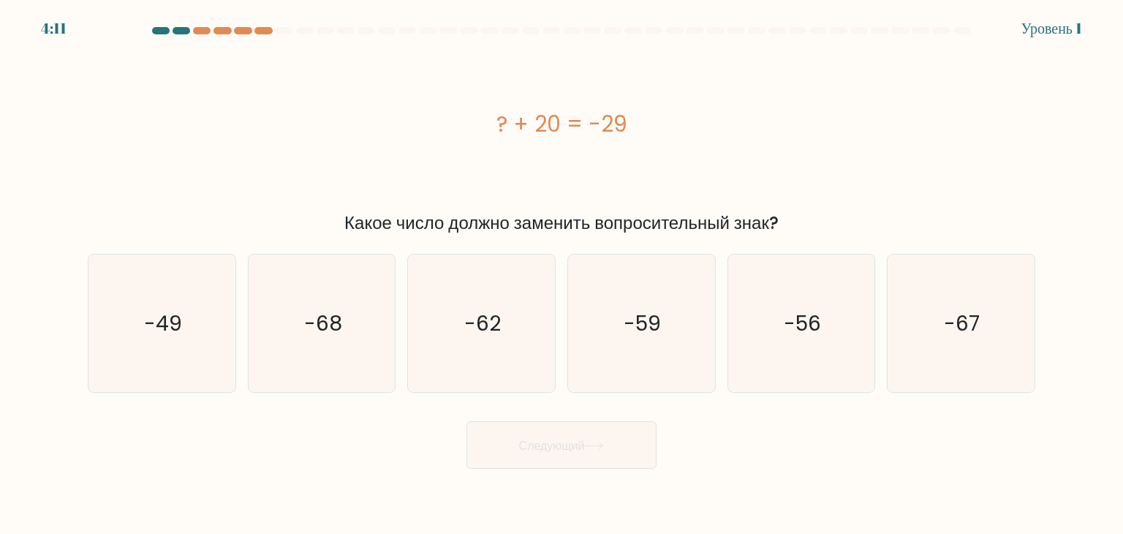
click at [562, 339] on div "г. -59" at bounding box center [641, 323] width 160 height 139
drag, startPoint x: 621, startPoint y: 331, endPoint x: 571, endPoint y: 434, distance: 114.1
click at [571, 434] on form "а." at bounding box center [561, 248] width 1123 height 442
click at [571, 434] on button "Следующий" at bounding box center [561, 445] width 190 height 48
click at [647, 322] on text "-59" at bounding box center [642, 323] width 37 height 29
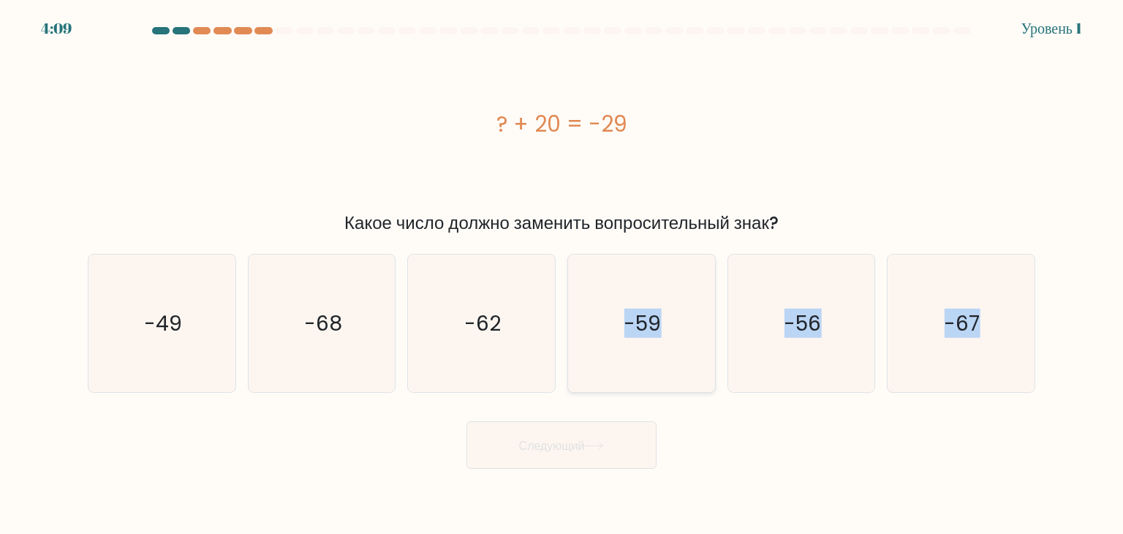
click at [562, 274] on input "г. -59" at bounding box center [561, 270] width 1 height 7
radio input "true"
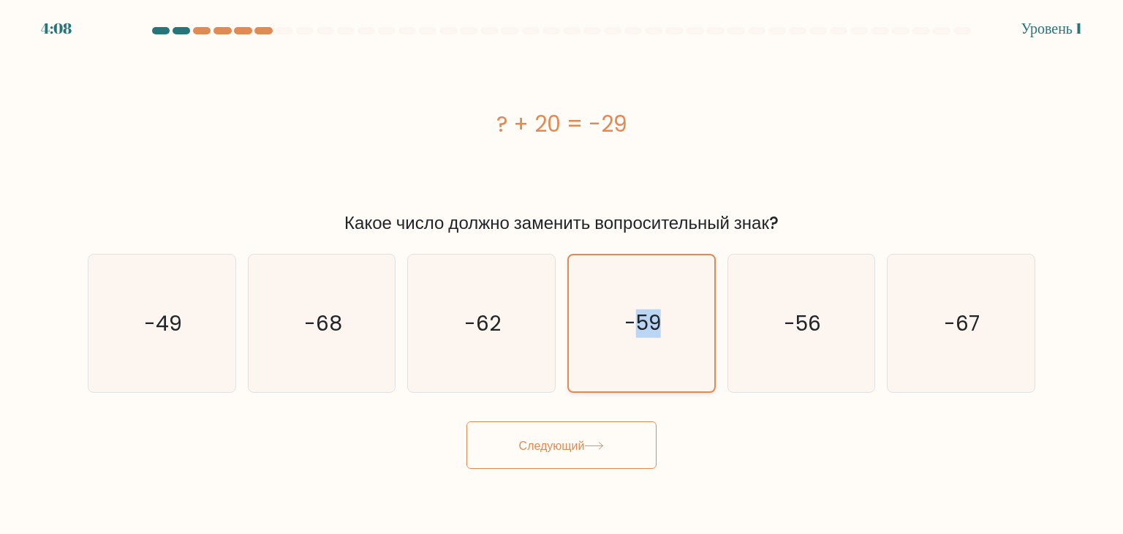
click at [647, 322] on text "-59" at bounding box center [642, 323] width 37 height 29
click at [562, 274] on input "г. -59" at bounding box center [561, 270] width 1 height 7
click at [613, 436] on button "Следующий" at bounding box center [561, 445] width 190 height 48
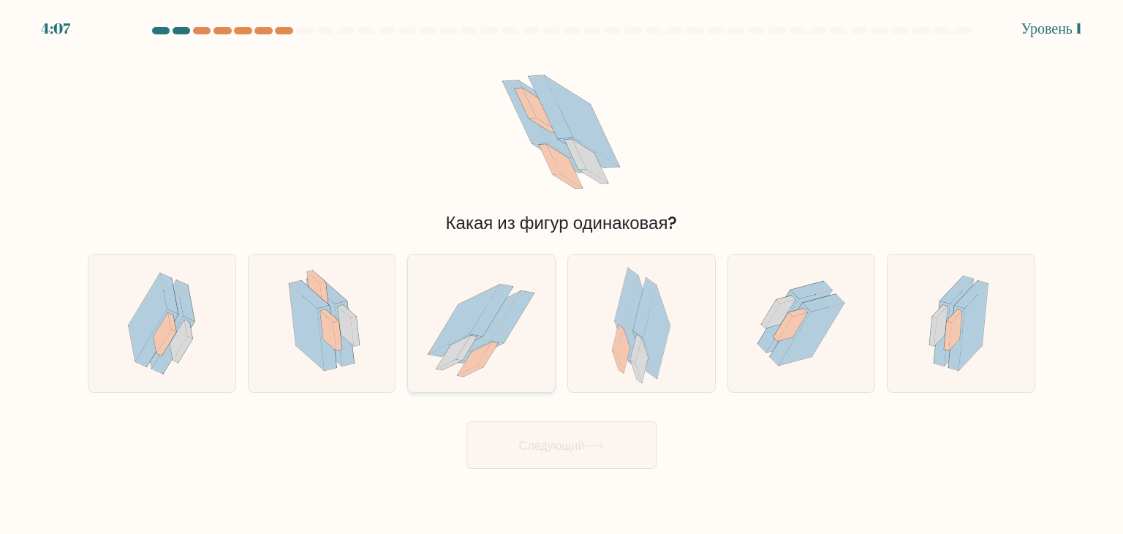
click at [523, 279] on icon at bounding box center [481, 323] width 147 height 131
click at [561, 274] on input "в." at bounding box center [561, 270] width 1 height 7
radio input "true"
click at [542, 446] on font "Следующий" at bounding box center [552, 444] width 66 height 17
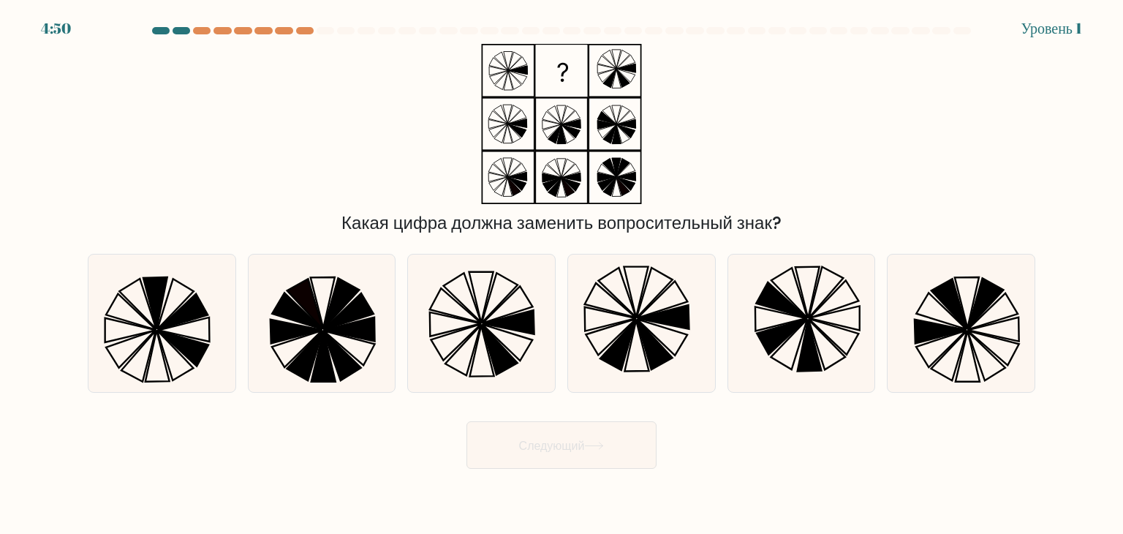
click at [564, 330] on div "г." at bounding box center [641, 323] width 160 height 139
click at [574, 324] on icon at bounding box center [640, 322] width 137 height 137
click at [562, 274] on input "г." at bounding box center [561, 270] width 1 height 7
radio input "true"
click at [574, 324] on icon at bounding box center [641, 323] width 136 height 136
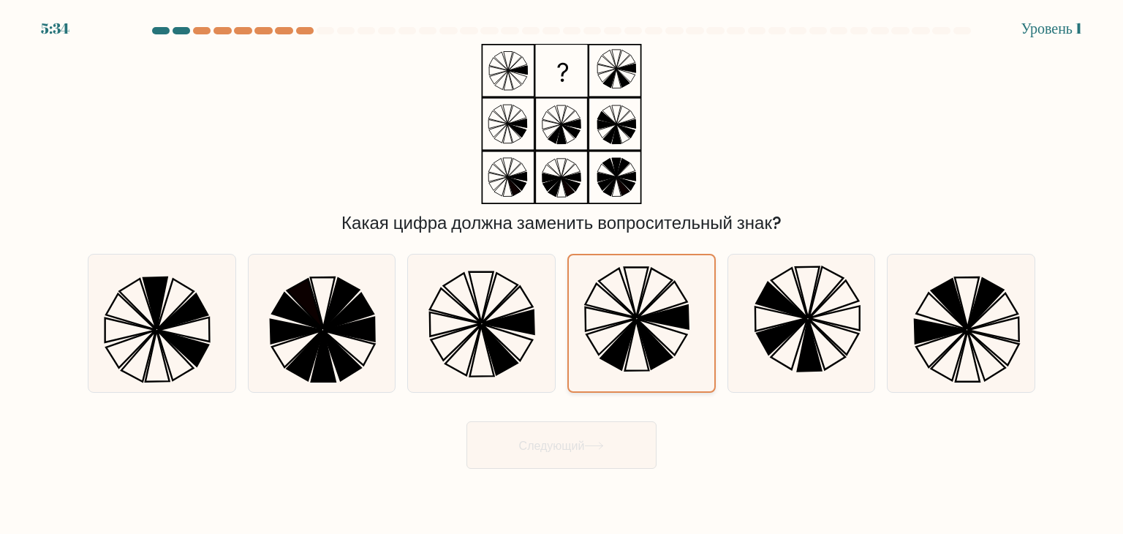
click at [562, 274] on input "г." at bounding box center [561, 270] width 1 height 7
click at [553, 448] on font "Следующий" at bounding box center [552, 444] width 66 height 17
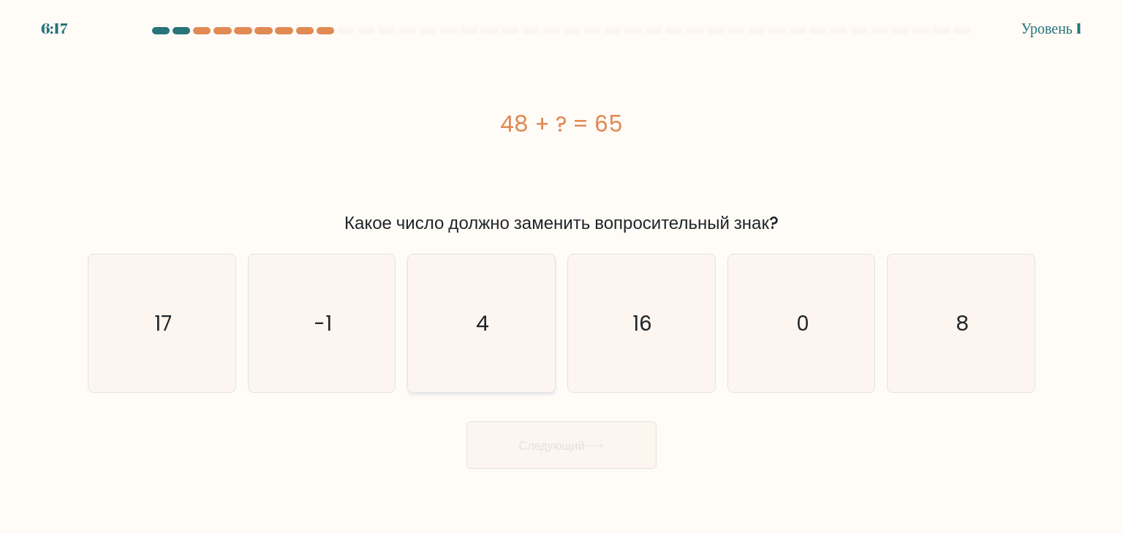
click at [478, 349] on icon "4" at bounding box center [480, 322] width 137 height 137
click at [561, 274] on input "в. 4" at bounding box center [561, 270] width 1 height 7
radio input "true"
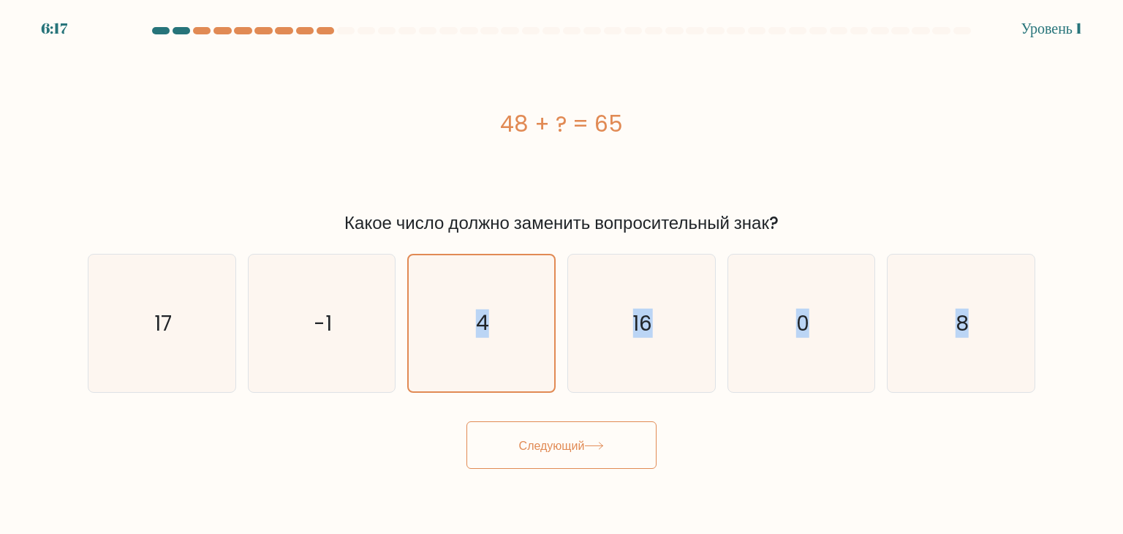
drag, startPoint x: 478, startPoint y: 349, endPoint x: 497, endPoint y: 472, distance: 125.0
click at [497, 472] on body "6:17 Уровень 1" at bounding box center [561, 267] width 1123 height 534
click at [512, 451] on button "Следующий" at bounding box center [561, 445] width 190 height 48
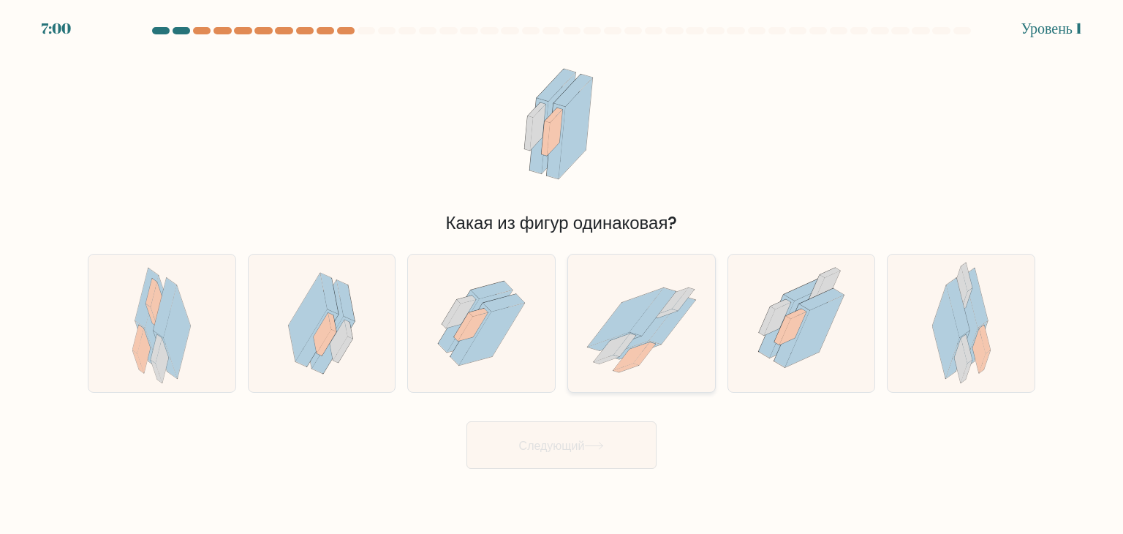
click at [599, 347] on icon at bounding box center [614, 341] width 53 height 18
click at [562, 274] on input "г." at bounding box center [561, 270] width 1 height 7
radio input "true"
click at [599, 347] on icon at bounding box center [614, 341] width 53 height 18
click at [562, 274] on input "г." at bounding box center [561, 270] width 1 height 7
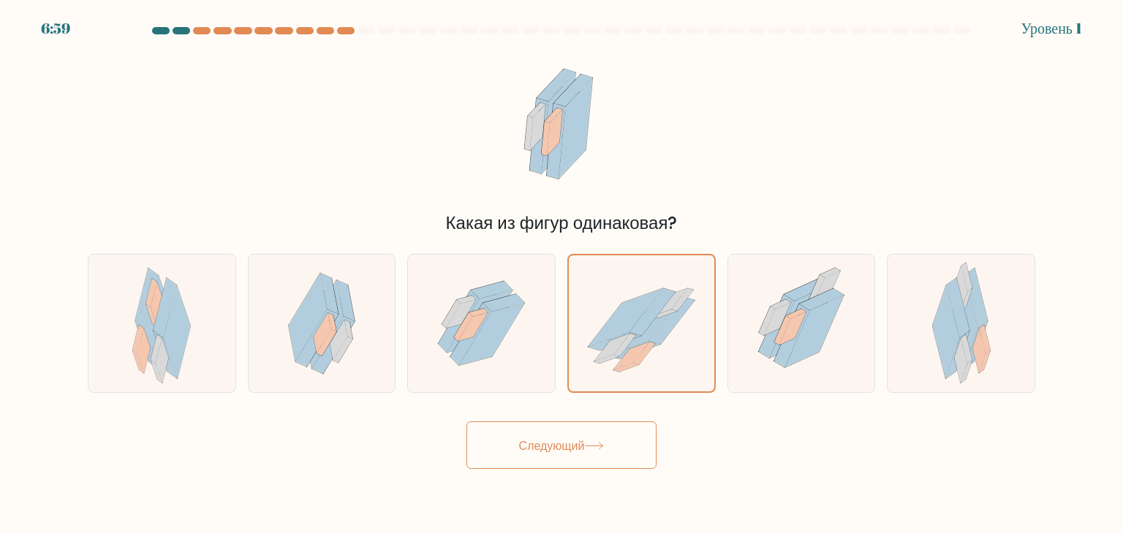
click at [593, 436] on button "Следующий" at bounding box center [561, 445] width 190 height 48
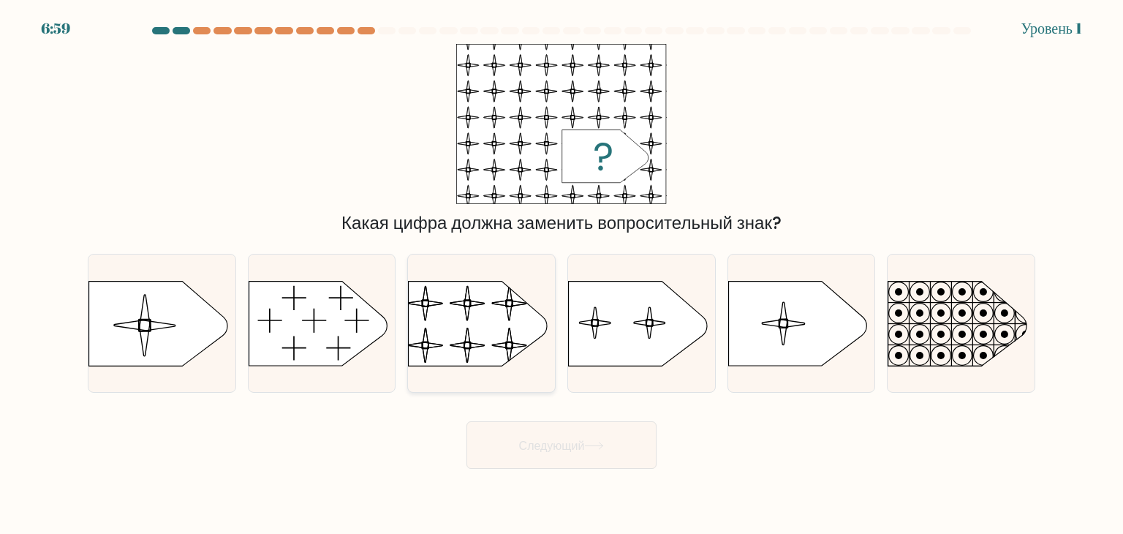
click at [504, 337] on rect at bounding box center [407, 271] width 336 height 256
click at [561, 274] on input "в." at bounding box center [561, 270] width 1 height 7
radio input "true"
click at [504, 337] on rect at bounding box center [408, 271] width 333 height 253
click at [561, 274] on input "в." at bounding box center [561, 270] width 1 height 7
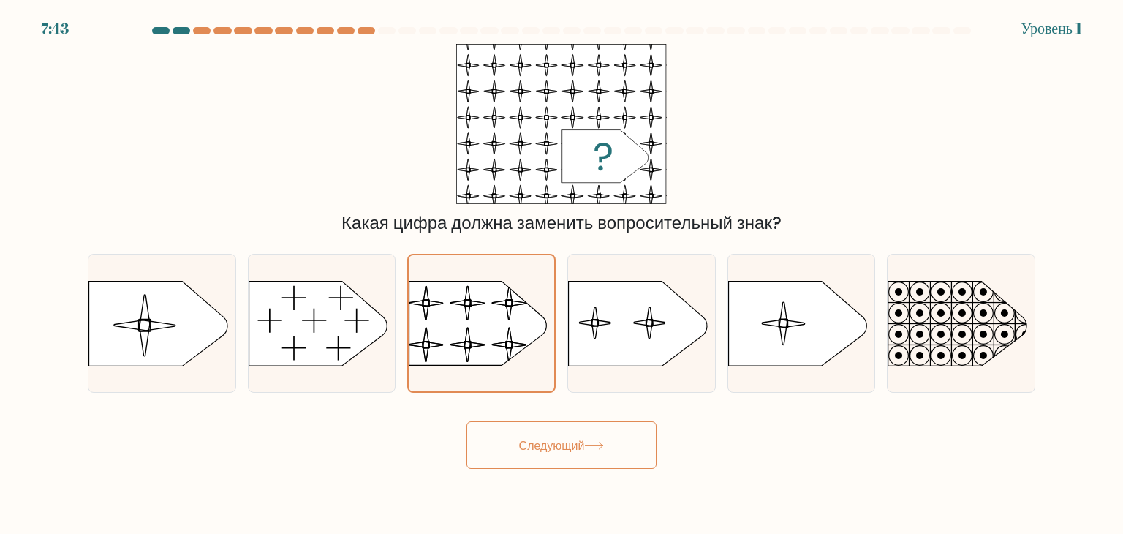
click at [555, 431] on button "Следующий" at bounding box center [561, 445] width 190 height 48
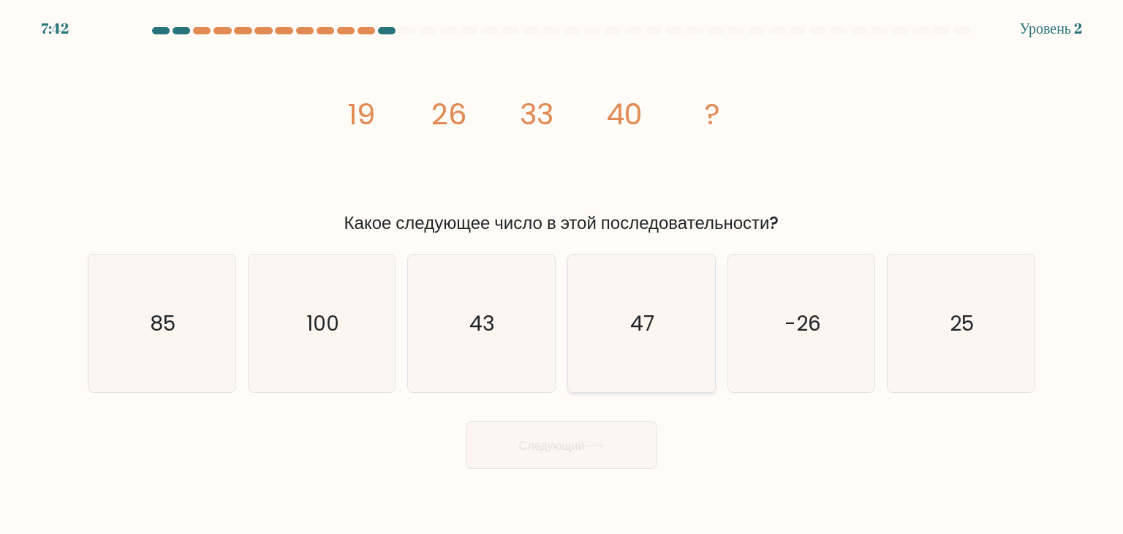
click at [583, 331] on icon "47" at bounding box center [640, 322] width 137 height 137
click at [562, 274] on input "г. 47" at bounding box center [561, 270] width 1 height 7
radio input "true"
click at [583, 331] on icon "47" at bounding box center [641, 323] width 136 height 136
click at [562, 274] on input "г. 47" at bounding box center [561, 270] width 1 height 7
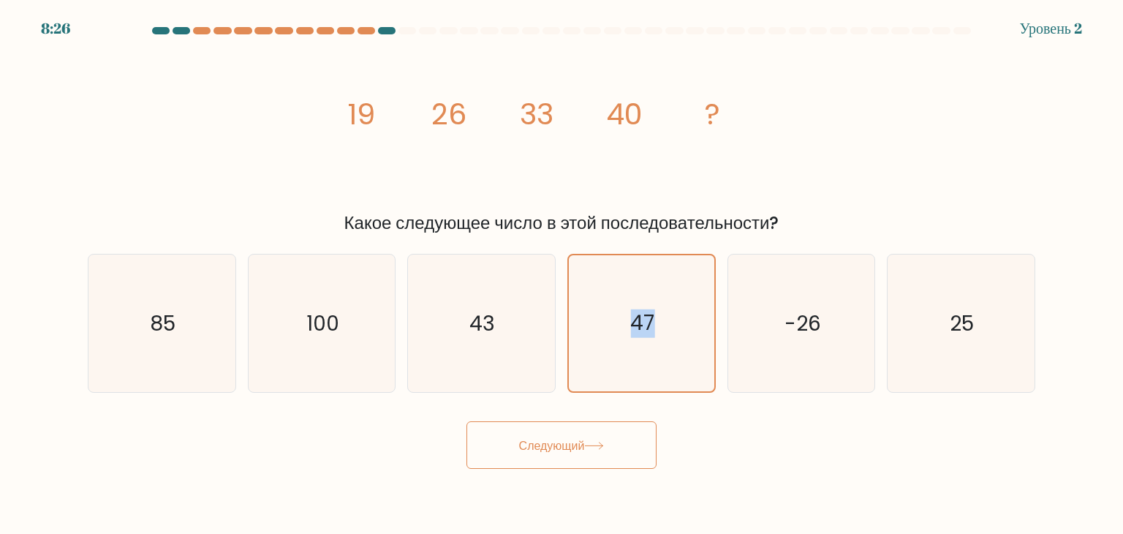
click at [605, 461] on button "Следующий" at bounding box center [561, 445] width 190 height 48
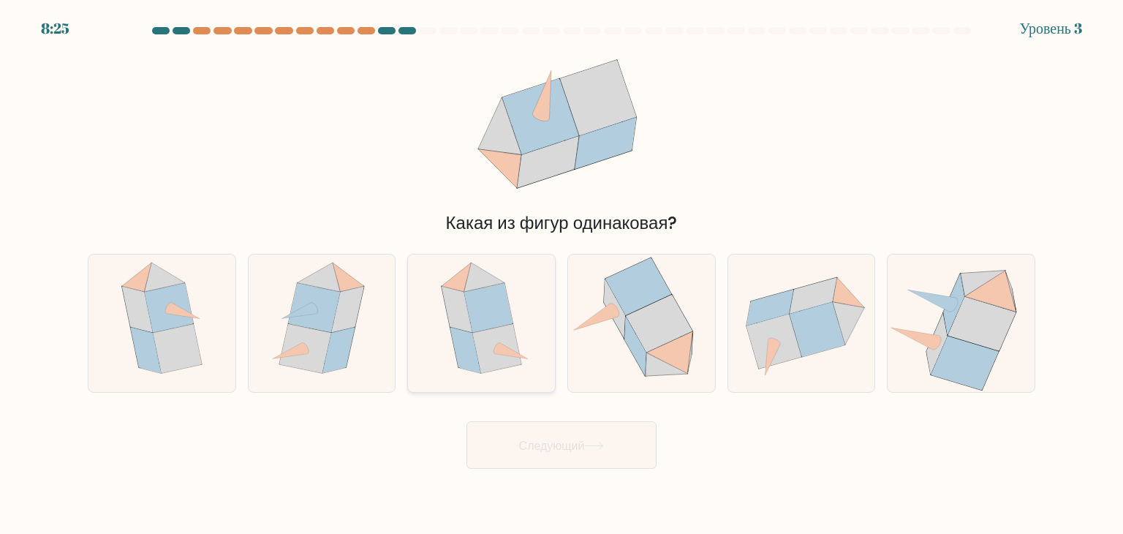
click at [493, 318] on icon at bounding box center [488, 307] width 49 height 49
click at [561, 274] on input "в." at bounding box center [561, 270] width 1 height 7
radio input "true"
click at [493, 318] on icon at bounding box center [488, 308] width 48 height 49
click at [561, 274] on input "в." at bounding box center [561, 270] width 1 height 7
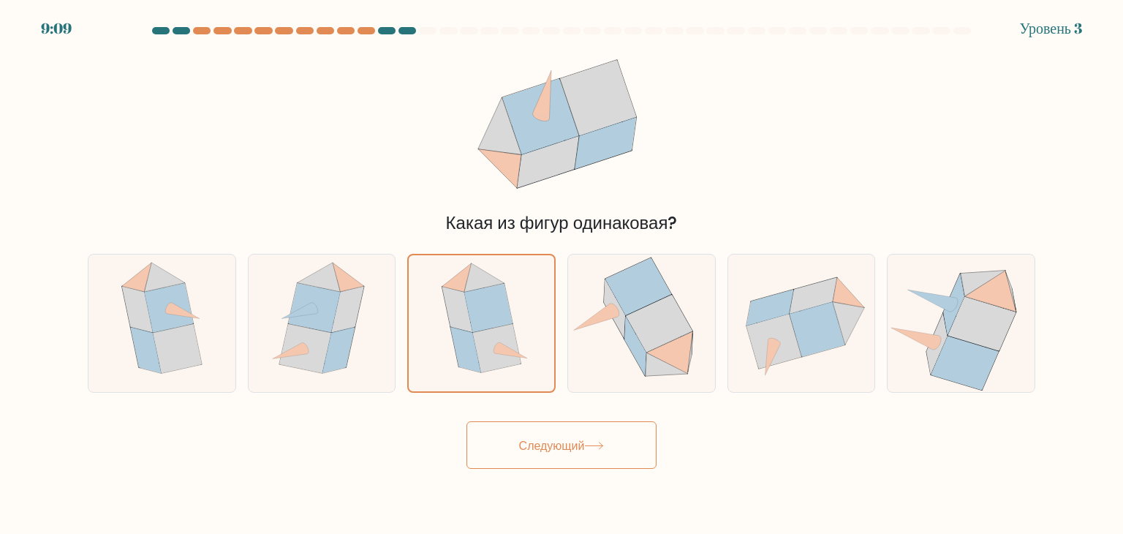
click at [552, 425] on button "Следующий" at bounding box center [561, 445] width 190 height 48
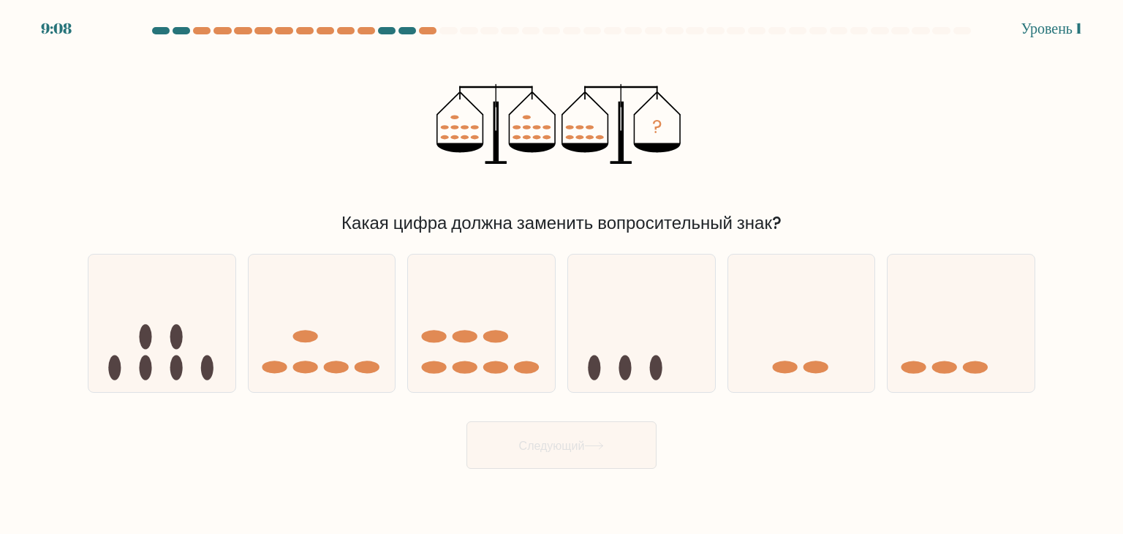
click at [562, 347] on div "г." at bounding box center [641, 323] width 160 height 139
click at [578, 344] on icon at bounding box center [641, 322] width 147 height 121
click at [562, 274] on input "г." at bounding box center [561, 270] width 1 height 7
radio input "true"
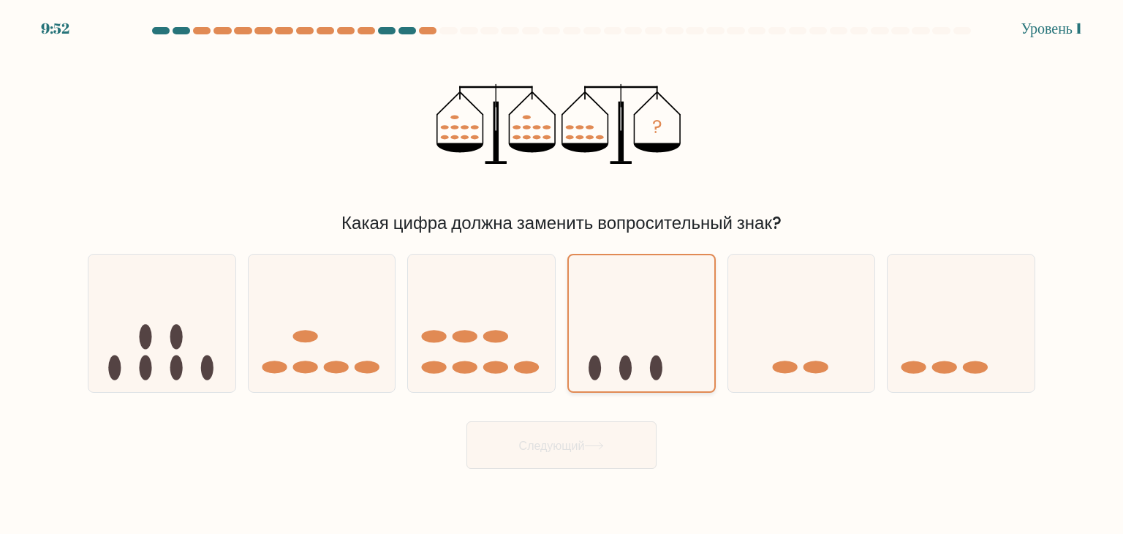
click at [578, 344] on icon at bounding box center [641, 323] width 145 height 121
click at [562, 274] on input "г." at bounding box center [561, 270] width 1 height 7
click at [539, 442] on font "Следующий" at bounding box center [552, 444] width 66 height 17
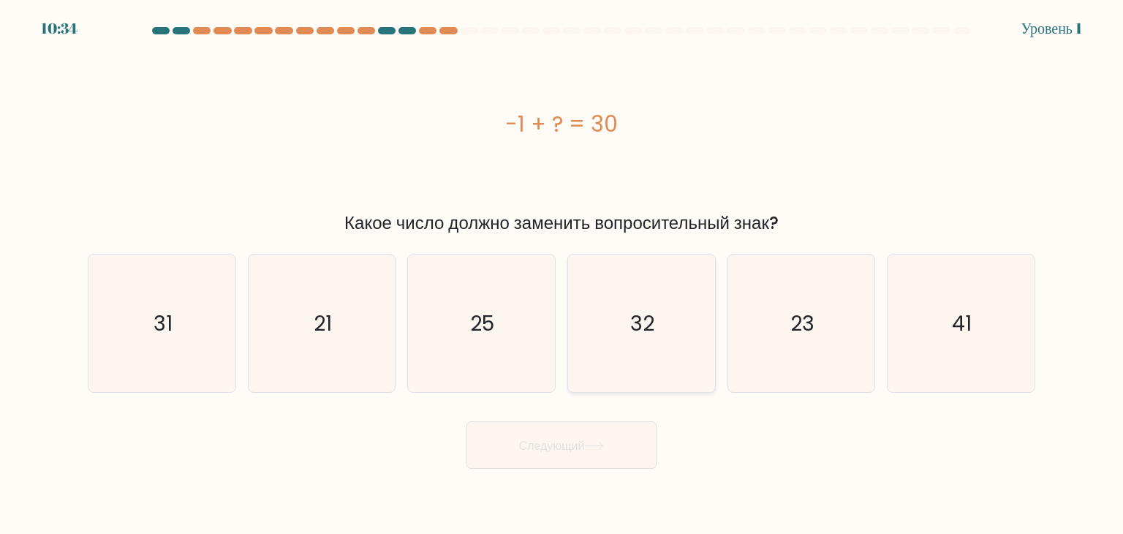
click at [569, 295] on div "32" at bounding box center [641, 323] width 148 height 139
click at [562, 274] on input "г. 32" at bounding box center [561, 270] width 1 height 7
radio input "true"
click at [569, 295] on div "32" at bounding box center [641, 323] width 148 height 139
click at [562, 274] on input "г. 32" at bounding box center [561, 270] width 1 height 7
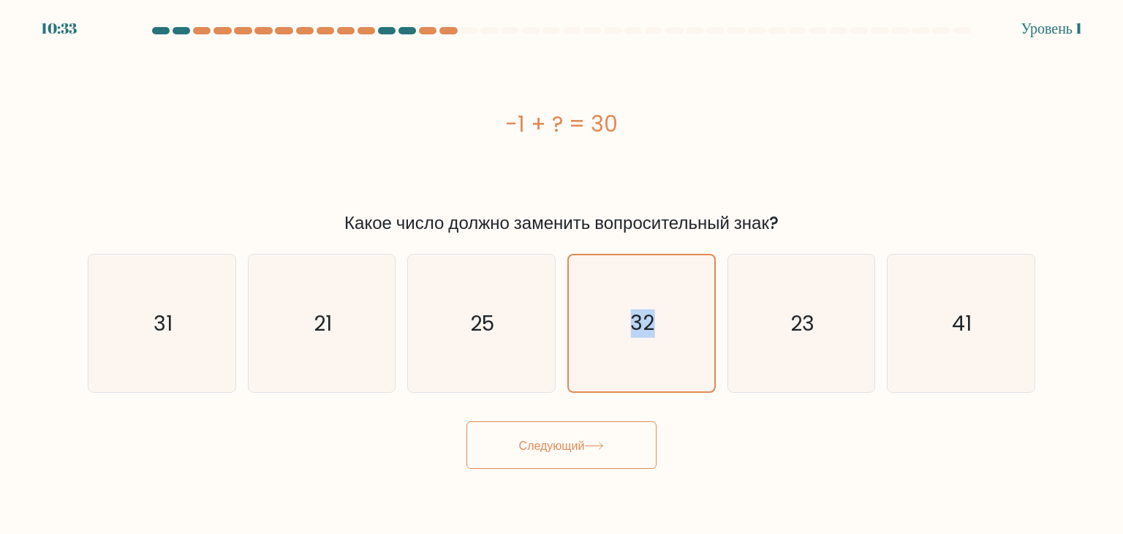
click at [583, 455] on button "Следующий" at bounding box center [561, 445] width 190 height 48
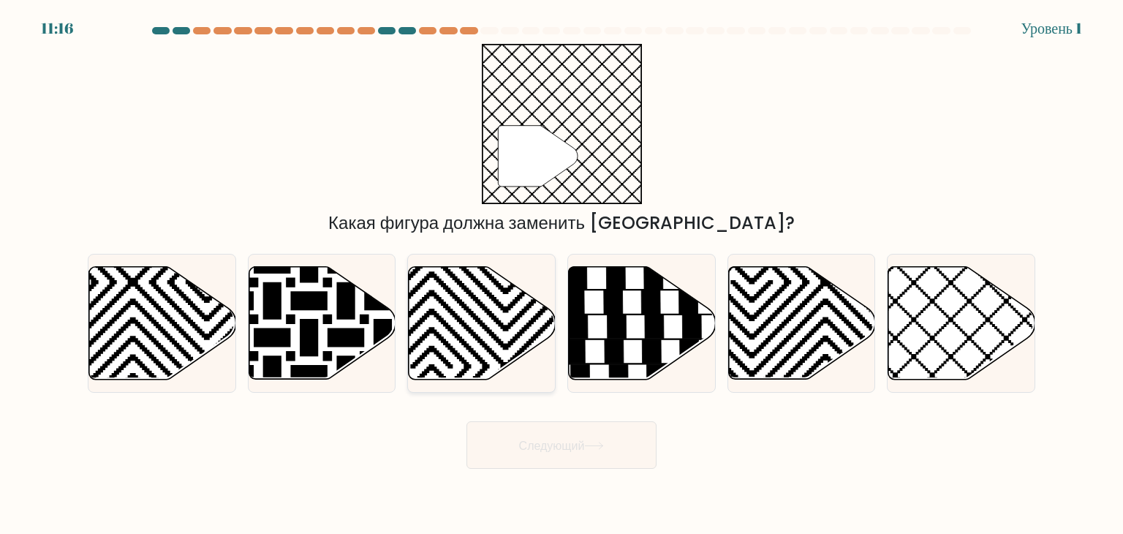
click at [553, 317] on icon at bounding box center [432, 384] width 296 height 296
click at [561, 274] on input "в." at bounding box center [561, 270] width 1 height 7
radio input "true"
click at [585, 440] on font "Следующий" at bounding box center [552, 444] width 66 height 17
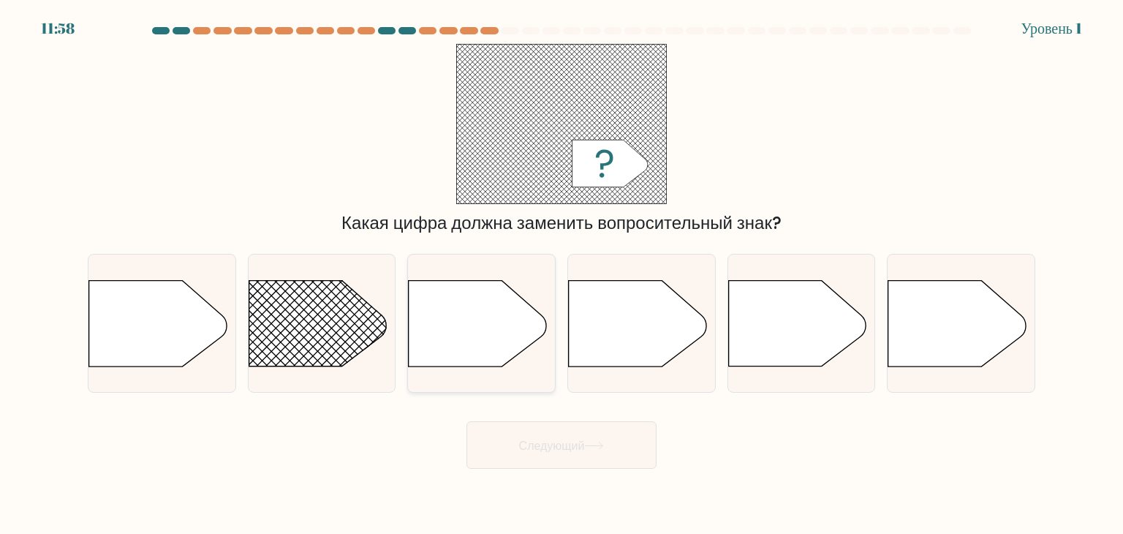
click at [415, 334] on icon at bounding box center [477, 324] width 137 height 86
click at [561, 274] on input "в." at bounding box center [561, 270] width 1 height 7
radio input "true"
drag, startPoint x: 347, startPoint y: 324, endPoint x: 533, endPoint y: 436, distance: 217.2
click at [533, 436] on form "а." at bounding box center [561, 248] width 1123 height 442
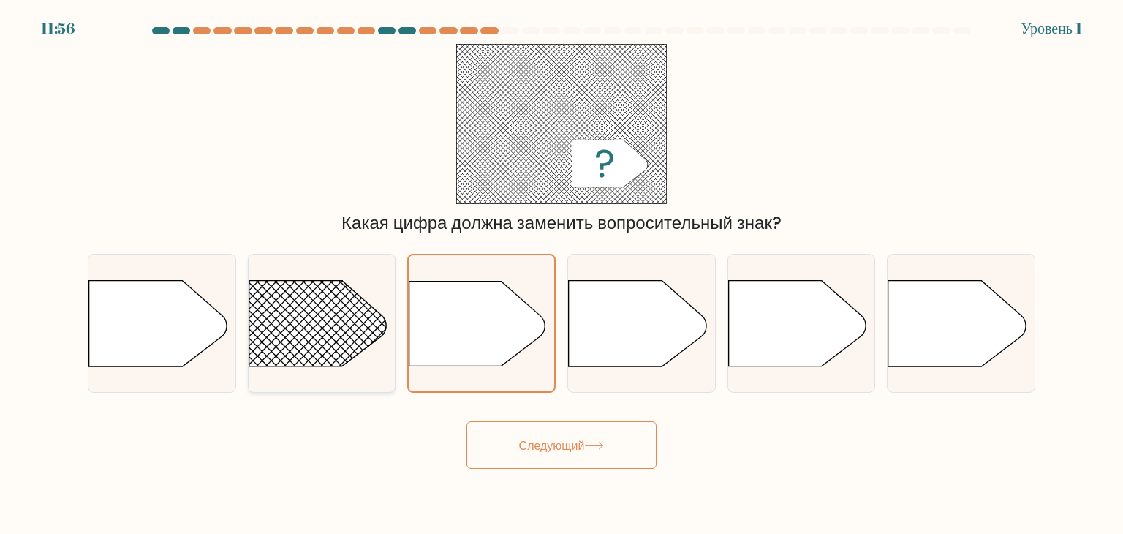
click at [311, 331] on rect at bounding box center [229, 251] width 382 height 290
click at [561, 274] on input "б." at bounding box center [561, 270] width 1 height 7
radio input "true"
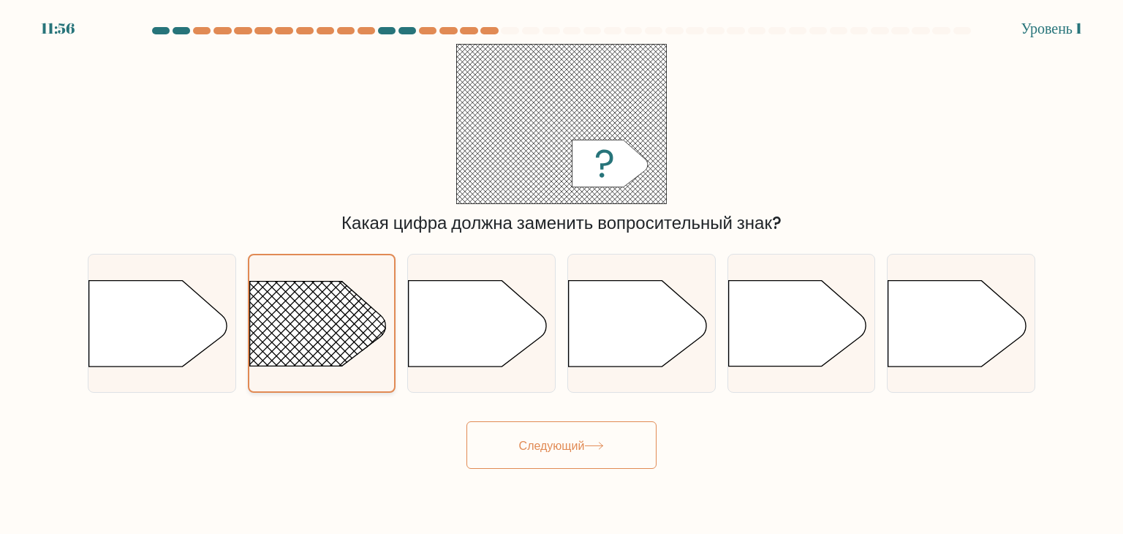
click at [311, 331] on rect at bounding box center [230, 251] width 378 height 287
click at [561, 274] on input "б." at bounding box center [561, 270] width 1 height 7
click at [512, 437] on button "Следующий" at bounding box center [561, 445] width 190 height 48
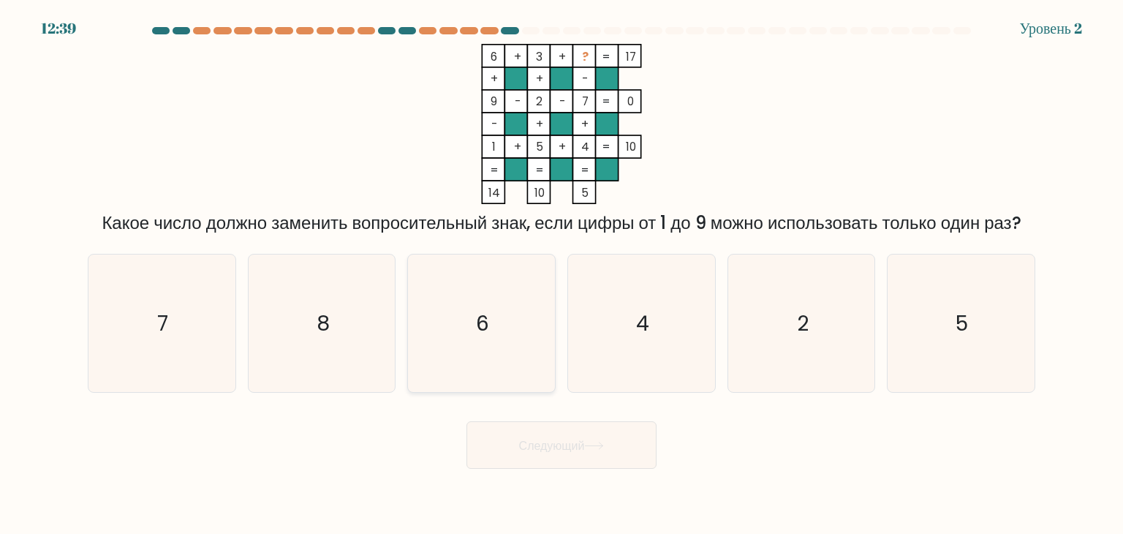
drag, startPoint x: 553, startPoint y: 337, endPoint x: 451, endPoint y: 320, distance: 103.0
click at [451, 320] on div "6" at bounding box center [481, 323] width 148 height 139
click at [451, 320] on icon "6" at bounding box center [480, 322] width 137 height 137
click at [561, 274] on input "в. 6" at bounding box center [561, 270] width 1 height 7
radio input "true"
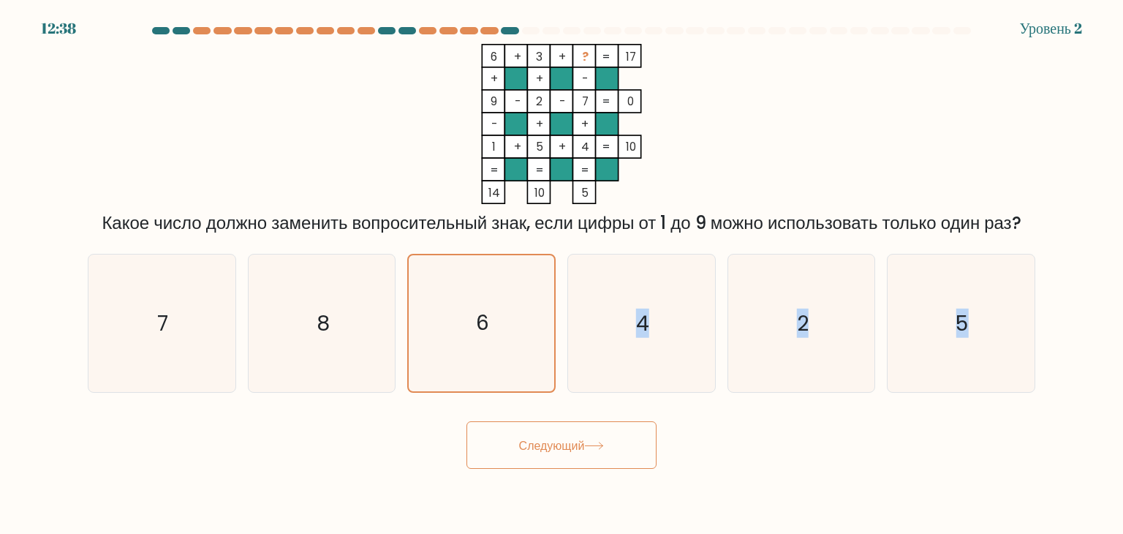
drag, startPoint x: 507, startPoint y: 357, endPoint x: 561, endPoint y: 433, distance: 92.7
click at [561, 433] on form at bounding box center [561, 248] width 1123 height 442
click at [561, 433] on button "Следующий" at bounding box center [561, 445] width 190 height 48
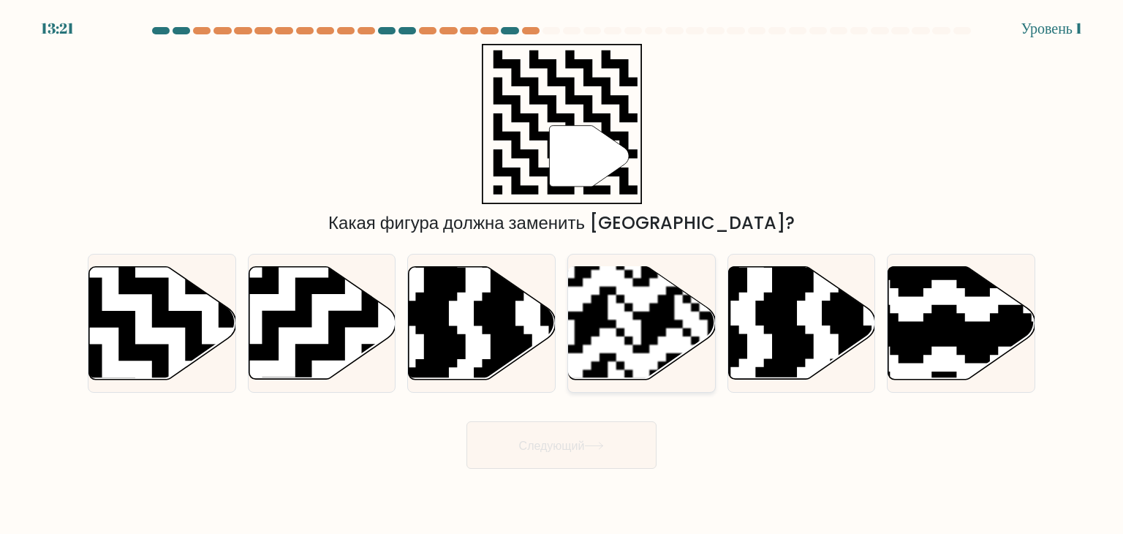
click at [570, 322] on rect at bounding box center [591, 386] width 266 height 266
click at [562, 274] on input "г." at bounding box center [561, 270] width 1 height 7
radio input "true"
click at [567, 459] on button "Следующий" at bounding box center [561, 445] width 190 height 48
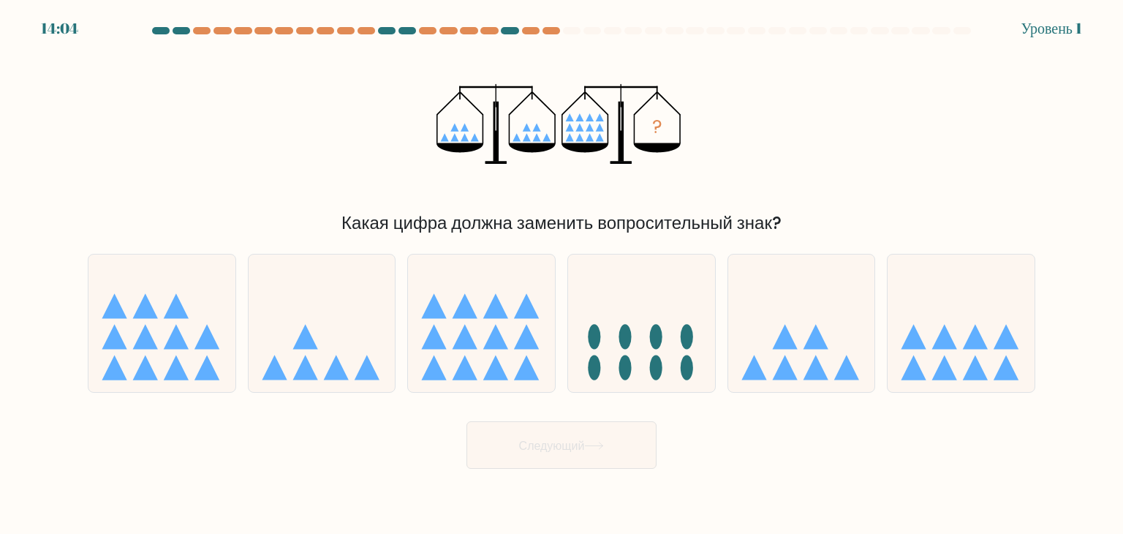
drag, startPoint x: 466, startPoint y: 334, endPoint x: 550, endPoint y: 492, distance: 178.6
click at [550, 492] on body "14:04 Уровень 1" at bounding box center [561, 267] width 1123 height 534
click at [484, 336] on icon at bounding box center [481, 322] width 147 height 121
click at [561, 274] on input "в." at bounding box center [561, 270] width 1 height 7
radio input "true"
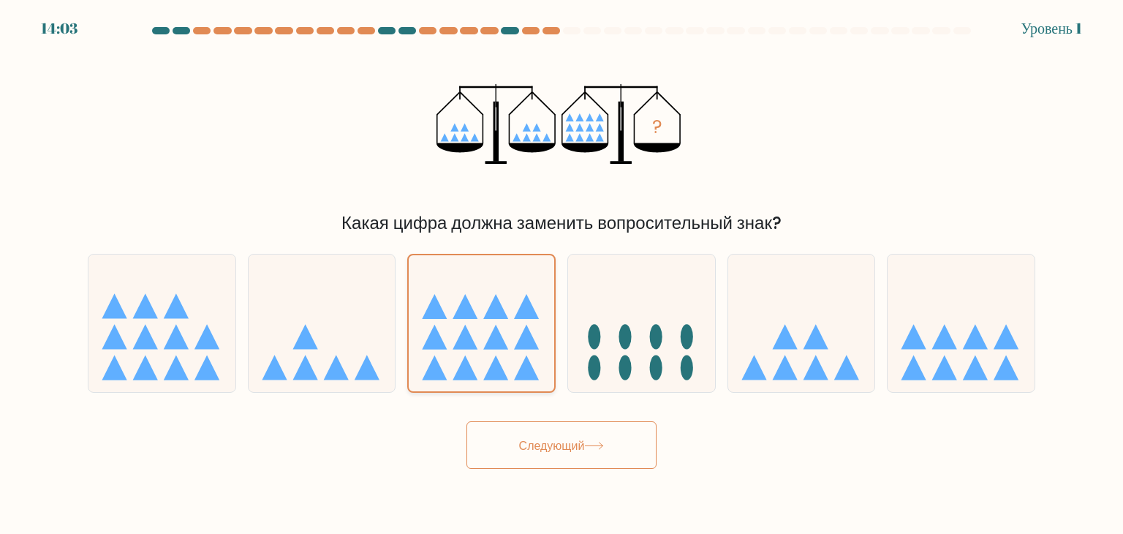
click at [484, 336] on icon at bounding box center [481, 323] width 145 height 121
click at [561, 274] on input "в." at bounding box center [561, 270] width 1 height 7
click at [535, 428] on button "Следующий" at bounding box center [561, 445] width 190 height 48
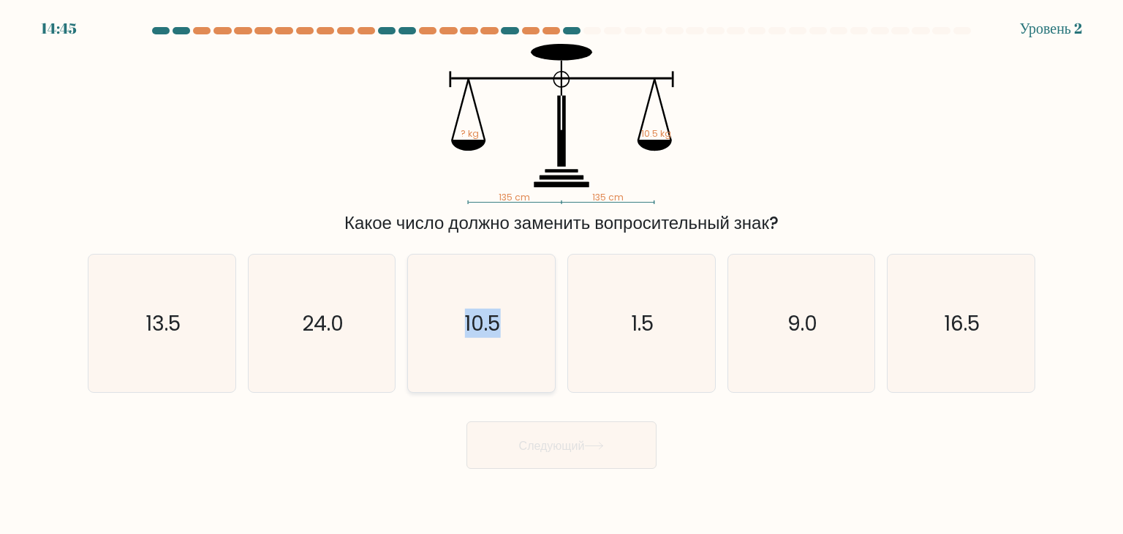
drag, startPoint x: 562, startPoint y: 289, endPoint x: 485, endPoint y: 317, distance: 82.3
click at [485, 317] on div "а. 13.5 б. 24.0" at bounding box center [561, 317] width 959 height 151
click at [485, 317] on text "10.5" at bounding box center [483, 323] width 36 height 29
click at [561, 274] on input "в. 10.5" at bounding box center [561, 270] width 1 height 7
radio input "true"
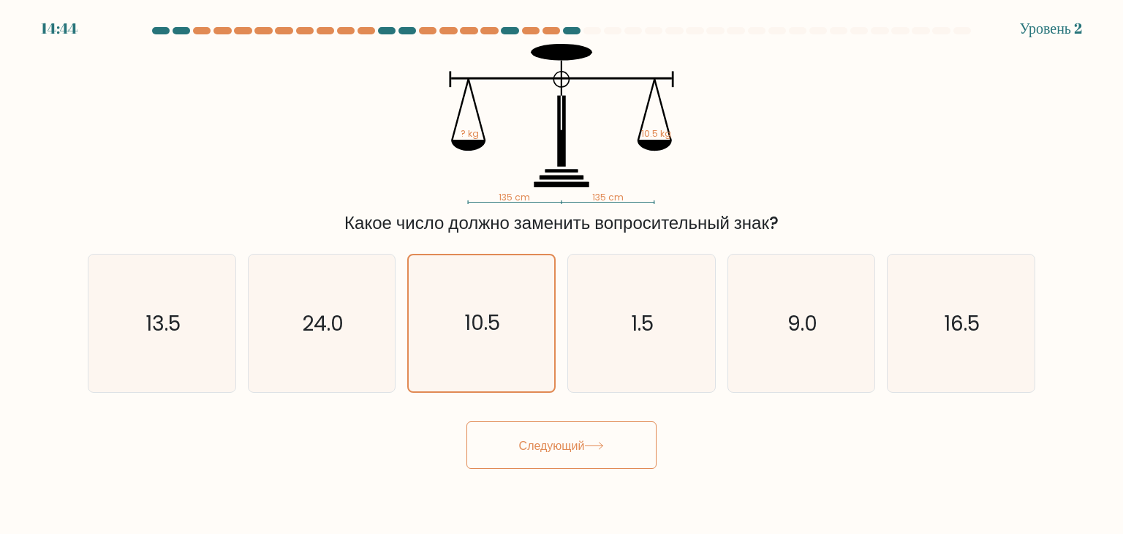
click at [618, 447] on button "Следующий" at bounding box center [561, 445] width 190 height 48
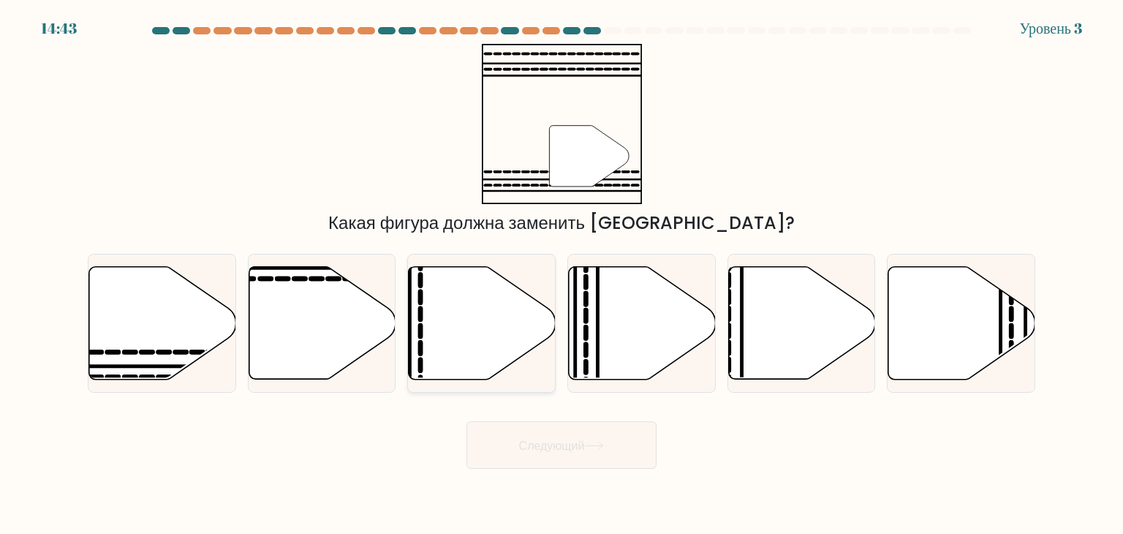
click at [497, 295] on icon at bounding box center [482, 323] width 147 height 113
click at [561, 274] on input "в." at bounding box center [561, 270] width 1 height 7
radio input "true"
click at [163, 379] on icon at bounding box center [162, 323] width 147 height 113
click at [561, 274] on input "а." at bounding box center [561, 270] width 1 height 7
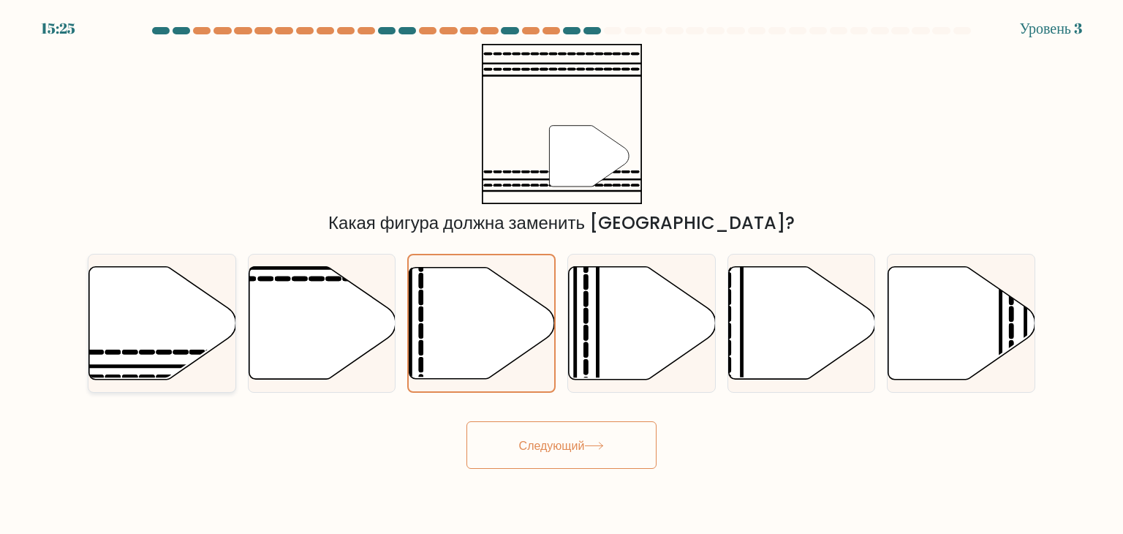
radio input "true"
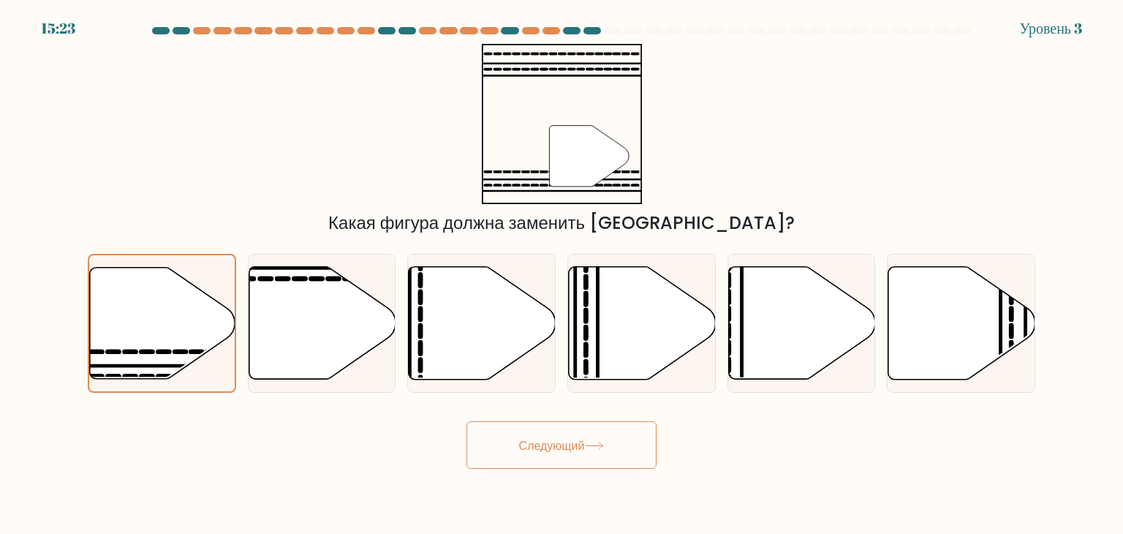
click at [459, 445] on div "Следующий" at bounding box center [561, 439] width 965 height 58
click at [526, 472] on body "15:22 Уровень 3" at bounding box center [561, 267] width 1123 height 534
click at [529, 438] on font "Следующий" at bounding box center [552, 444] width 66 height 17
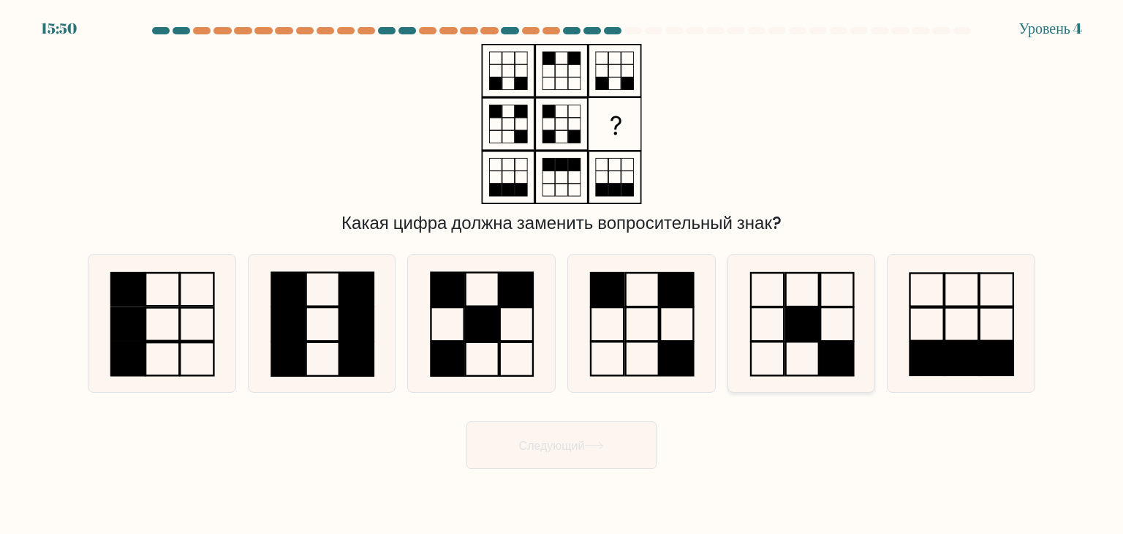
click at [795, 319] on rect at bounding box center [801, 324] width 33 height 34
click at [562, 274] on input "и." at bounding box center [561, 270] width 1 height 7
radio input "true"
click at [795, 319] on rect at bounding box center [802, 325] width 33 height 34
click at [562, 274] on input "и." at bounding box center [561, 270] width 1 height 7
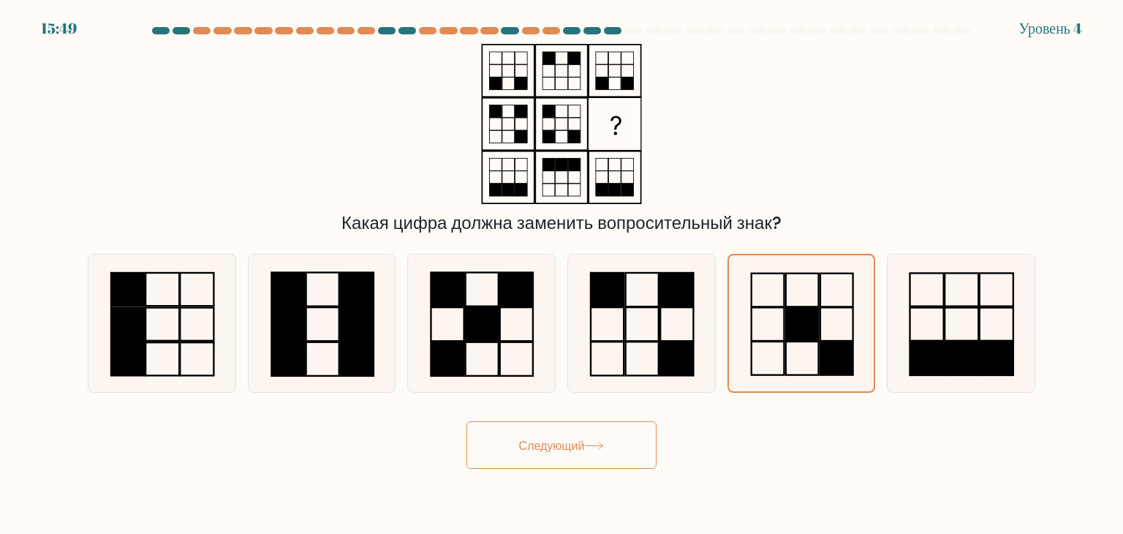
drag, startPoint x: 597, startPoint y: 472, endPoint x: 595, endPoint y: 436, distance: 35.1
click at [595, 436] on body "15:49 Уровень 4" at bounding box center [561, 267] width 1123 height 534
click at [595, 436] on button "Следующий" at bounding box center [561, 445] width 190 height 48
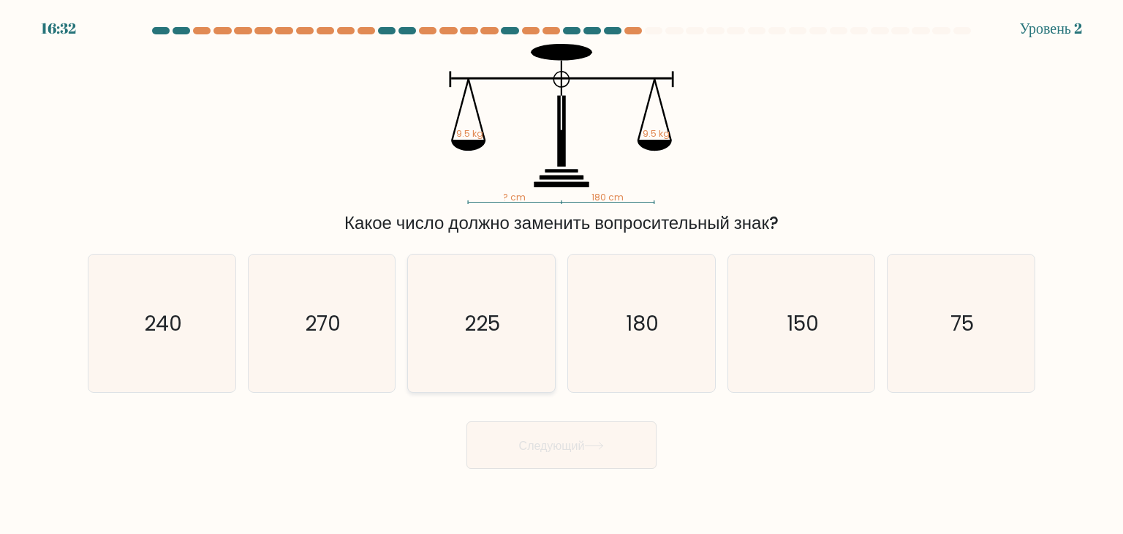
click at [512, 325] on icon "225" at bounding box center [480, 322] width 137 height 137
click at [561, 274] on input "в. 225" at bounding box center [561, 270] width 1 height 7
radio input "true"
click at [542, 444] on font "Следующий" at bounding box center [552, 444] width 66 height 17
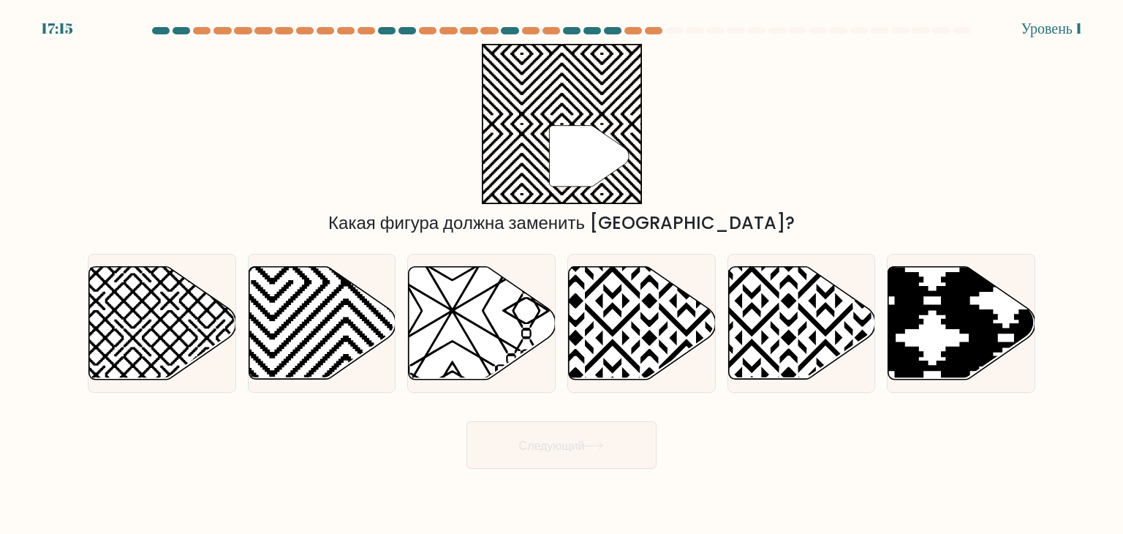
drag, startPoint x: 635, startPoint y: 325, endPoint x: 502, endPoint y: 449, distance: 181.0
click at [502, 449] on form at bounding box center [561, 248] width 1123 height 442
click at [150, 326] on icon at bounding box center [162, 323] width 147 height 113
click at [561, 274] on input "а." at bounding box center [561, 270] width 1 height 7
radio input "true"
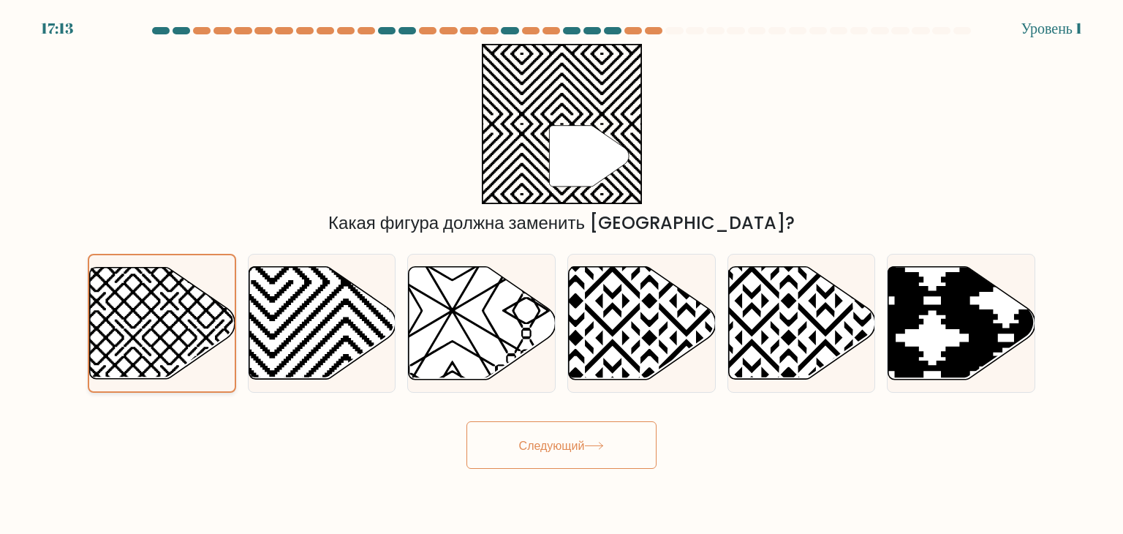
click at [150, 326] on icon at bounding box center [162, 322] width 145 height 111
click at [561, 274] on input "а." at bounding box center [561, 270] width 1 height 7
click at [379, 356] on icon at bounding box center [322, 323] width 147 height 115
click at [561, 274] on input "б." at bounding box center [561, 270] width 1 height 7
radio input "true"
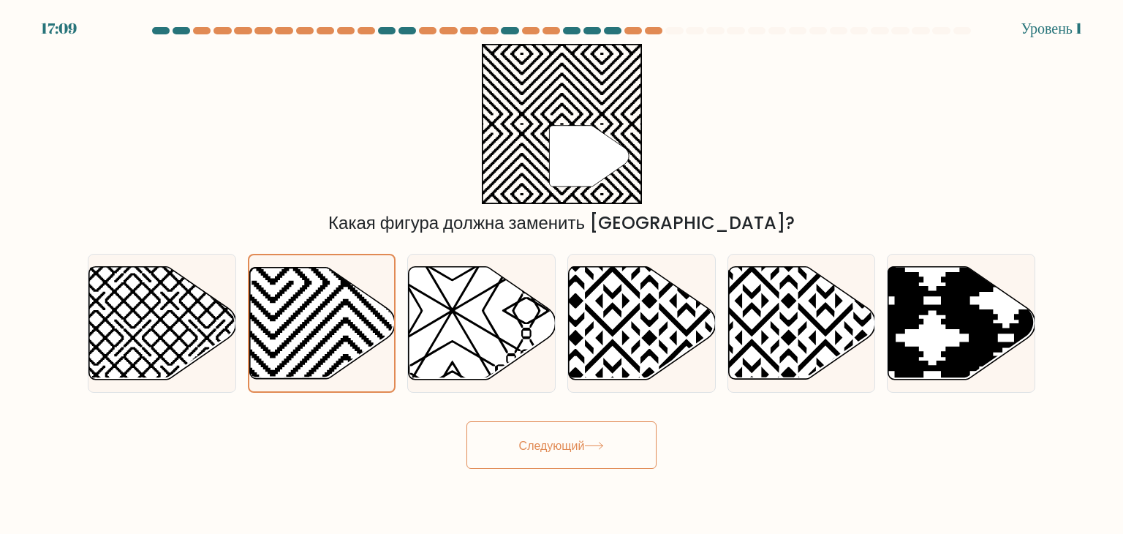
drag, startPoint x: 379, startPoint y: 356, endPoint x: 526, endPoint y: 423, distance: 161.3
click at [526, 423] on form at bounding box center [561, 248] width 1123 height 442
click at [526, 423] on button "Следующий" at bounding box center [561, 445] width 190 height 48
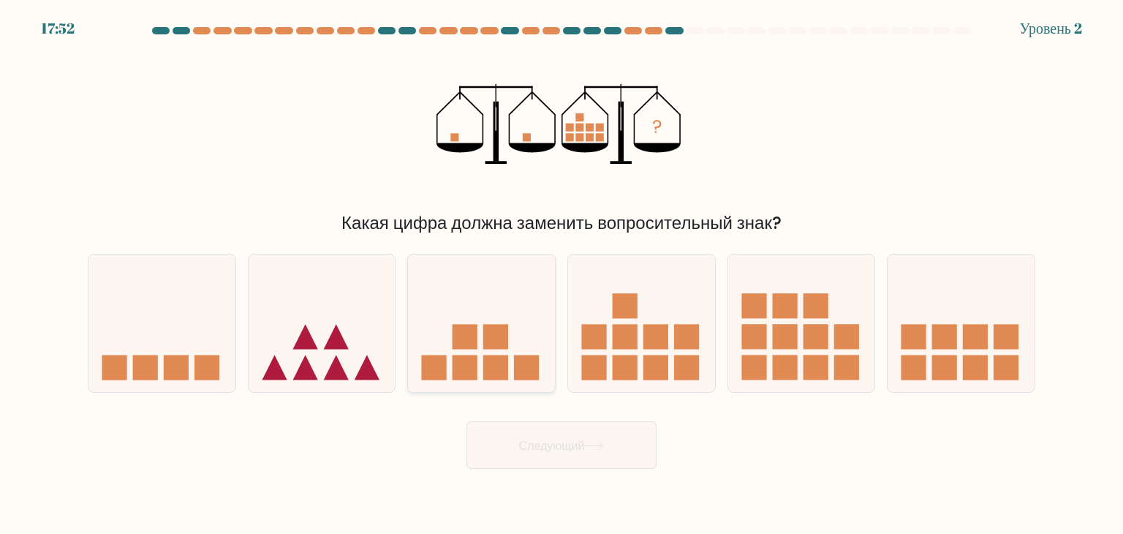
click at [532, 254] on div at bounding box center [481, 323] width 148 height 139
click at [561, 267] on input "в." at bounding box center [561, 270] width 1 height 7
radio input "true"
click at [532, 254] on div at bounding box center [481, 323] width 148 height 139
click at [561, 267] on input "в." at bounding box center [561, 270] width 1 height 7
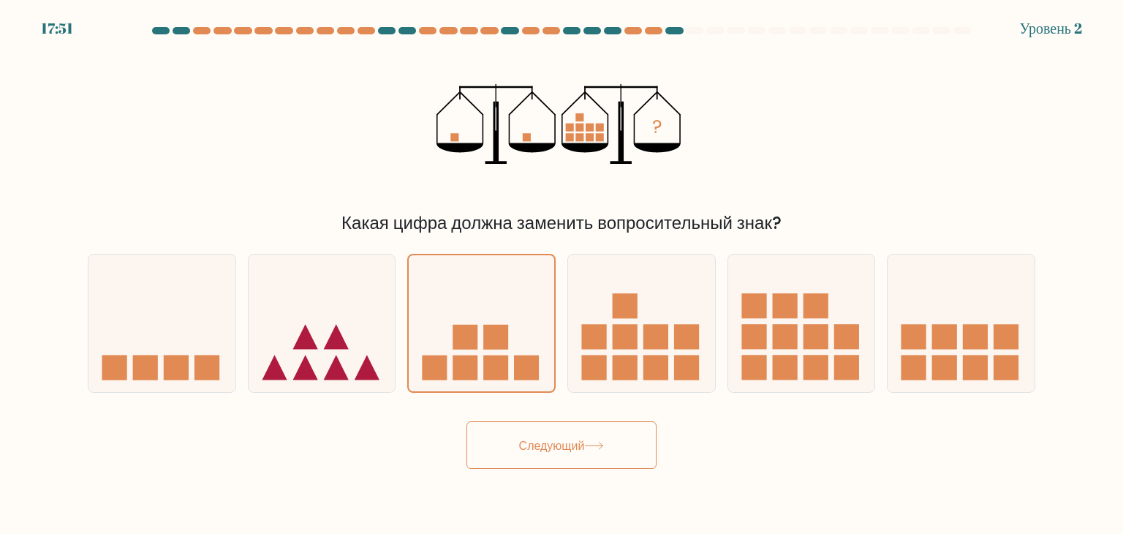
click at [570, 427] on button "Следующий" at bounding box center [561, 445] width 190 height 48
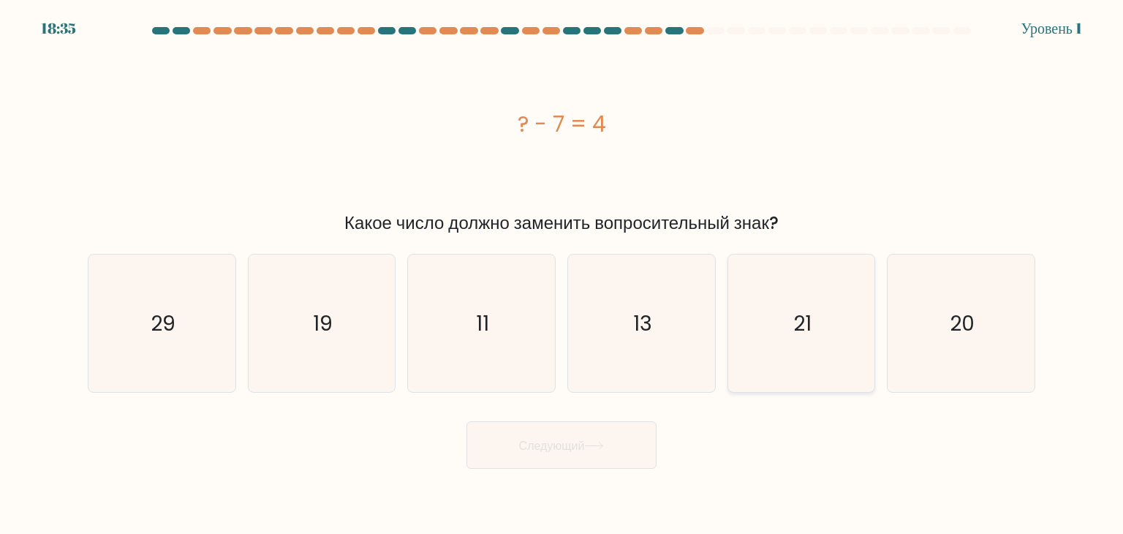
click at [760, 335] on icon "21" at bounding box center [801, 322] width 137 height 137
click at [562, 274] on input "и. 21" at bounding box center [561, 270] width 1 height 7
radio input "true"
click at [760, 335] on icon "21" at bounding box center [801, 323] width 136 height 136
click at [562, 274] on input "и. 21" at bounding box center [561, 270] width 1 height 7
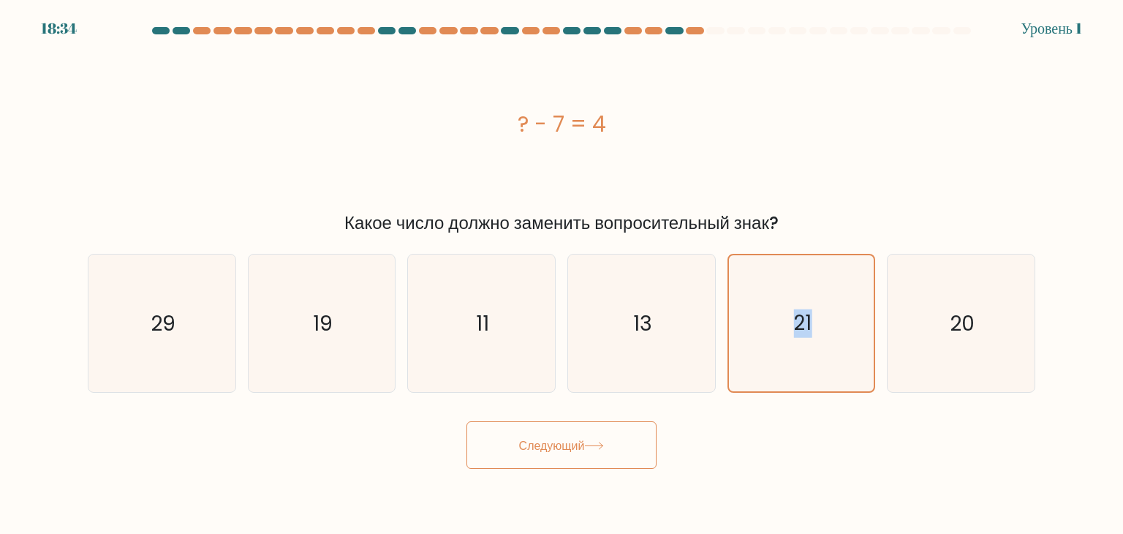
click at [586, 425] on button "Следующий" at bounding box center [561, 445] width 190 height 48
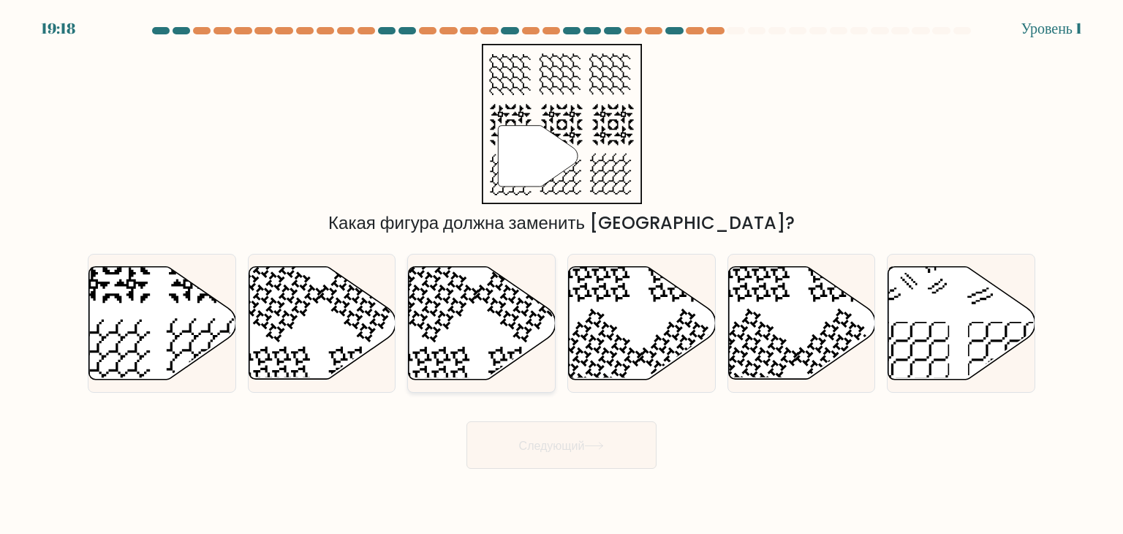
click at [478, 322] on icon at bounding box center [482, 323] width 147 height 113
click at [561, 274] on input "в." at bounding box center [561, 270] width 1 height 7
radio input "true"
drag, startPoint x: 478, startPoint y: 322, endPoint x: 521, endPoint y: 475, distance: 158.6
click at [521, 475] on body "19:18 Уровень 1" at bounding box center [561, 267] width 1123 height 534
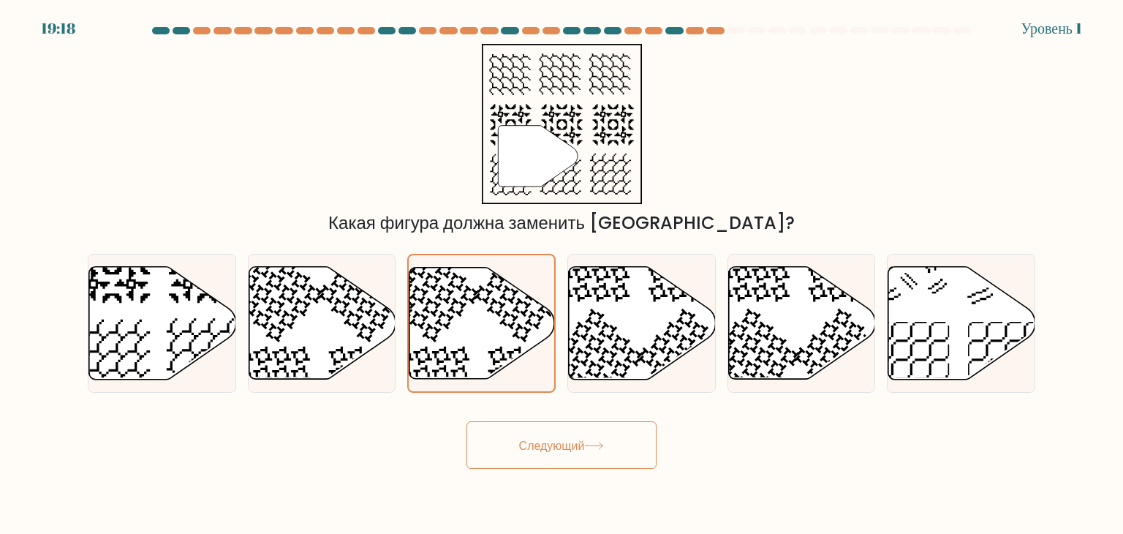
drag, startPoint x: 521, startPoint y: 475, endPoint x: 537, endPoint y: 448, distance: 31.5
click at [537, 448] on body "19:18 Уровень 1" at bounding box center [561, 267] width 1123 height 534
click at [537, 448] on font "Следующий" at bounding box center [552, 444] width 66 height 17
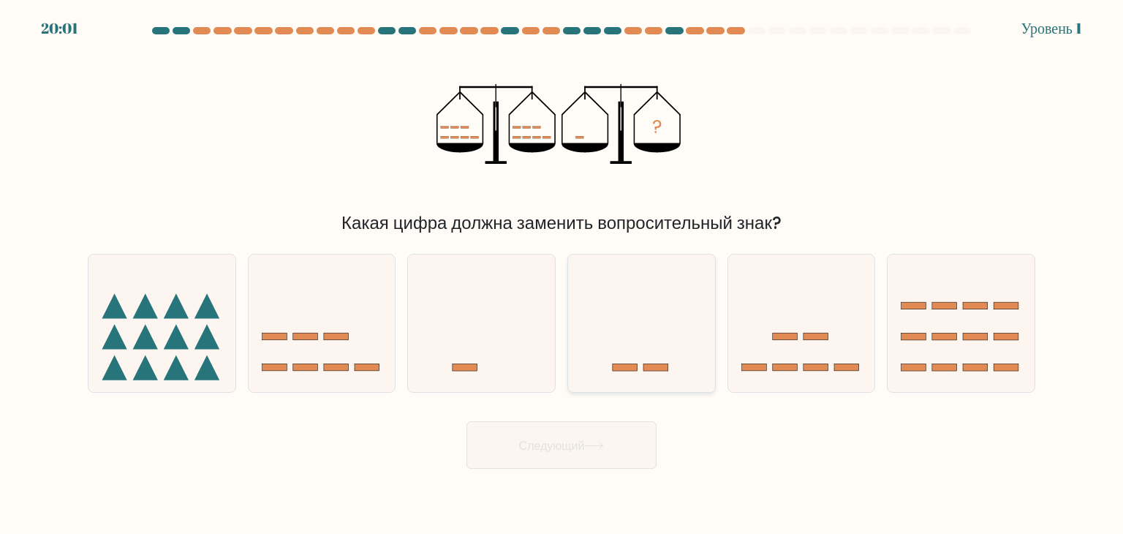
click at [623, 364] on rect at bounding box center [625, 367] width 25 height 7
click at [562, 274] on input "г." at bounding box center [561, 270] width 1 height 7
radio input "true"
drag, startPoint x: 623, startPoint y: 364, endPoint x: 586, endPoint y: 461, distance: 103.5
click at [586, 461] on form at bounding box center [561, 248] width 1123 height 442
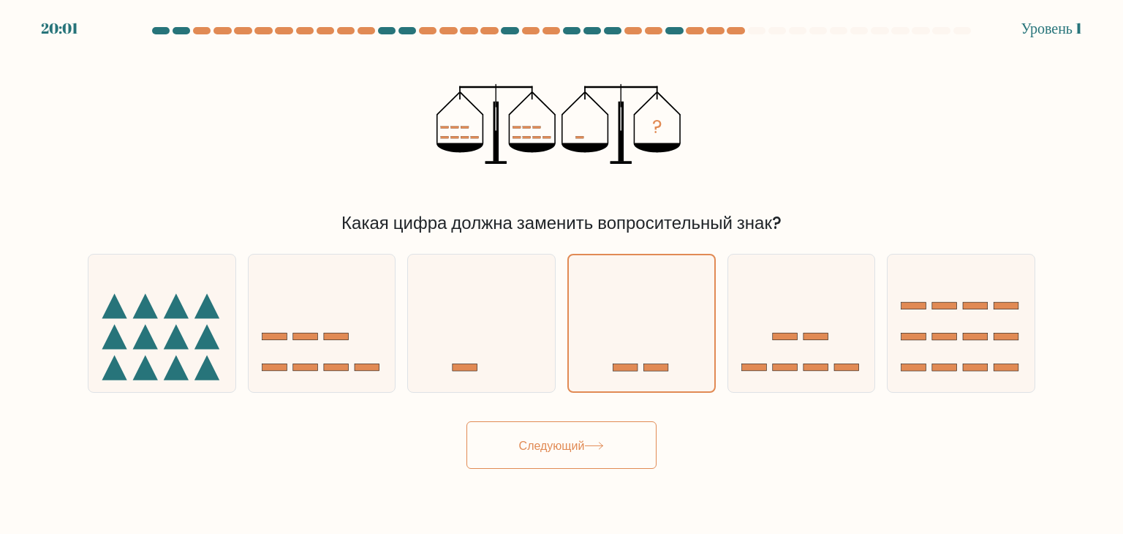
click at [586, 461] on button "Следующий" at bounding box center [561, 445] width 190 height 48
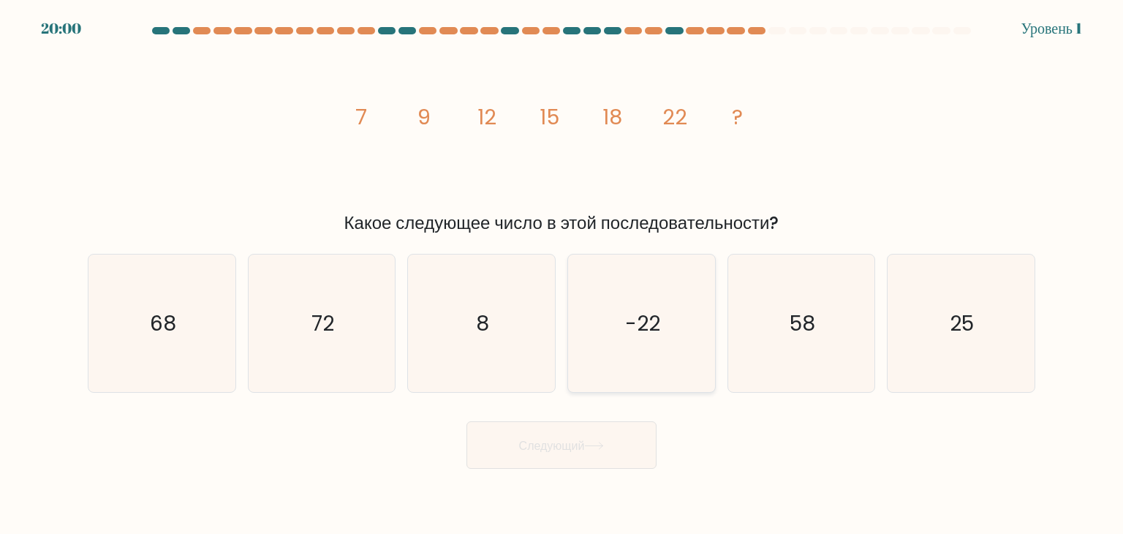
click at [626, 329] on text "-22" at bounding box center [642, 323] width 35 height 29
click at [562, 274] on input "г. -22" at bounding box center [561, 270] width 1 height 7
radio input "true"
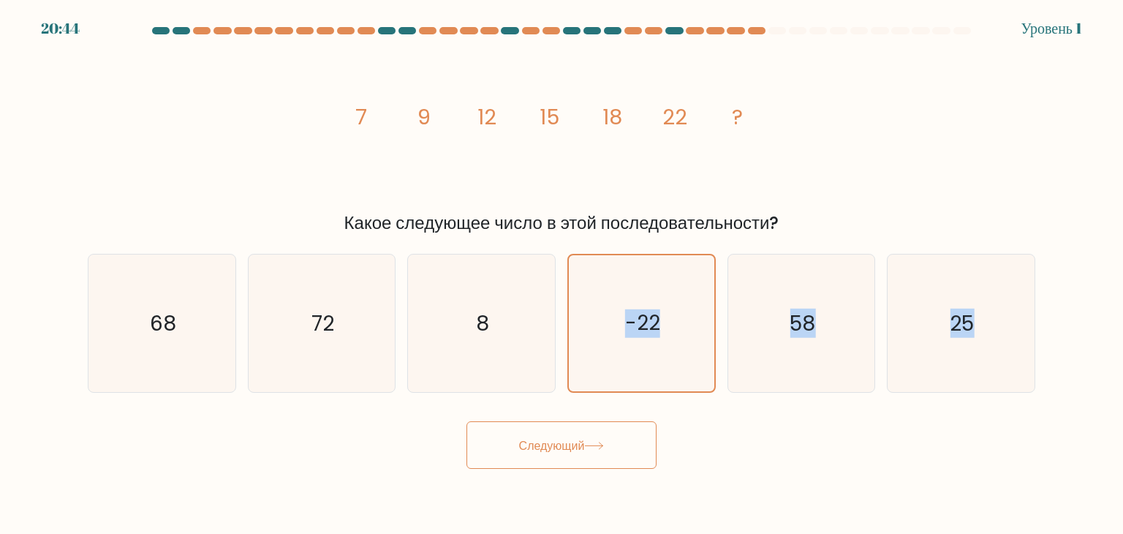
drag, startPoint x: 626, startPoint y: 329, endPoint x: 561, endPoint y: 451, distance: 138.0
click at [561, 451] on form at bounding box center [561, 248] width 1123 height 442
click at [561, 451] on font "Следующий" at bounding box center [552, 444] width 66 height 17
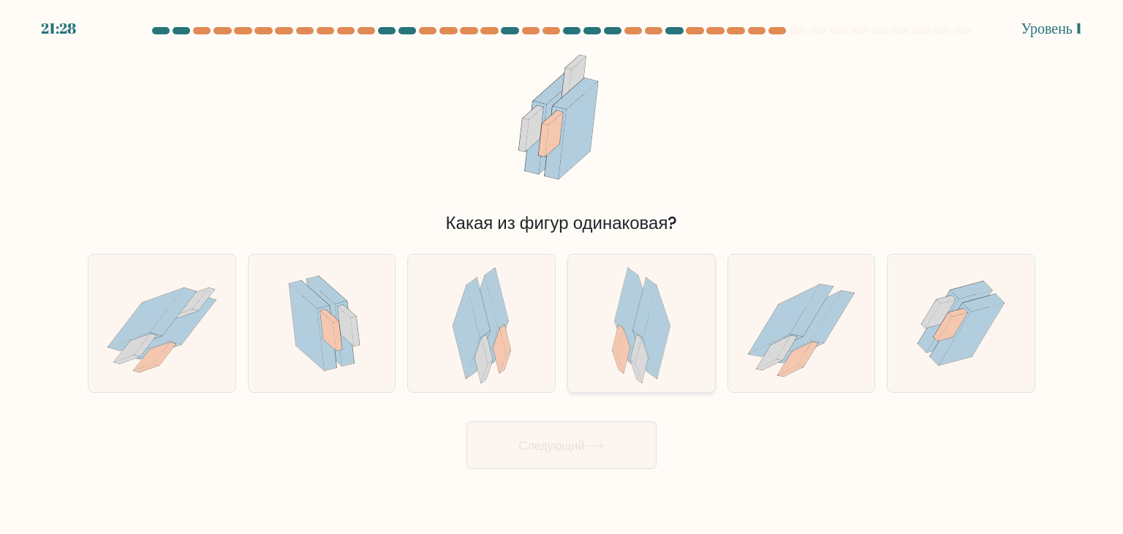
click at [664, 292] on icon at bounding box center [641, 322] width 58 height 137
click at [562, 274] on input "г." at bounding box center [561, 270] width 1 height 7
radio input "true"
click at [664, 292] on icon at bounding box center [642, 323] width 58 height 136
click at [562, 274] on input "г." at bounding box center [561, 270] width 1 height 7
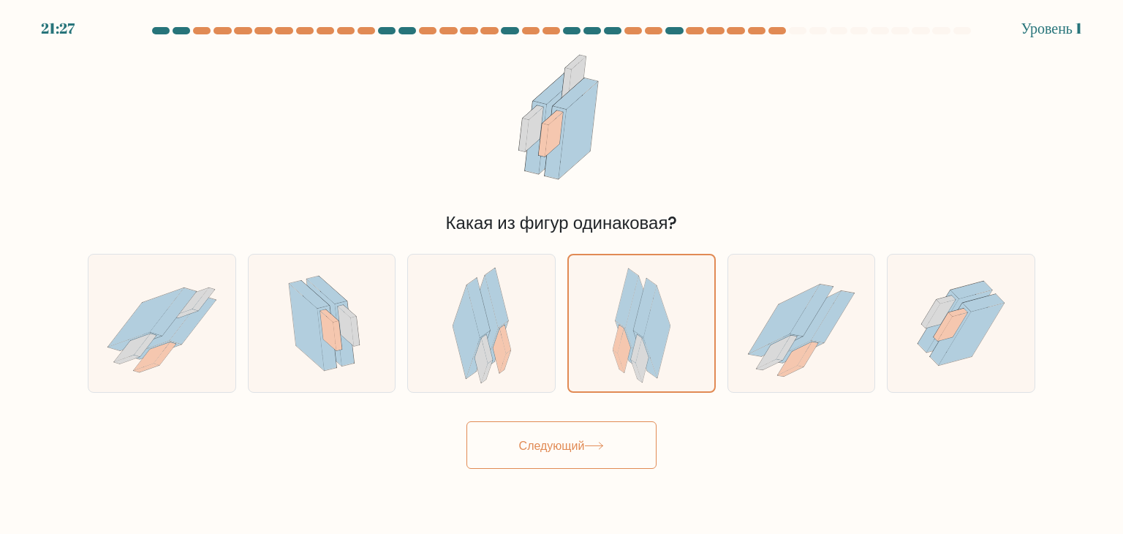
click at [582, 434] on button "Следующий" at bounding box center [561, 445] width 190 height 48
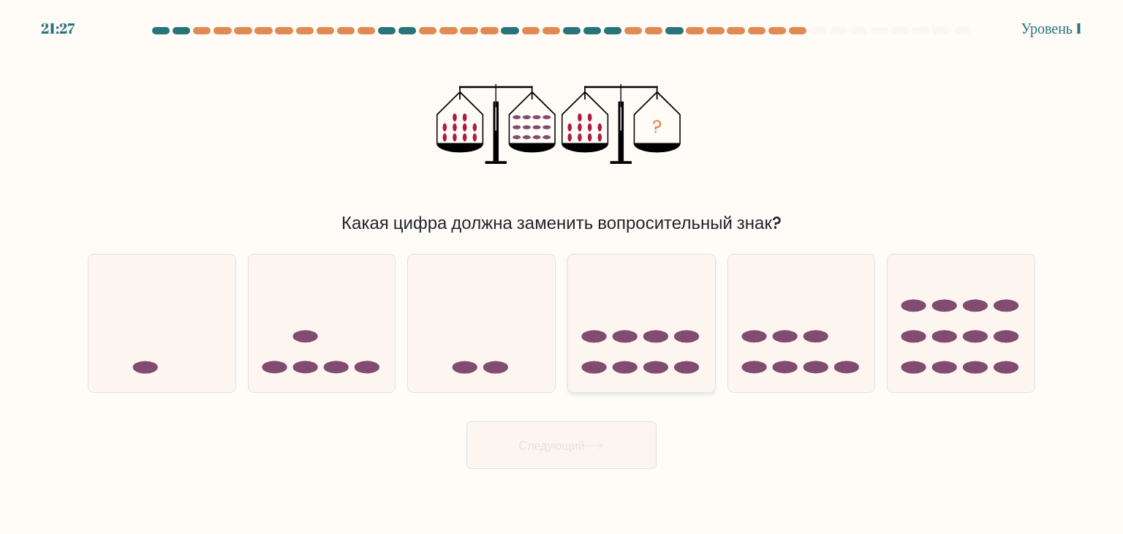
click at [576, 336] on icon at bounding box center [641, 322] width 147 height 121
click at [562, 274] on input "г." at bounding box center [561, 270] width 1 height 7
radio input "true"
click at [576, 336] on icon at bounding box center [641, 323] width 145 height 121
click at [562, 274] on input "г." at bounding box center [561, 270] width 1 height 7
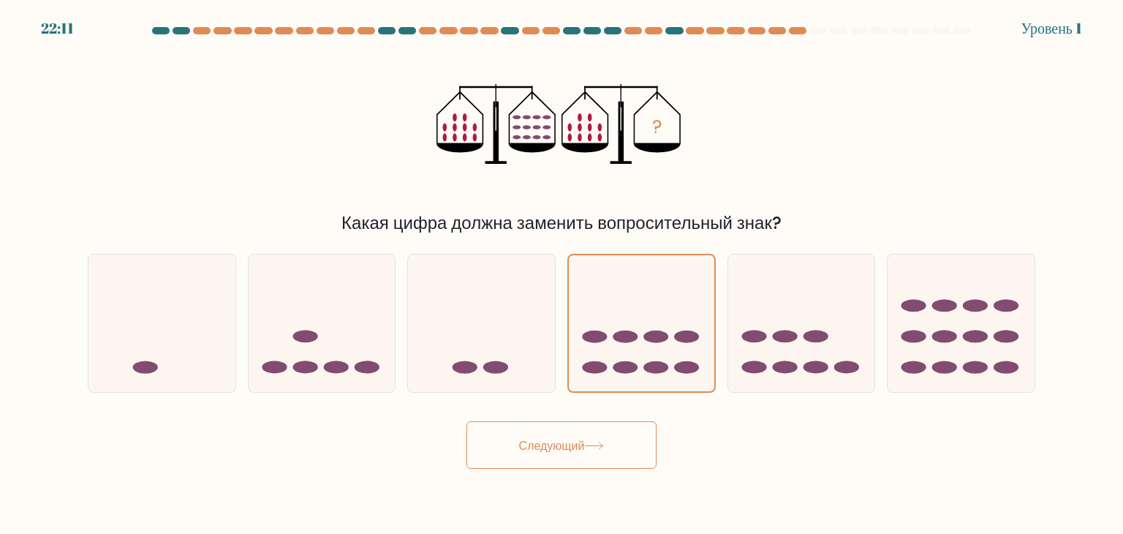
click at [541, 448] on font "Следующий" at bounding box center [552, 444] width 66 height 17
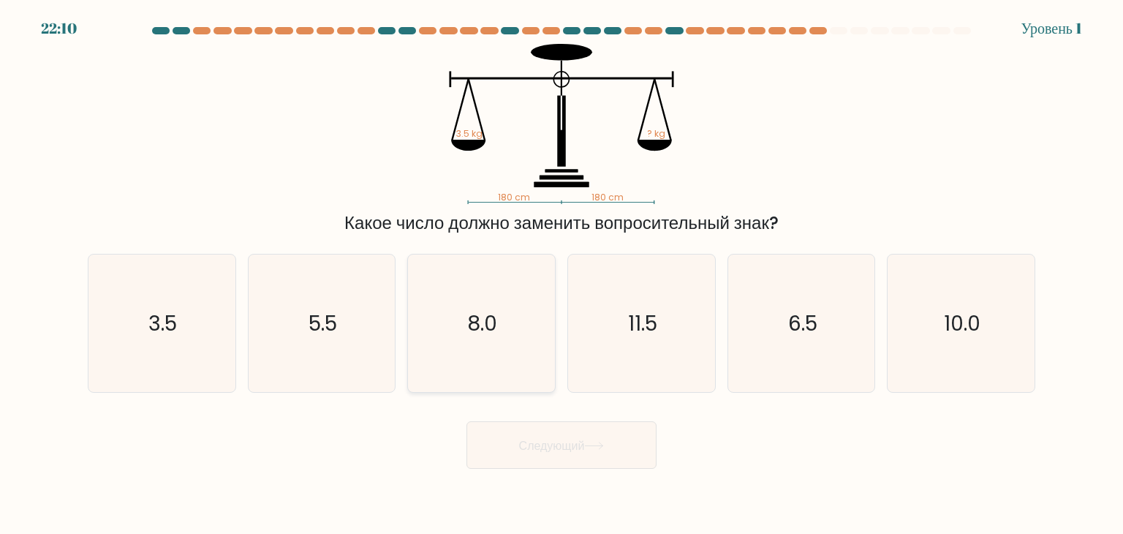
click at [456, 360] on icon "8.0" at bounding box center [480, 322] width 137 height 137
click at [561, 274] on input "в. 8.0" at bounding box center [561, 270] width 1 height 7
radio input "true"
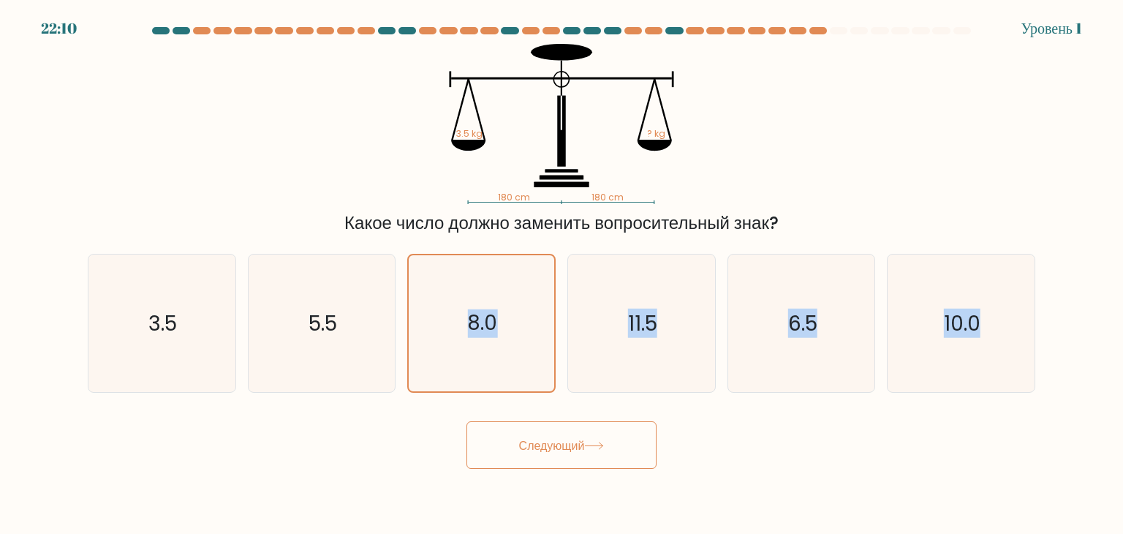
drag, startPoint x: 456, startPoint y: 360, endPoint x: 537, endPoint y: 410, distance: 94.5
click at [537, 410] on form at bounding box center [561, 248] width 1123 height 442
click at [163, 262] on icon "3.5" at bounding box center [161, 322] width 137 height 137
click at [561, 267] on input "а. 3.5" at bounding box center [561, 270] width 1 height 7
radio input "true"
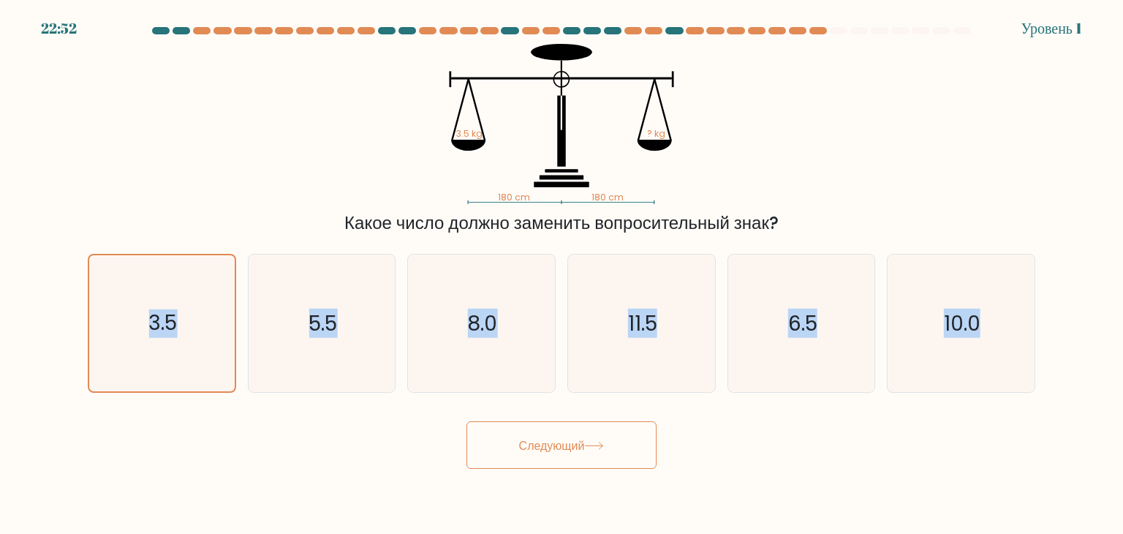
drag, startPoint x: 163, startPoint y: 262, endPoint x: 466, endPoint y: 472, distance: 367.9
click at [466, 472] on body "22:52 Уровень 1" at bounding box center [561, 267] width 1123 height 534
click at [523, 446] on font "Следующий" at bounding box center [552, 444] width 66 height 17
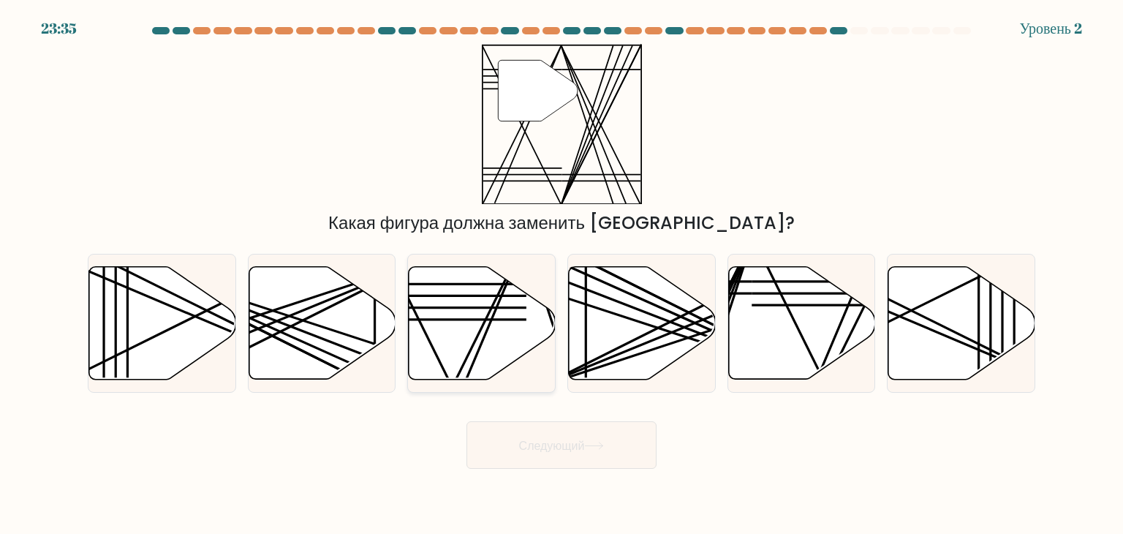
click at [510, 341] on icon at bounding box center [482, 323] width 147 height 113
click at [561, 274] on input "в." at bounding box center [561, 270] width 1 height 7
radio input "true"
click at [510, 341] on icon at bounding box center [481, 322] width 145 height 111
click at [561, 274] on input "в." at bounding box center [561, 270] width 1 height 7
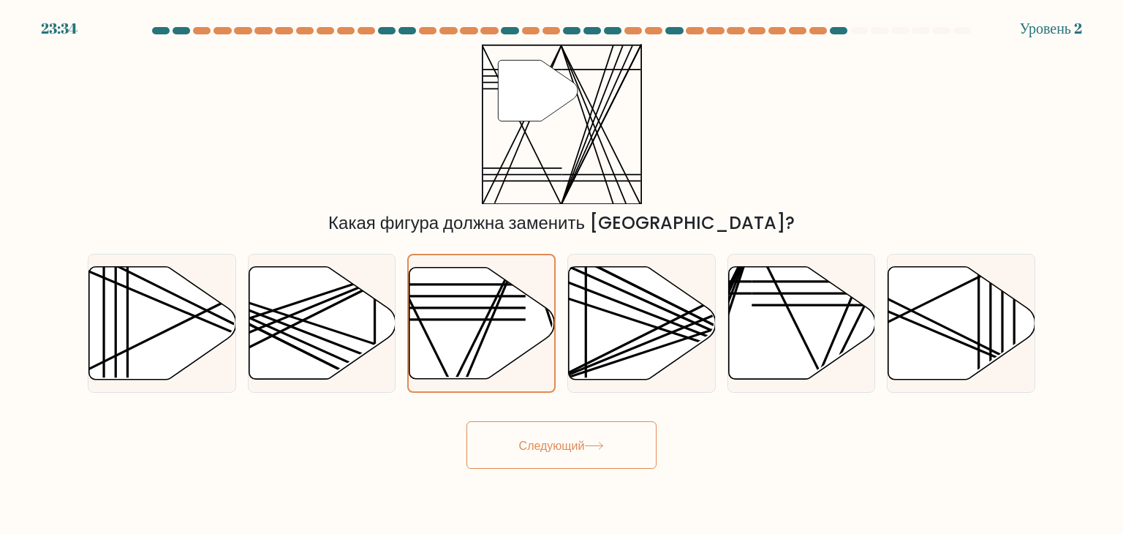
click at [522, 451] on font "Следующий" at bounding box center [552, 444] width 66 height 17
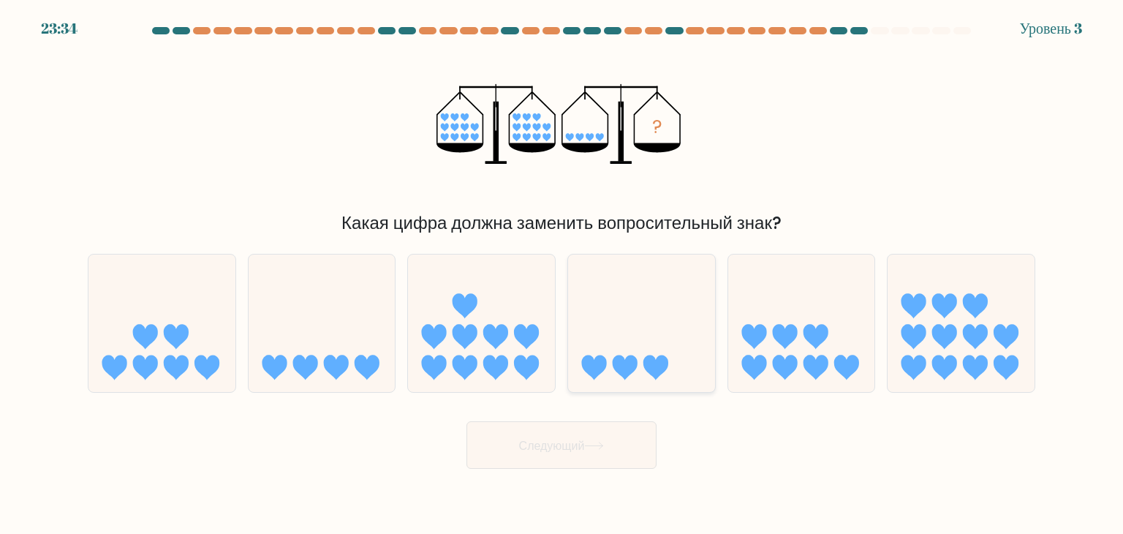
click at [583, 311] on icon at bounding box center [641, 322] width 147 height 121
click at [562, 274] on input "г." at bounding box center [561, 270] width 1 height 7
radio input "true"
click at [583, 311] on icon at bounding box center [641, 323] width 145 height 121
click at [562, 274] on input "г." at bounding box center [561, 270] width 1 height 7
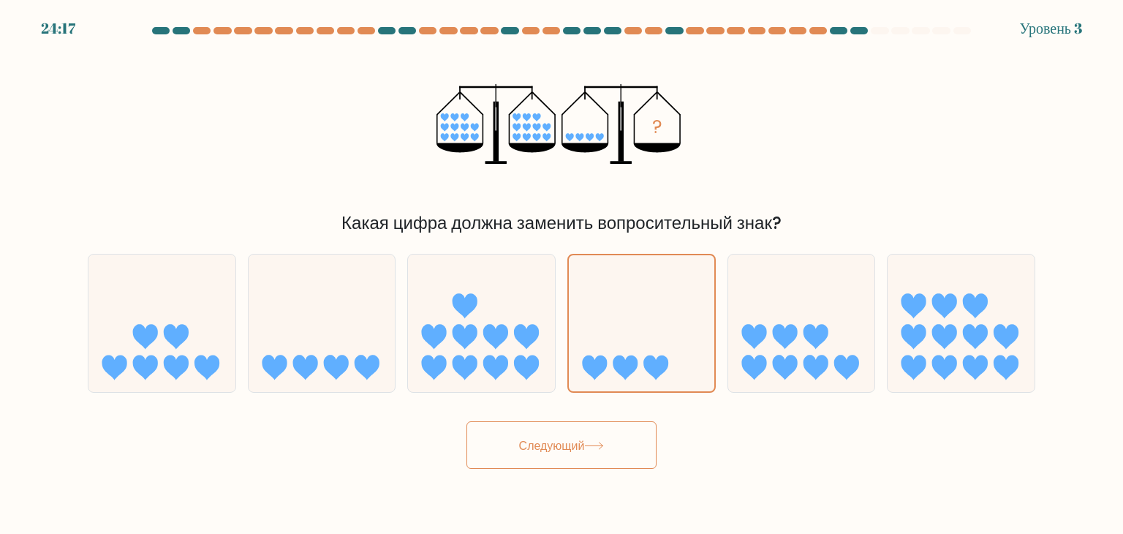
click at [564, 455] on button "Следующий" at bounding box center [561, 445] width 190 height 48
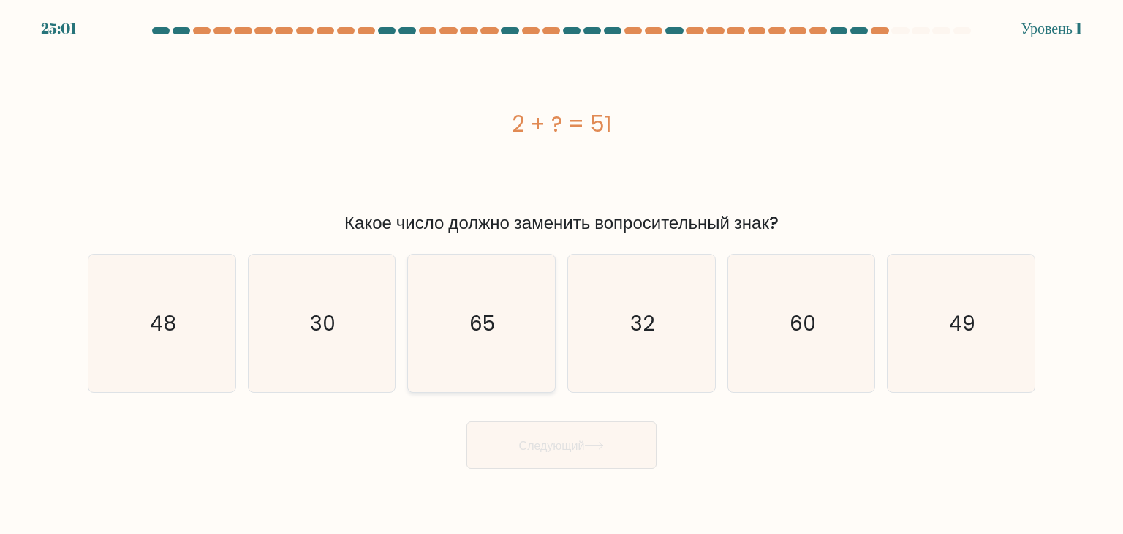
click at [547, 369] on icon "65" at bounding box center [480, 322] width 137 height 137
click at [561, 274] on input "в. 65" at bounding box center [561, 270] width 1 height 7
radio input "true"
click at [547, 369] on icon "65" at bounding box center [481, 323] width 136 height 136
click at [561, 274] on input "в. 65" at bounding box center [561, 270] width 1 height 7
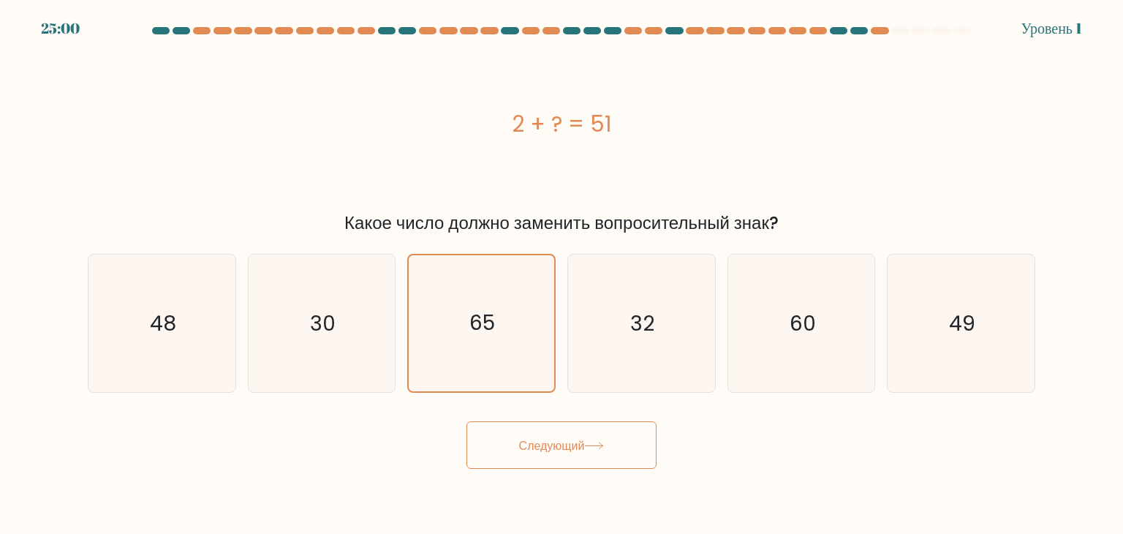
click at [544, 445] on font "Следующий" at bounding box center [552, 444] width 66 height 17
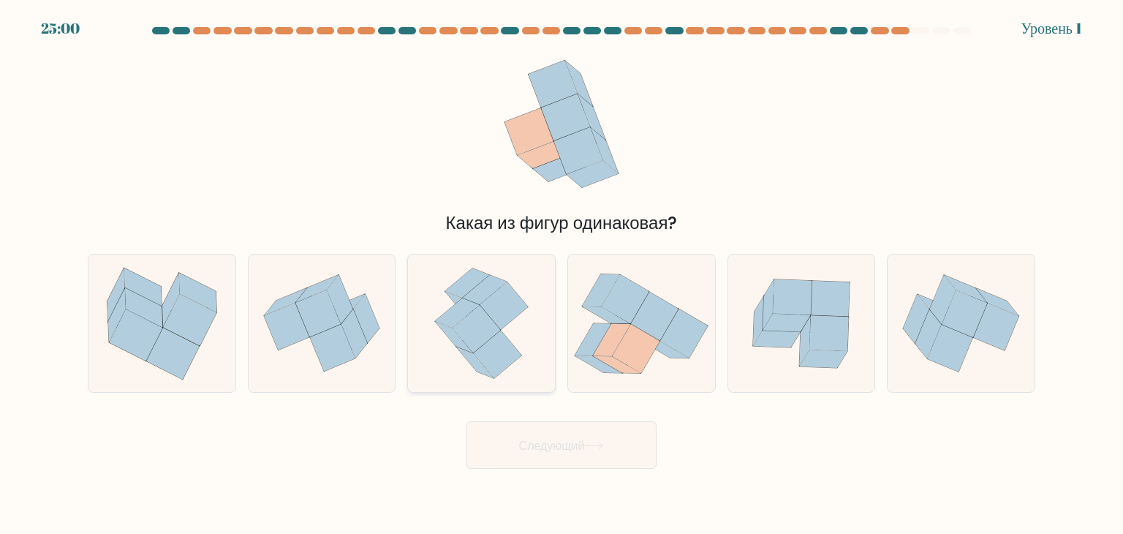
click at [538, 330] on div at bounding box center [481, 323] width 148 height 139
click at [561, 274] on input "в." at bounding box center [561, 270] width 1 height 7
radio input "true"
drag, startPoint x: 538, startPoint y: 330, endPoint x: 554, endPoint y: 436, distance: 106.5
click at [554, 436] on form at bounding box center [561, 248] width 1123 height 442
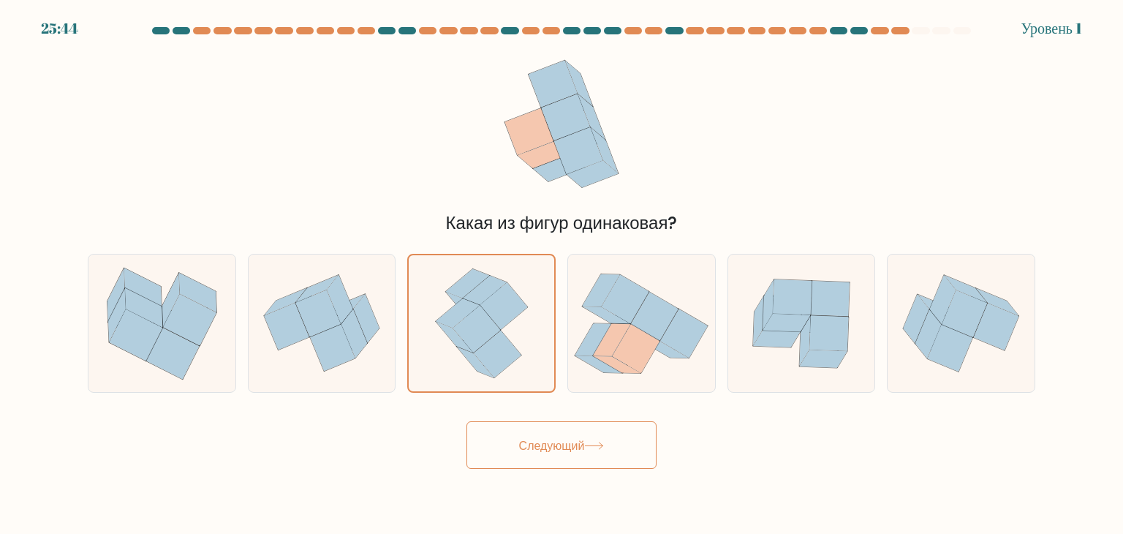
click at [554, 436] on button "Следующий" at bounding box center [561, 445] width 190 height 48
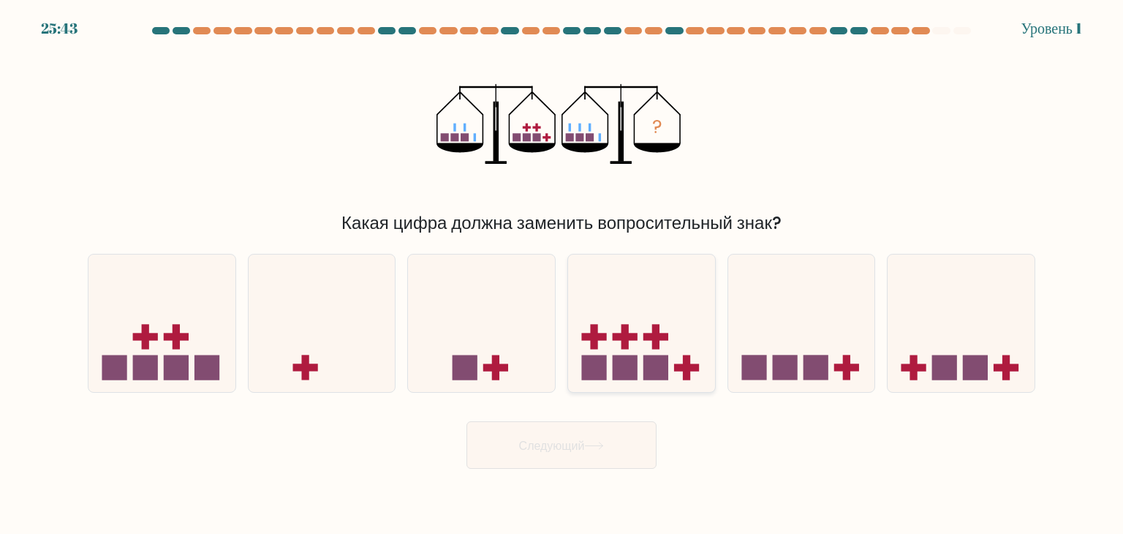
click at [621, 378] on rect at bounding box center [625, 367] width 25 height 25
click at [562, 274] on input "г." at bounding box center [561, 270] width 1 height 7
radio input "true"
drag, startPoint x: 621, startPoint y: 378, endPoint x: 572, endPoint y: 455, distance: 91.1
click at [572, 455] on form at bounding box center [561, 248] width 1123 height 442
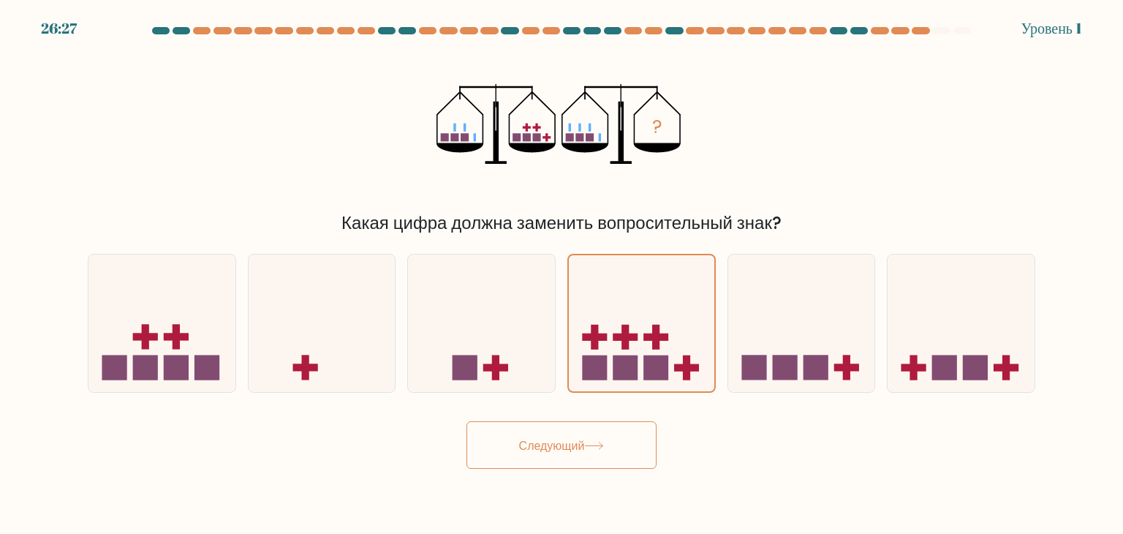
click at [572, 455] on button "Следующий" at bounding box center [561, 445] width 190 height 48
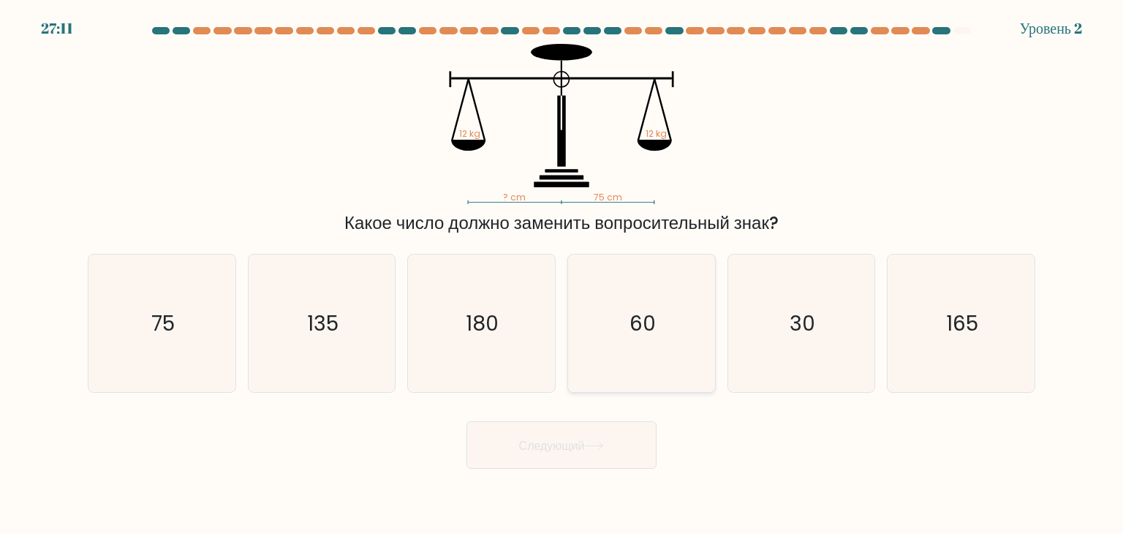
click at [615, 343] on icon "60" at bounding box center [640, 322] width 137 height 137
click at [562, 274] on input "г. 60" at bounding box center [561, 270] width 1 height 7
radio input "true"
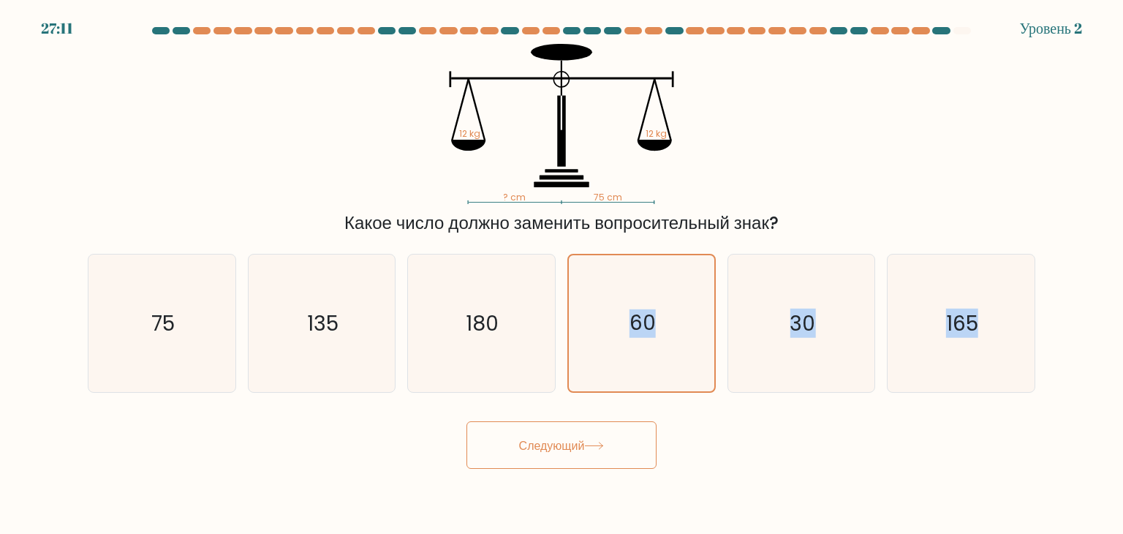
drag, startPoint x: 615, startPoint y: 343, endPoint x: 597, endPoint y: 430, distance: 88.9
click at [597, 430] on form at bounding box center [561, 248] width 1123 height 442
click at [597, 451] on button "Следующий" at bounding box center [561, 445] width 190 height 48
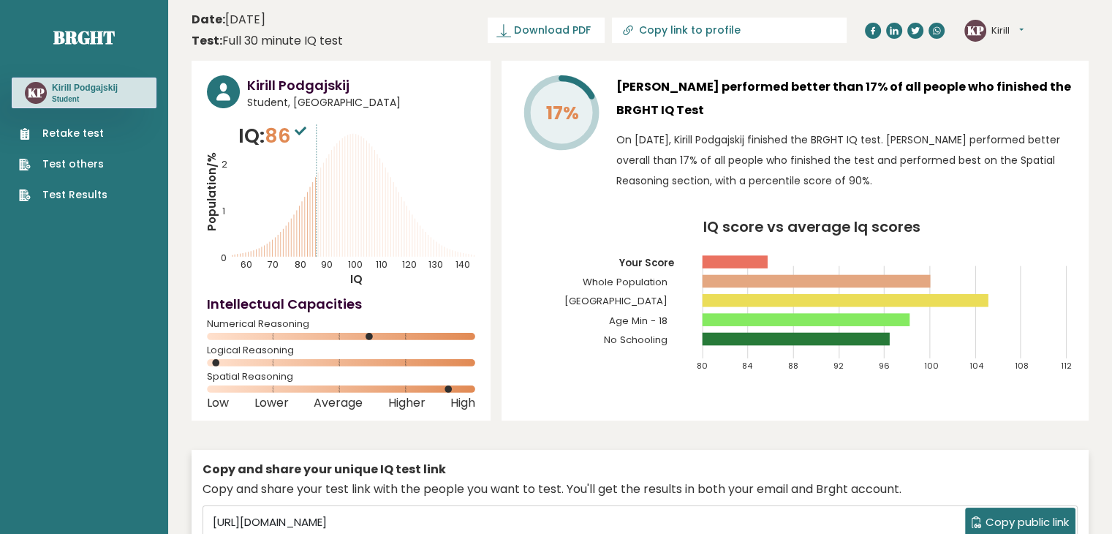
click at [336, 215] on icon "Population/% IQ 0 1 2 60 70 80 90 100 110 120 130 140" at bounding box center [341, 203] width 268 height 165
click at [101, 159] on link "Test others" at bounding box center [63, 163] width 88 height 15
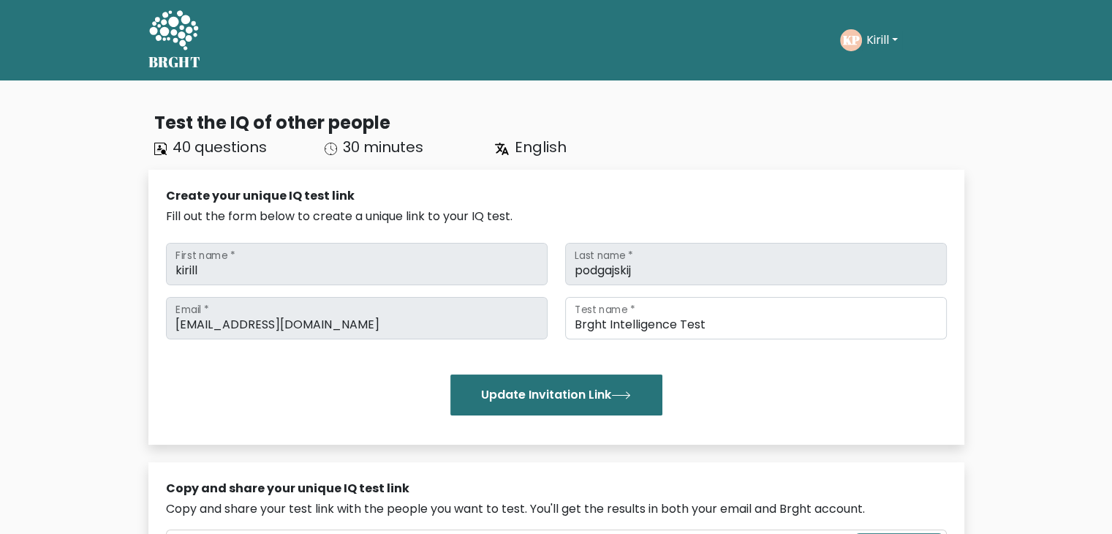
click at [541, 152] on span "English" at bounding box center [541, 147] width 52 height 20
drag, startPoint x: 516, startPoint y: 151, endPoint x: 499, endPoint y: 138, distance: 21.9
click at [499, 138] on div "English" at bounding box center [571, 147] width 170 height 22
drag, startPoint x: 499, startPoint y: 138, endPoint x: 766, endPoint y: 143, distance: 267.6
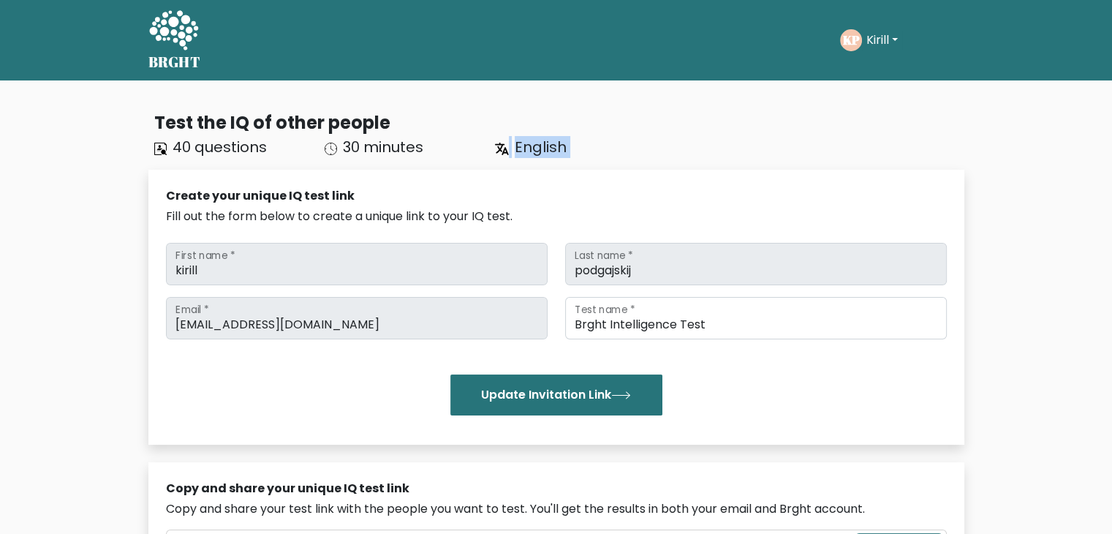
click at [766, 143] on div "Test the IQ of other people 40 questions 30 minutes English" at bounding box center [556, 134] width 816 height 48
drag, startPoint x: 766, startPoint y: 143, endPoint x: 876, endPoint y: 48, distance: 145.6
click at [876, 48] on body "BRGHT BRGHT Take the test KP Kirill Dashboard Profile Settings Logout Dashboard…" at bounding box center [556, 528] width 1112 height 1057
click at [876, 48] on button "Kirill" at bounding box center [882, 40] width 40 height 19
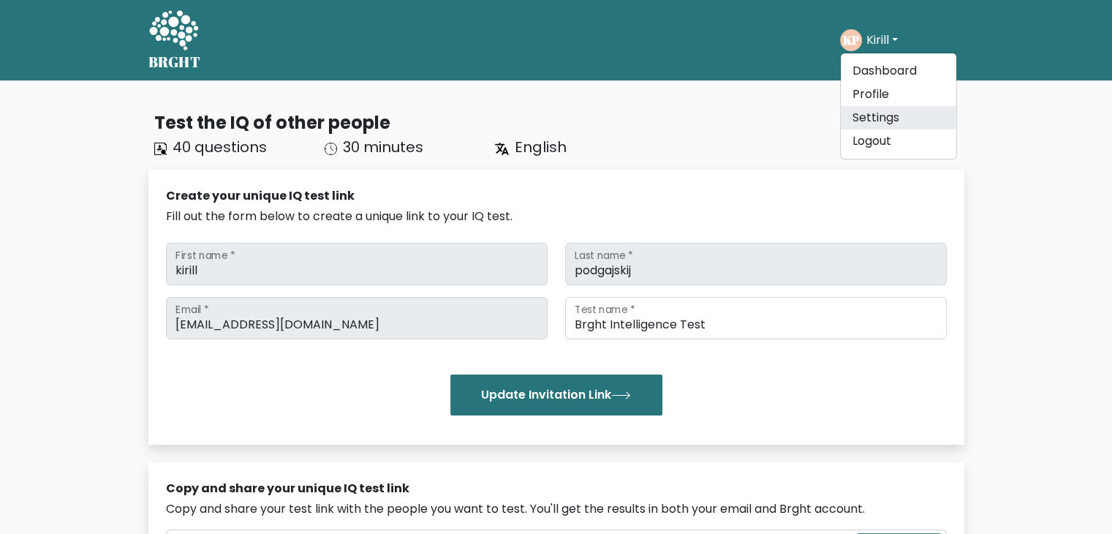
click at [884, 116] on link "Settings" at bounding box center [899, 117] width 116 height 23
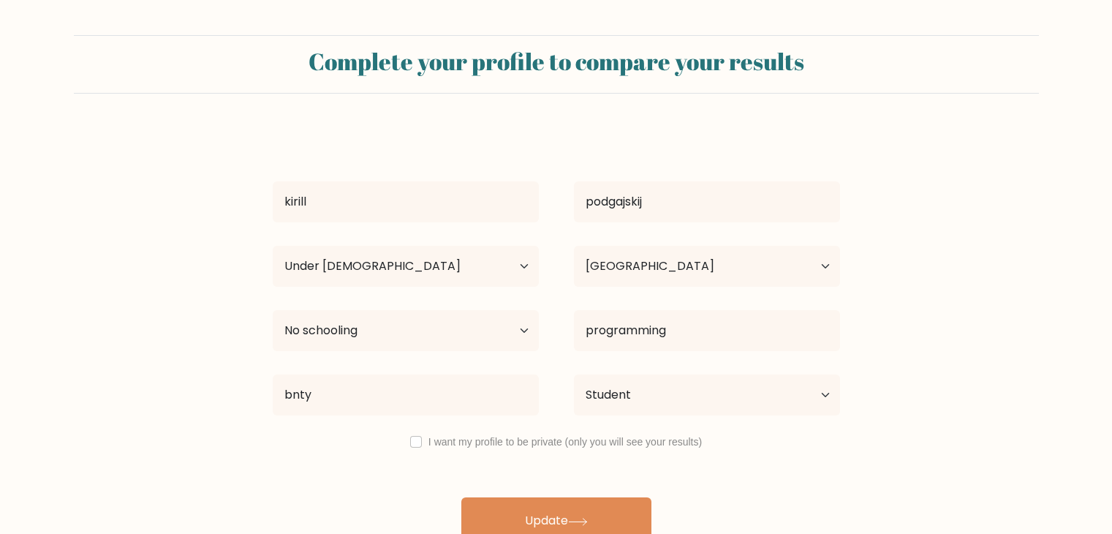
select select "min_18"
select select "BY"
select select "no_schooling"
select select "student"
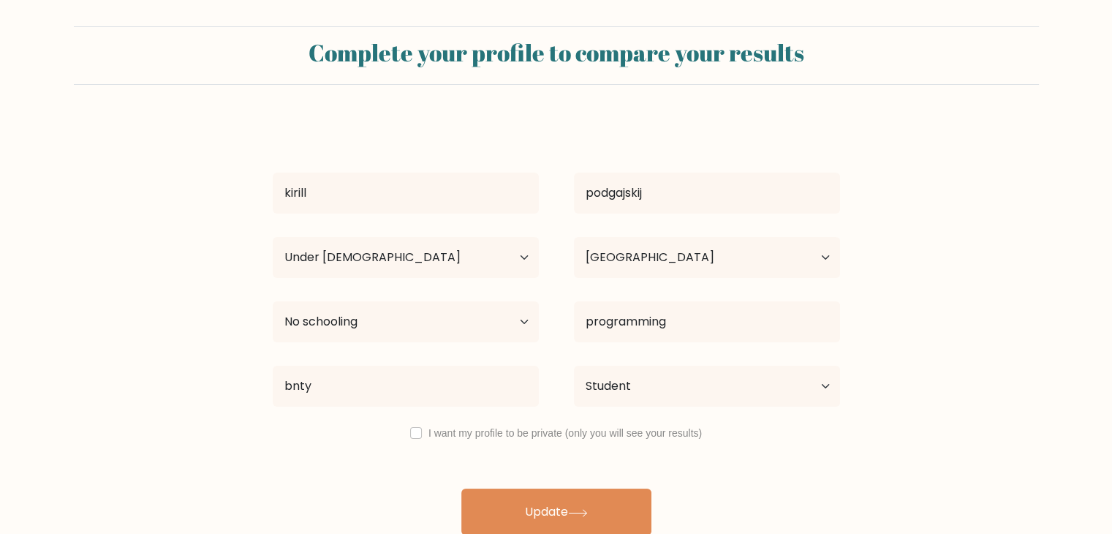
scroll to position [20, 0]
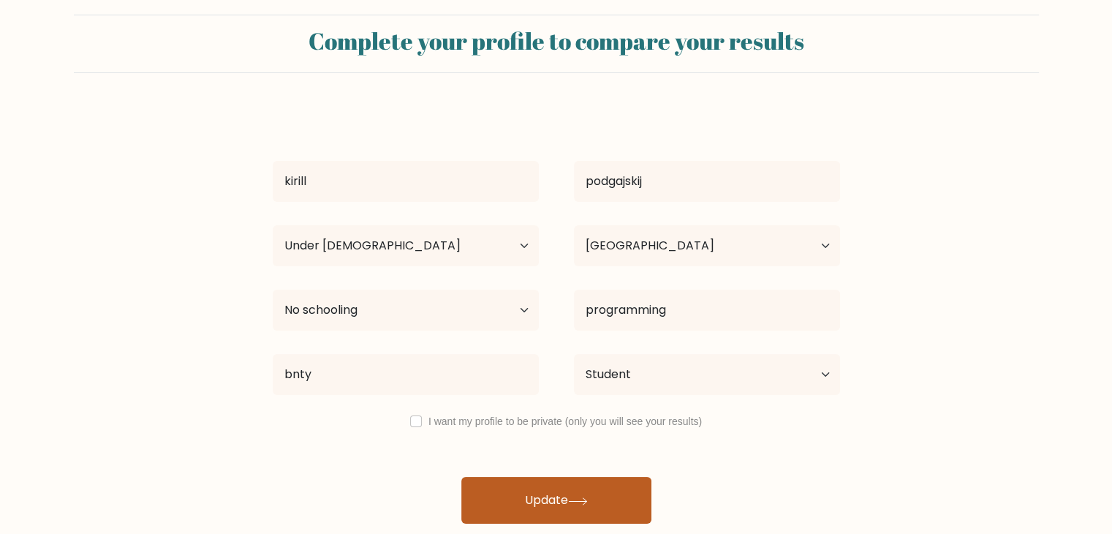
click at [564, 487] on button "Update" at bounding box center [556, 500] width 190 height 47
